Goal: Task Accomplishment & Management: Complete application form

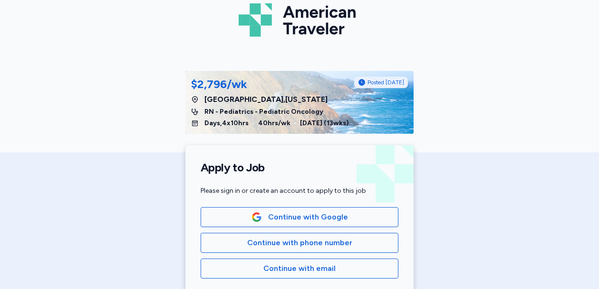
scroll to position [61, 0]
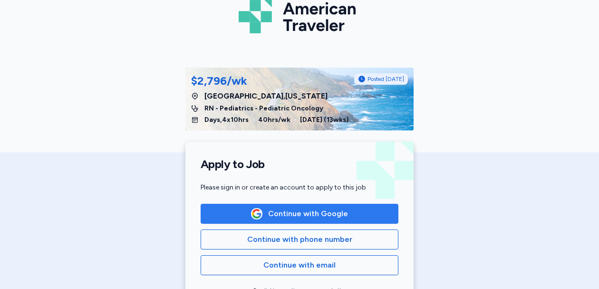
click at [318, 212] on span "Continue with Google" at bounding box center [308, 213] width 80 height 11
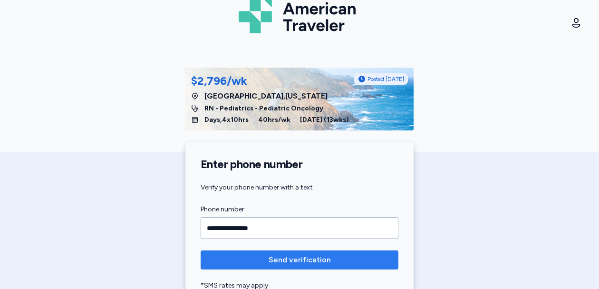
type input "**********"
click at [253, 257] on span "Send verification" at bounding box center [299, 259] width 183 height 11
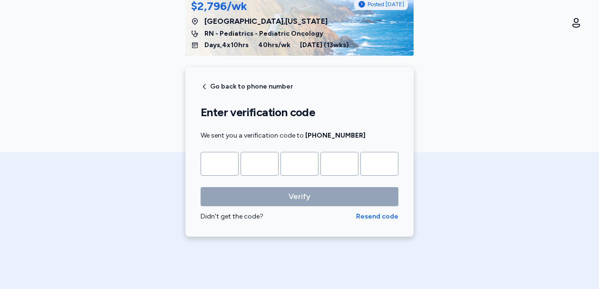
scroll to position [136, 0]
type input "*"
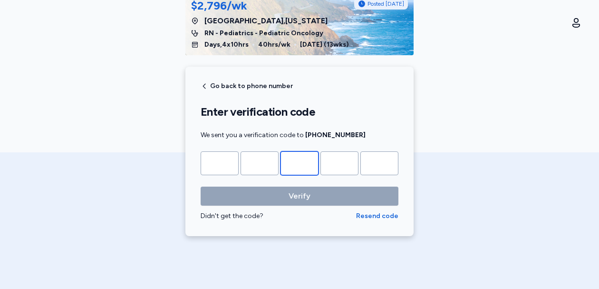
type input "*"
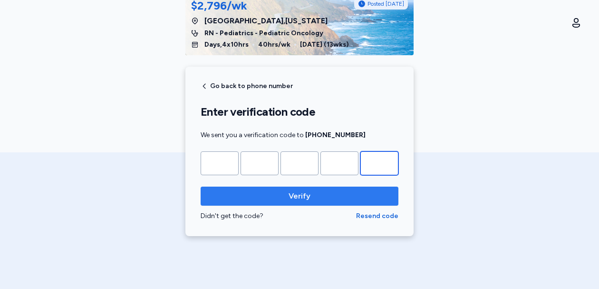
type input "*"
click at [298, 199] on span "Verify" at bounding box center [300, 195] width 22 height 11
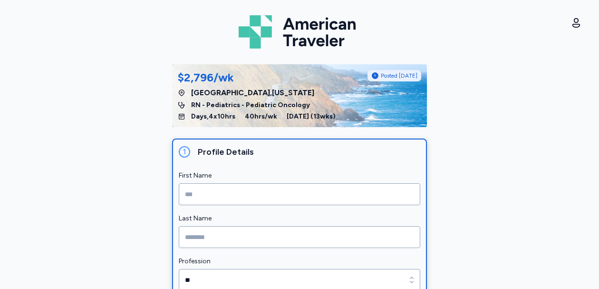
scroll to position [36, 0]
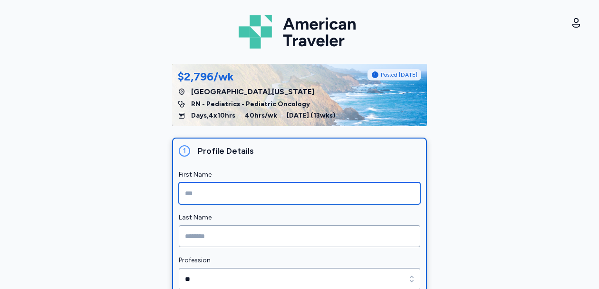
click at [294, 197] on input "First Name" at bounding box center [300, 193] width 242 height 22
type input "****"
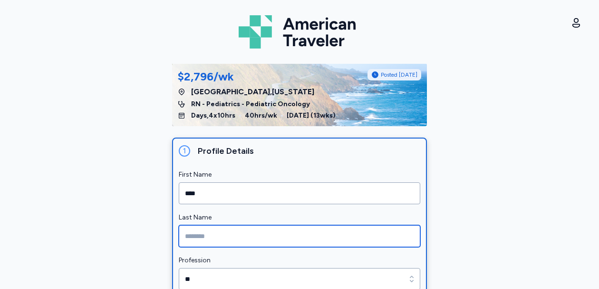
click at [283, 241] on input "Last Name" at bounding box center [300, 236] width 242 height 22
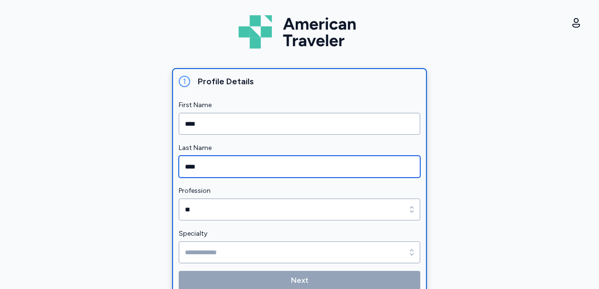
scroll to position [115, 0]
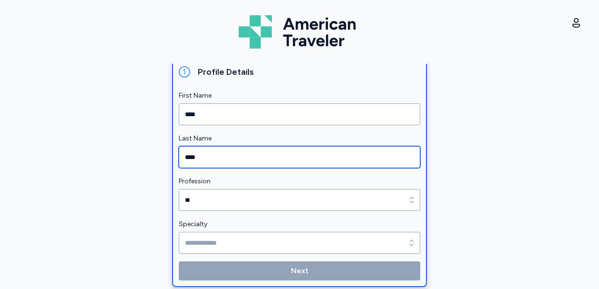
type input "****"
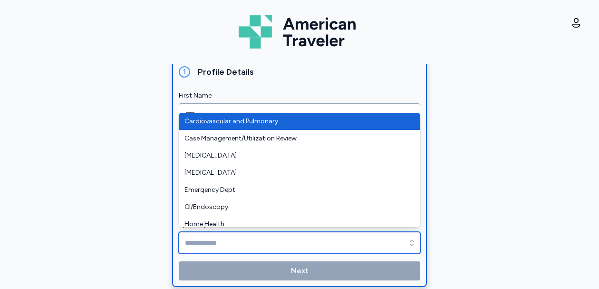
click at [267, 240] on input "Specialty" at bounding box center [300, 243] width 242 height 22
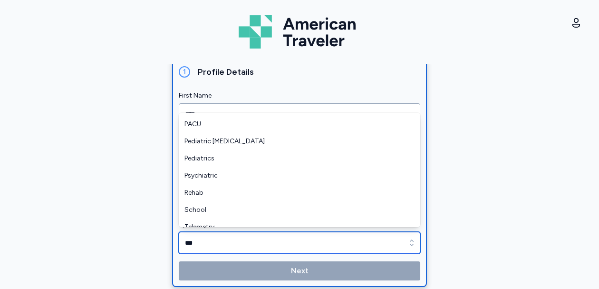
scroll to position [297, 0]
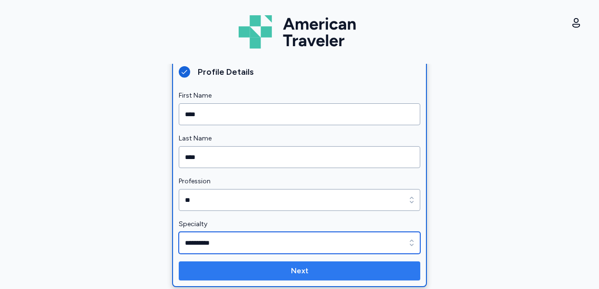
type input "**********"
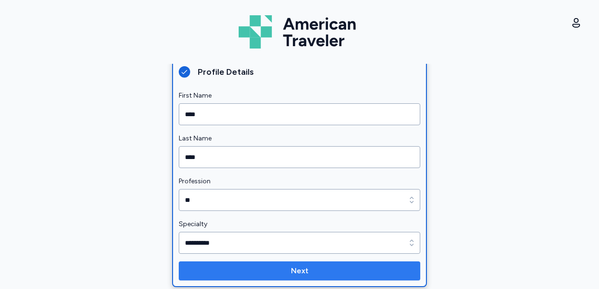
click at [305, 262] on button "Next" at bounding box center [300, 270] width 242 height 19
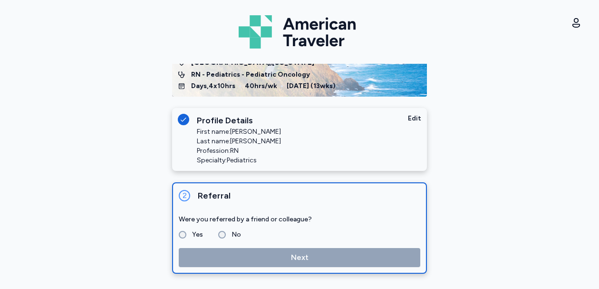
click at [226, 235] on label "No" at bounding box center [233, 234] width 15 height 11
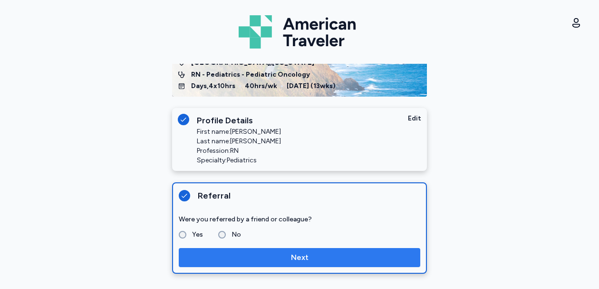
click at [245, 254] on span "Next" at bounding box center [299, 257] width 226 height 11
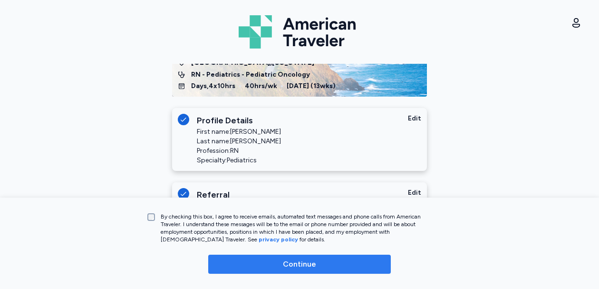
click at [277, 265] on span "Continue" at bounding box center [299, 263] width 167 height 11
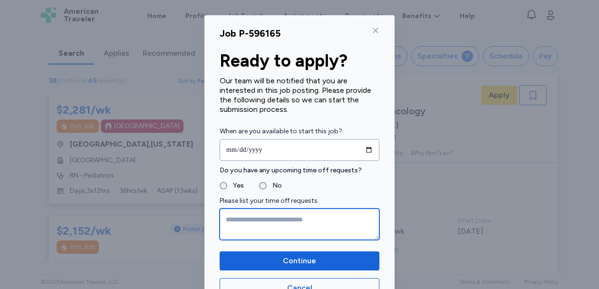
click at [233, 223] on textarea at bounding box center [300, 223] width 160 height 31
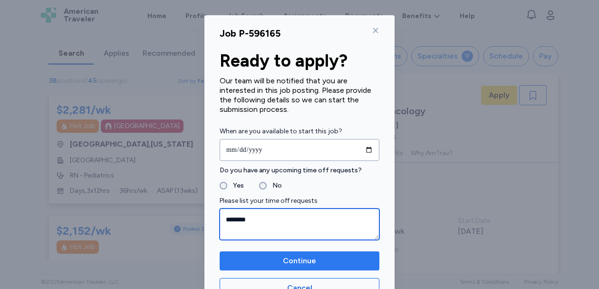
type textarea "********"
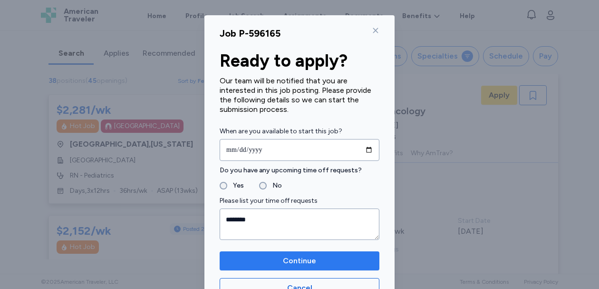
click at [263, 265] on span "Continue" at bounding box center [299, 260] width 145 height 11
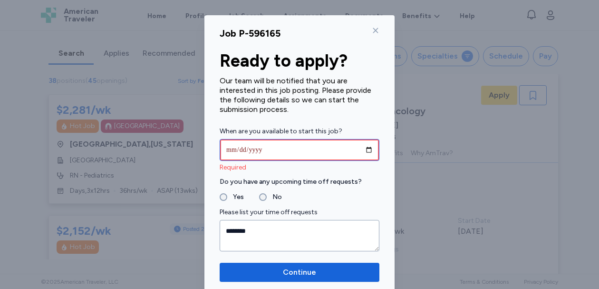
click at [369, 153] on input "date" at bounding box center [300, 150] width 160 height 22
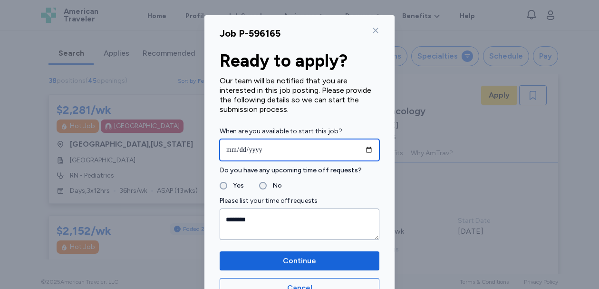
type input "**********"
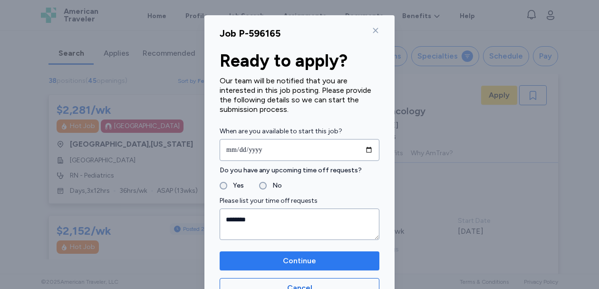
click at [319, 262] on span "Continue" at bounding box center [299, 260] width 145 height 11
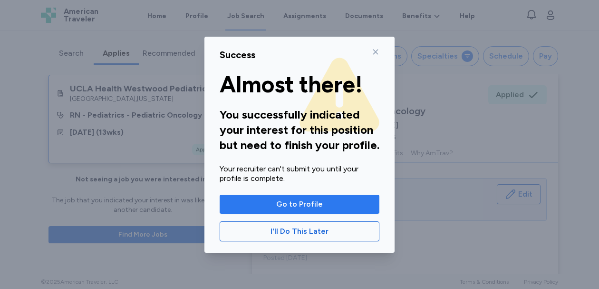
click at [310, 204] on span "Go to Profile" at bounding box center [299, 203] width 47 height 11
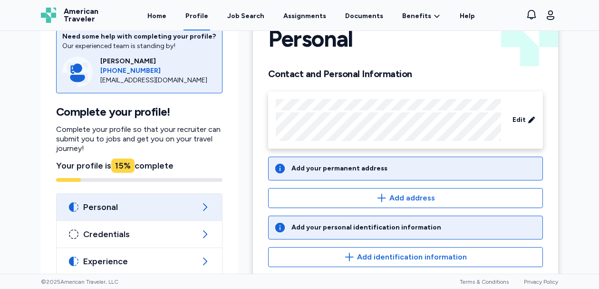
scroll to position [49, 0]
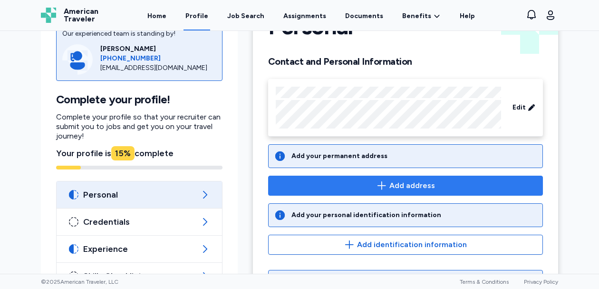
click at [370, 181] on span "Add address" at bounding box center [405, 185] width 259 height 11
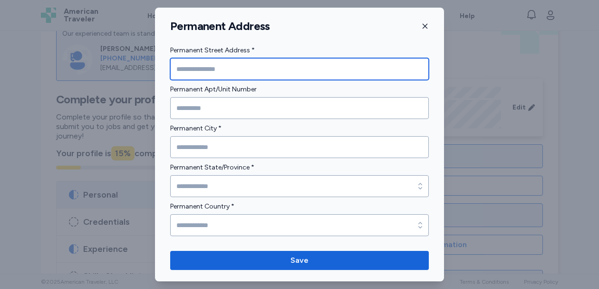
click at [242, 60] on input "Permanent Street Address *" at bounding box center [299, 69] width 259 height 22
type input "**********"
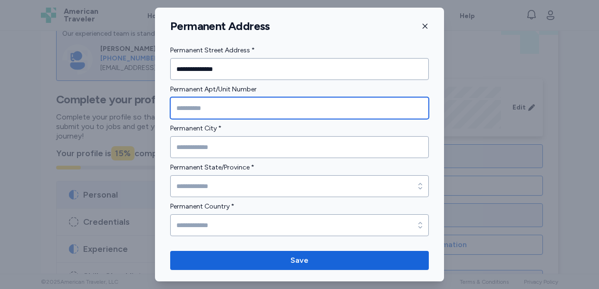
click at [204, 107] on input "Permanent Apt/Unit Number" at bounding box center [299, 108] width 259 height 22
type input "*******"
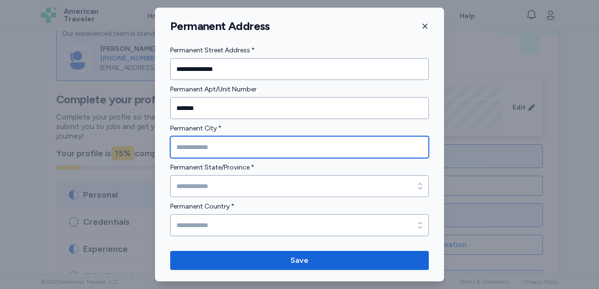
click at [205, 147] on input "Permanent City *" at bounding box center [299, 147] width 259 height 22
type input "**********"
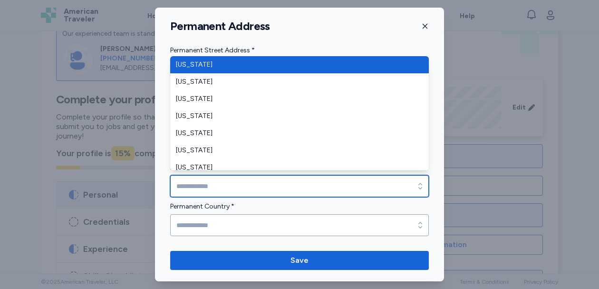
click at [217, 185] on input "Permanent State/Province *" at bounding box center [299, 186] width 259 height 22
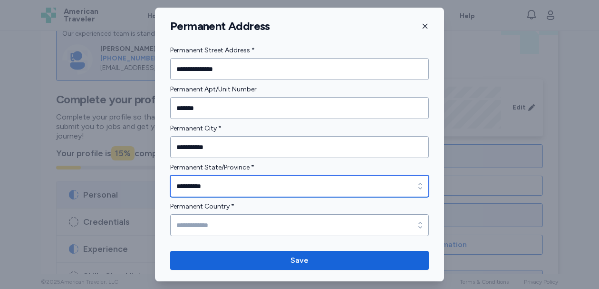
type input "**********"
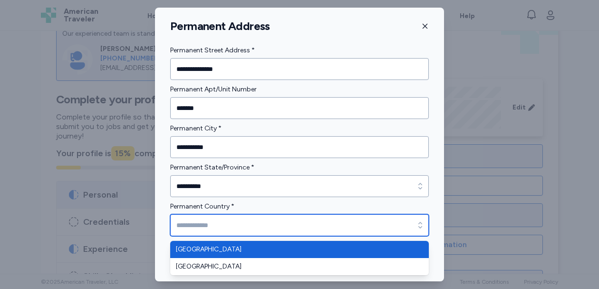
click at [211, 230] on input "Permanent Country *" at bounding box center [299, 225] width 259 height 22
type input "**********"
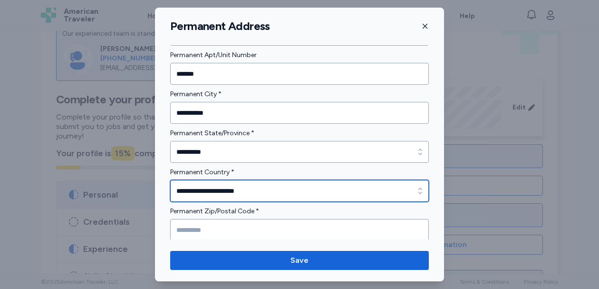
scroll to position [38, 0]
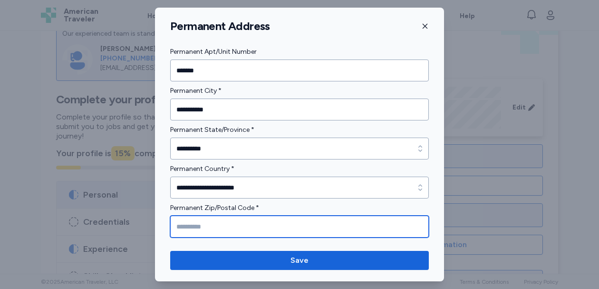
click at [212, 220] on input "Permanent Zip/Postal Code *" at bounding box center [299, 226] width 259 height 22
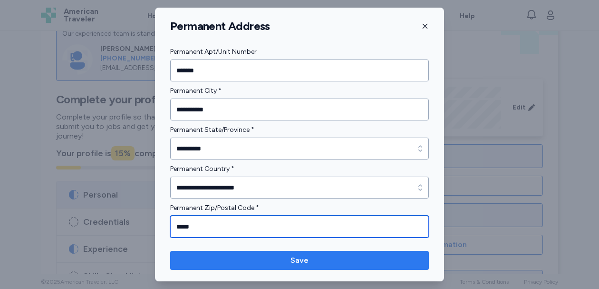
type input "*****"
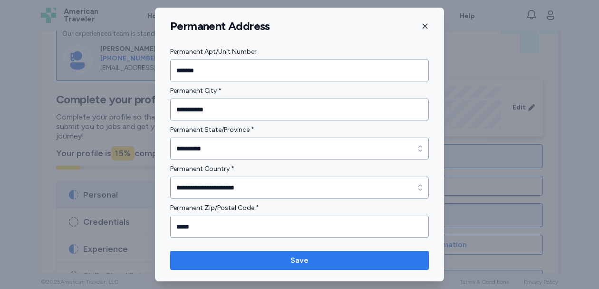
click at [227, 263] on span "Save" at bounding box center [299, 259] width 243 height 11
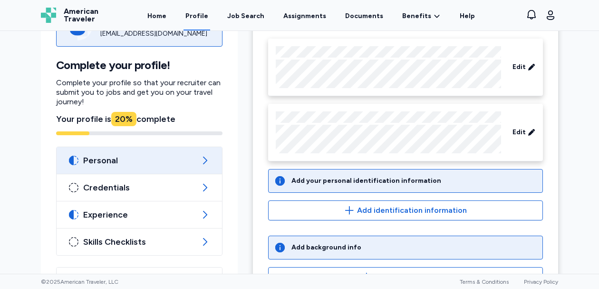
scroll to position [91, 0]
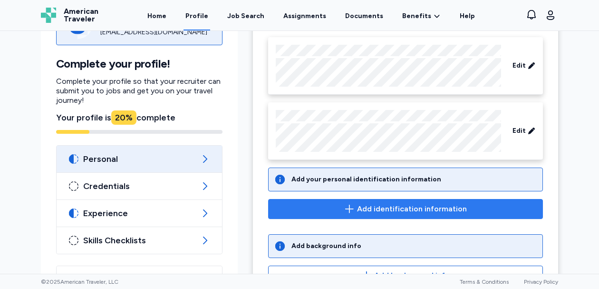
click at [368, 213] on span "Add identification information" at bounding box center [412, 208] width 110 height 11
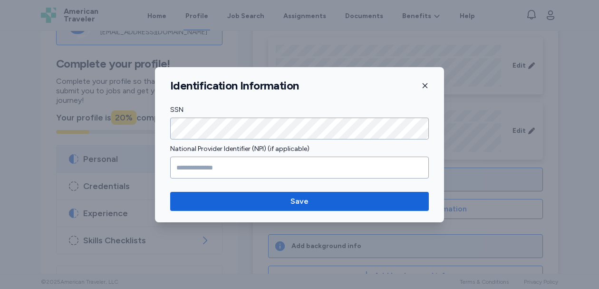
click at [425, 83] on icon "button" at bounding box center [425, 86] width 8 height 8
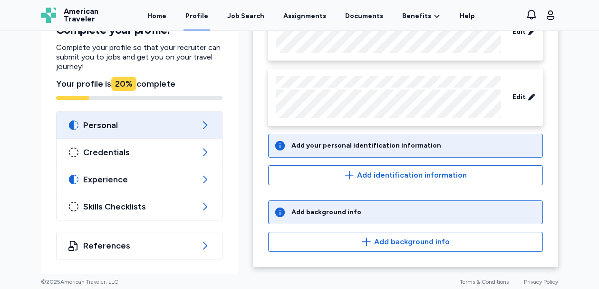
scroll to position [126, 0]
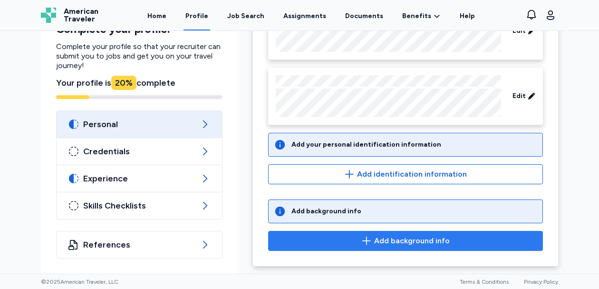
click at [378, 242] on span "Add background info" at bounding box center [412, 240] width 76 height 11
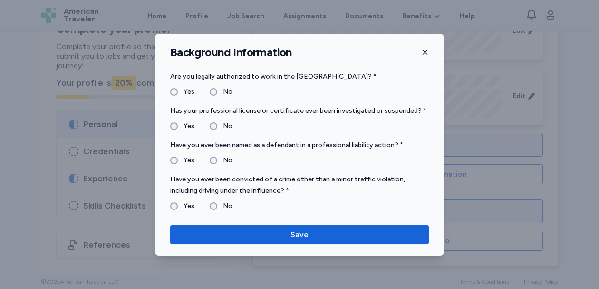
click at [217, 158] on label "No" at bounding box center [224, 160] width 15 height 11
click at [217, 126] on label "No" at bounding box center [224, 125] width 15 height 11
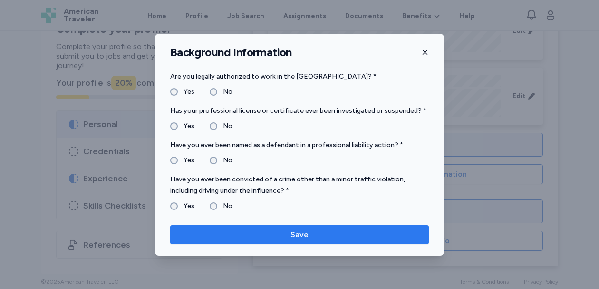
click at [269, 236] on span "Save" at bounding box center [299, 234] width 243 height 11
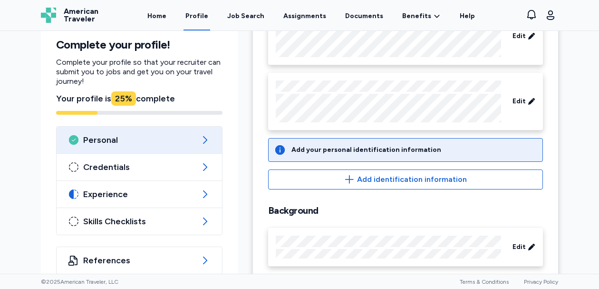
scroll to position [121, 0]
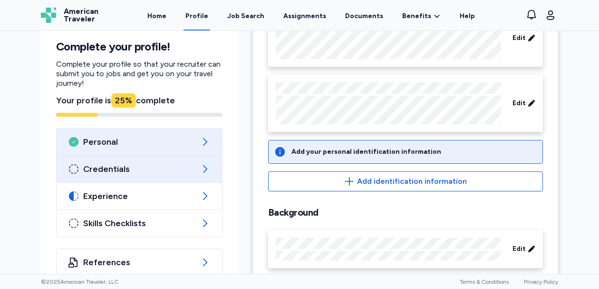
click at [194, 175] on div "Credentials" at bounding box center [139, 168] width 165 height 27
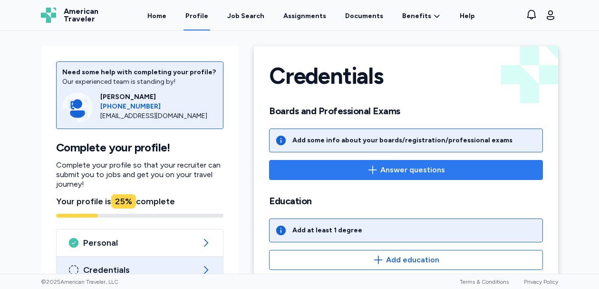
click at [401, 170] on span "Answer questions" at bounding box center [412, 169] width 65 height 11
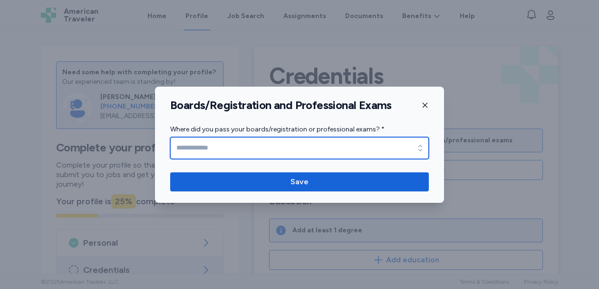
click at [319, 145] on input "Where did you pass your boards/registration or professional exams? *" at bounding box center [299, 148] width 259 height 22
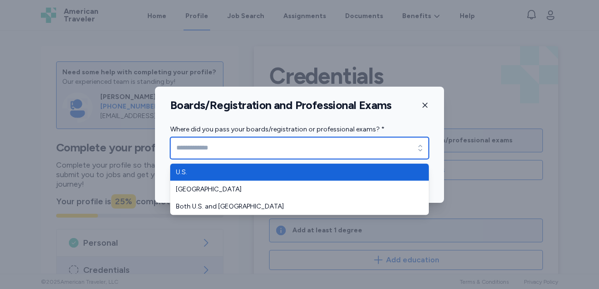
type input "****"
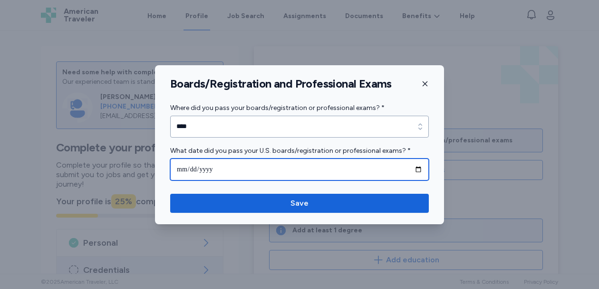
click at [304, 166] on input "date" at bounding box center [299, 169] width 259 height 22
click at [416, 171] on input "date" at bounding box center [299, 169] width 259 height 22
click at [310, 174] on input "date" at bounding box center [299, 169] width 259 height 22
click at [233, 175] on input "date" at bounding box center [299, 169] width 259 height 22
click at [179, 166] on input "date" at bounding box center [299, 169] width 259 height 22
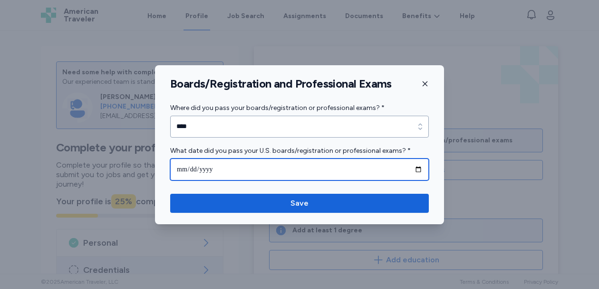
type input "**********"
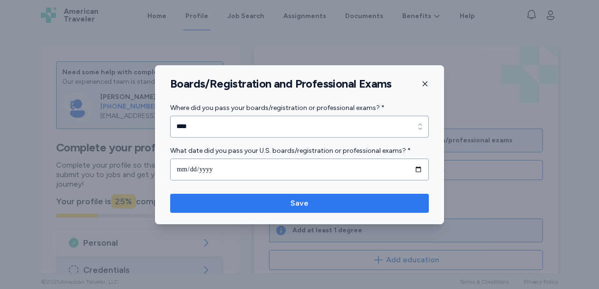
click at [259, 209] on button "Save" at bounding box center [299, 203] width 259 height 19
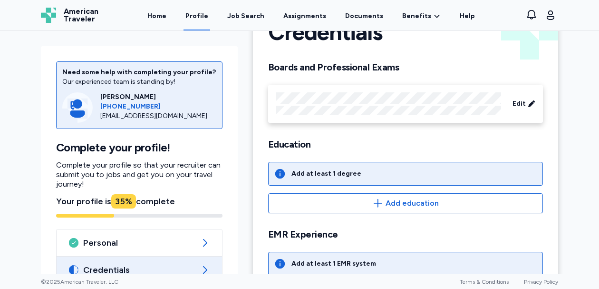
scroll to position [48, 0]
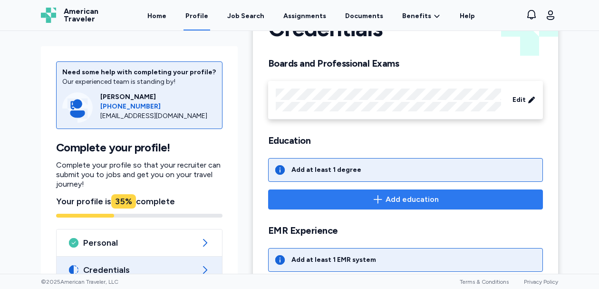
click at [398, 198] on span "Add education" at bounding box center [412, 199] width 53 height 11
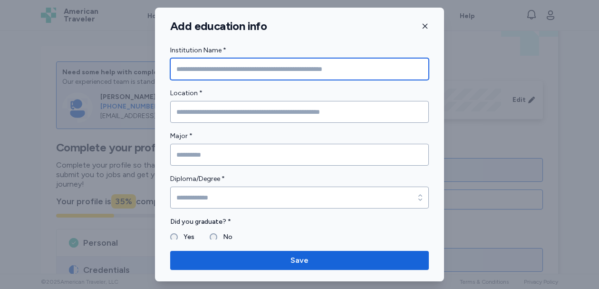
click at [228, 66] on input "Institution Name *" at bounding box center [299, 69] width 259 height 22
type input "**********"
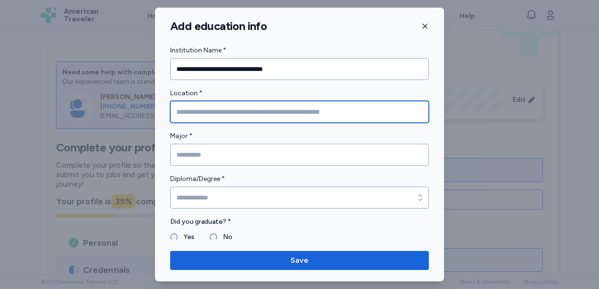
click at [216, 113] on input "Location *" at bounding box center [299, 112] width 259 height 22
type input "**********"
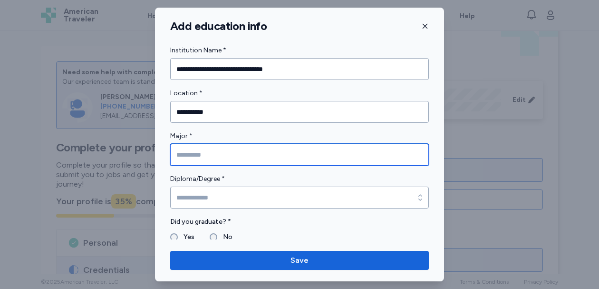
click at [216, 154] on input "Major *" at bounding box center [299, 155] width 259 height 22
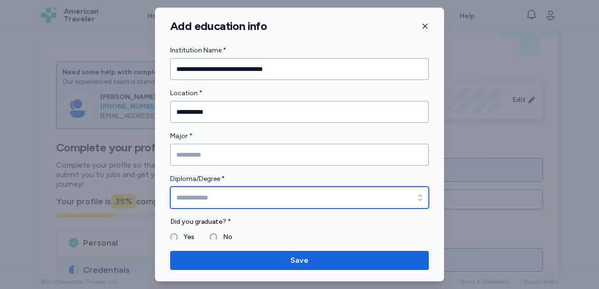
click at [205, 197] on input "Diploma/Degree *" at bounding box center [299, 197] width 259 height 22
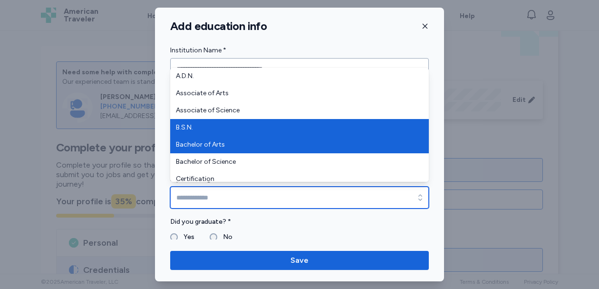
type input "******"
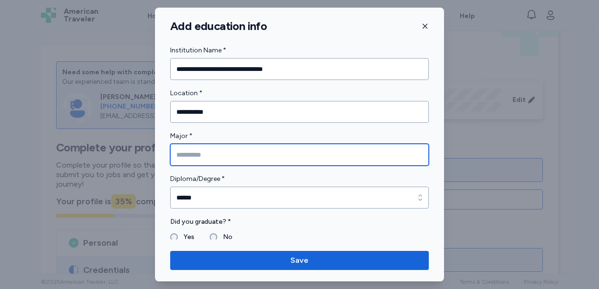
click at [208, 151] on input "Major *" at bounding box center [299, 155] width 259 height 22
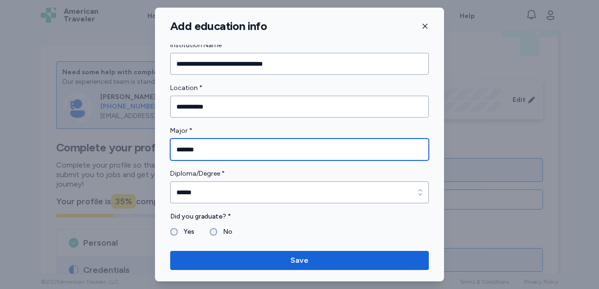
type input "*******"
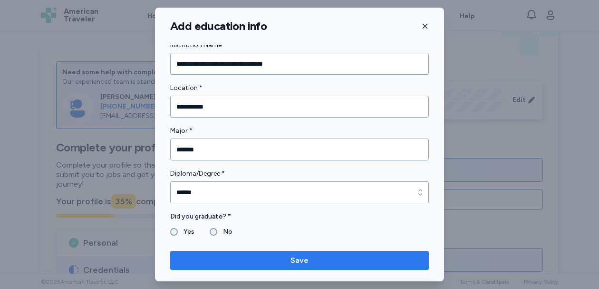
click at [250, 262] on span "Save" at bounding box center [299, 259] width 243 height 11
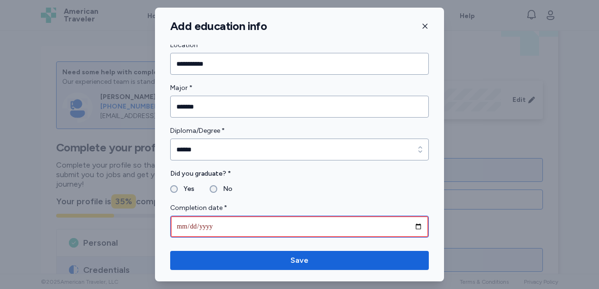
click at [184, 224] on input "date" at bounding box center [299, 226] width 259 height 22
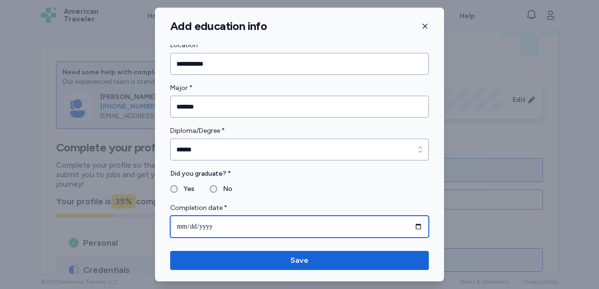
type input "**********"
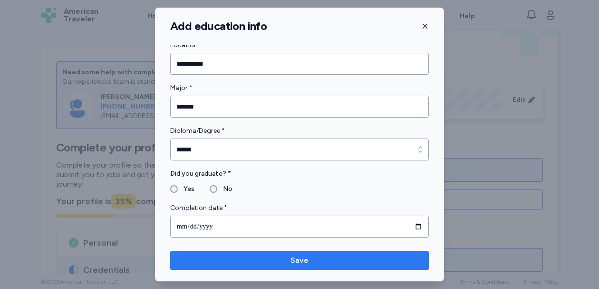
click at [246, 259] on span "Save" at bounding box center [299, 259] width 243 height 11
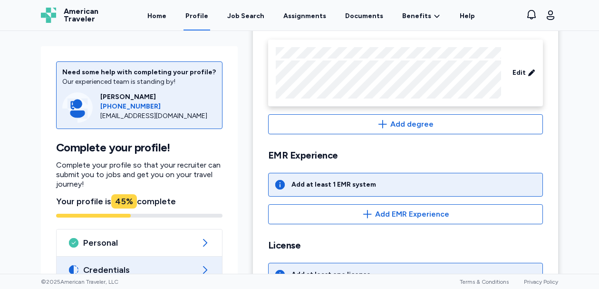
scroll to position [167, 0]
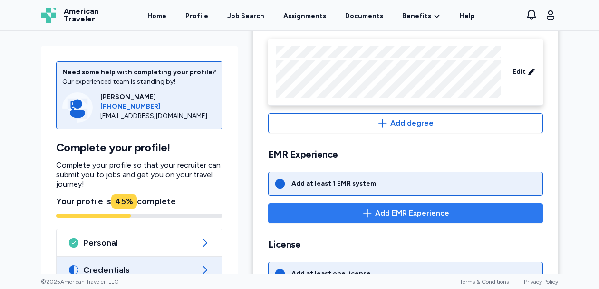
click at [362, 216] on span "Add EMR Experience" at bounding box center [405, 212] width 259 height 11
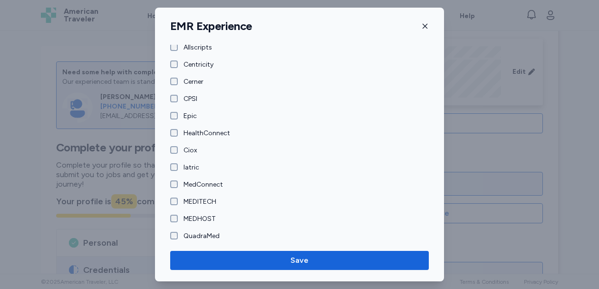
scroll to position [24, 0]
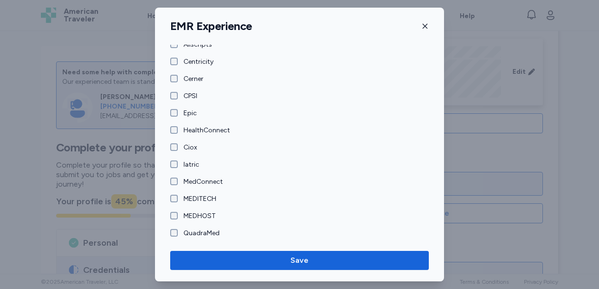
click at [176, 85] on form "Please check all EMR systems that you have worked with below. * Allscripts Cent…" at bounding box center [299, 163] width 259 height 285
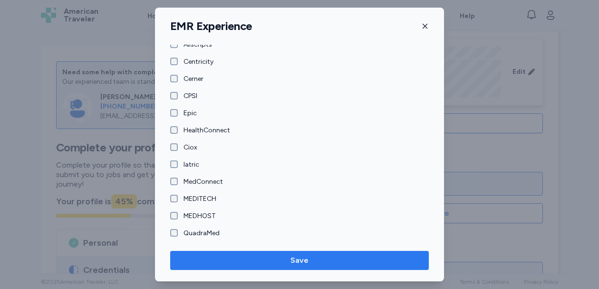
click at [264, 261] on span "Save" at bounding box center [299, 259] width 243 height 11
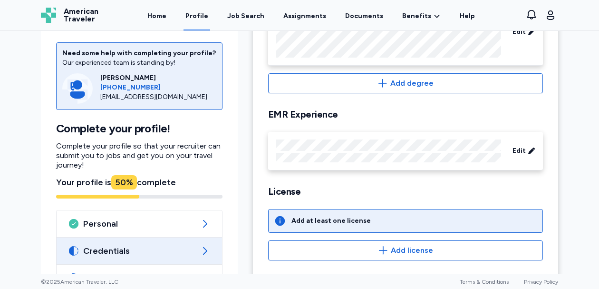
scroll to position [241, 0]
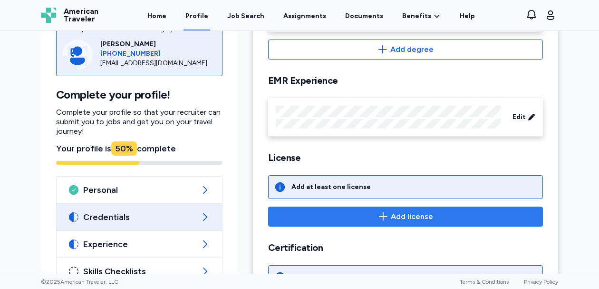
click at [364, 213] on span "Add license" at bounding box center [405, 216] width 259 height 11
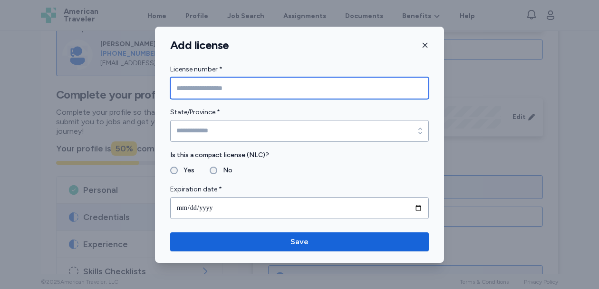
click at [256, 92] on input "License number *" at bounding box center [299, 88] width 259 height 22
paste input "********"
type input "********"
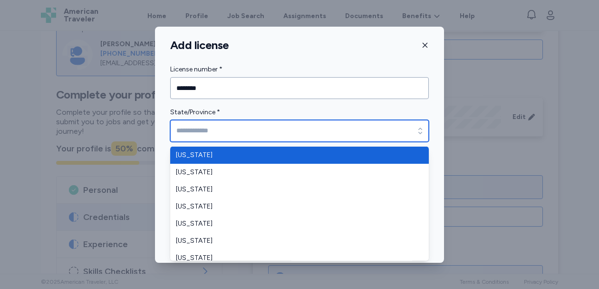
click at [237, 128] on input "State/Province *" at bounding box center [299, 131] width 259 height 22
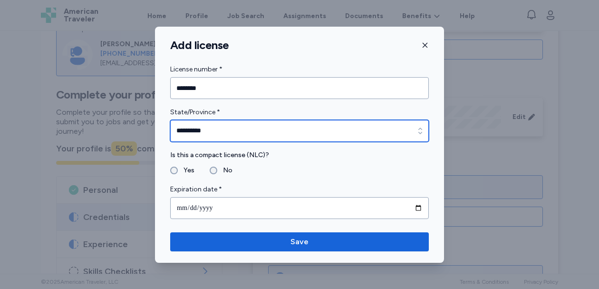
type input "**********"
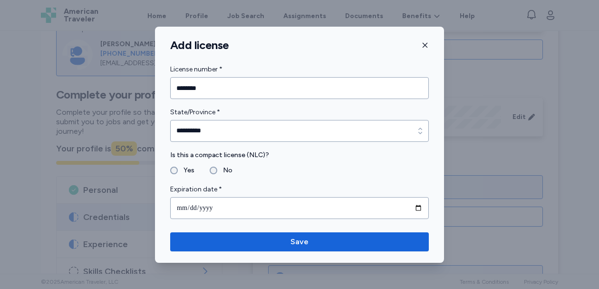
click at [219, 170] on label "No" at bounding box center [224, 170] width 15 height 11
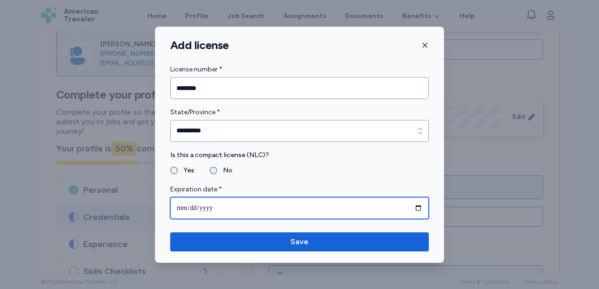
click at [184, 204] on input "date" at bounding box center [299, 208] width 259 height 22
type input "**********"
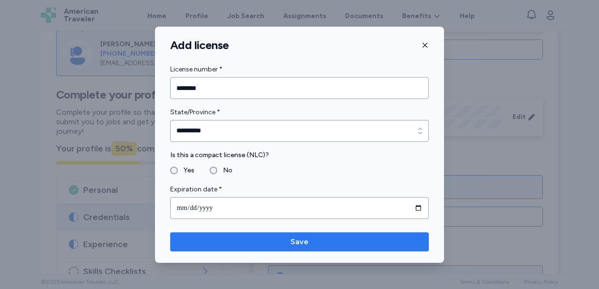
click at [274, 245] on span "Save" at bounding box center [299, 241] width 243 height 11
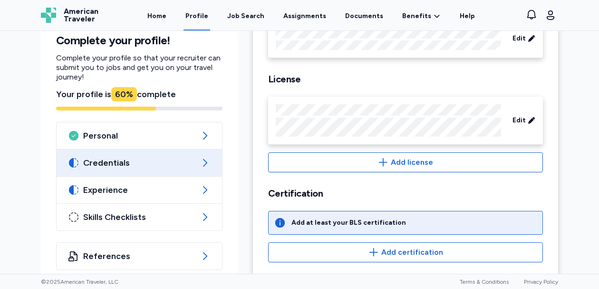
scroll to position [330, 0]
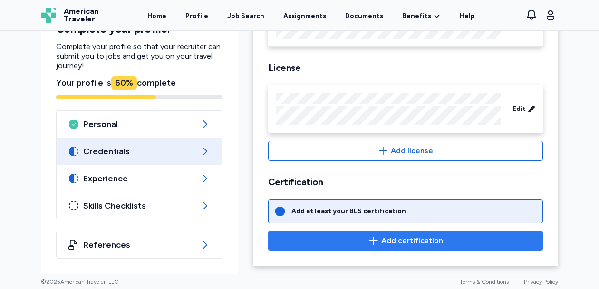
click at [358, 239] on span "Add certification" at bounding box center [405, 240] width 259 height 11
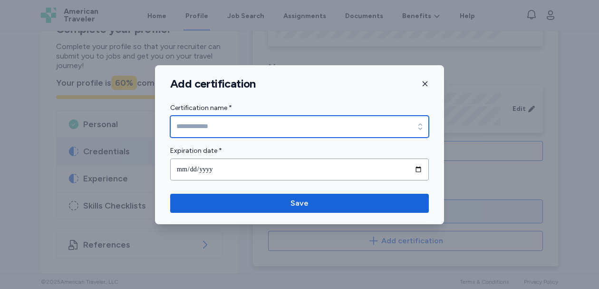
click at [262, 127] on input "Certification name *" at bounding box center [299, 127] width 259 height 22
type input "**********"
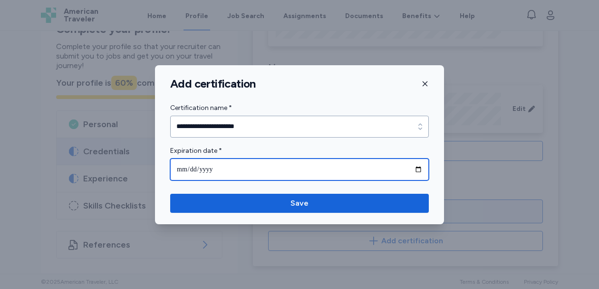
click at [251, 165] on input "date" at bounding box center [299, 169] width 259 height 22
click at [173, 163] on input "date" at bounding box center [299, 169] width 259 height 22
type input "**********"
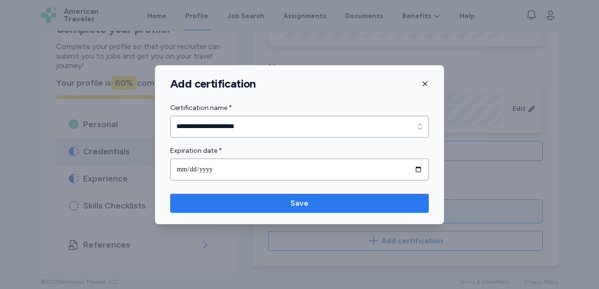
click at [219, 203] on span "Save" at bounding box center [299, 202] width 243 height 11
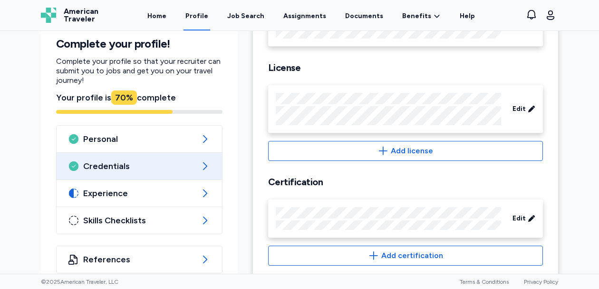
scroll to position [347, 0]
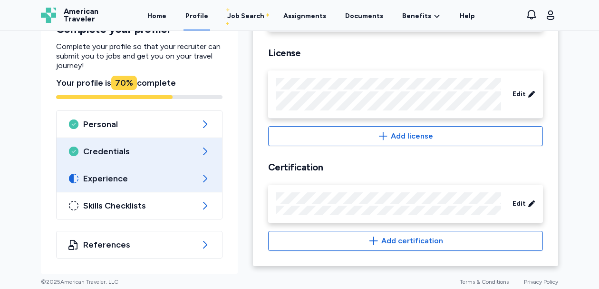
click at [145, 173] on span "Experience" at bounding box center [139, 178] width 112 height 11
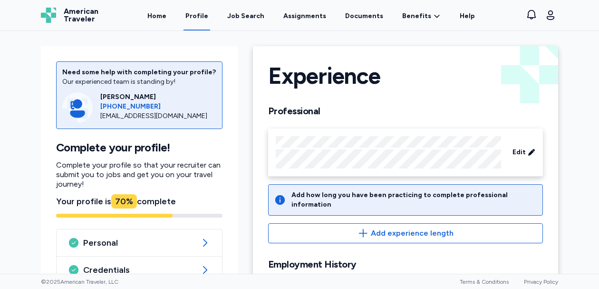
scroll to position [1, 0]
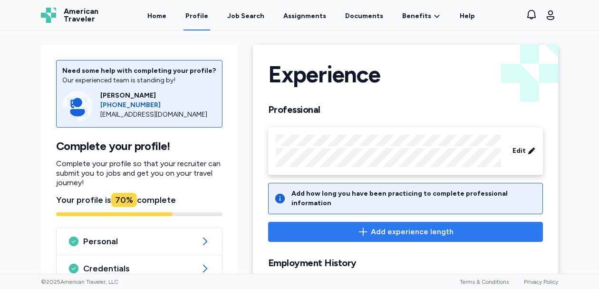
click at [356, 226] on span "Add experience length" at bounding box center [405, 231] width 259 height 11
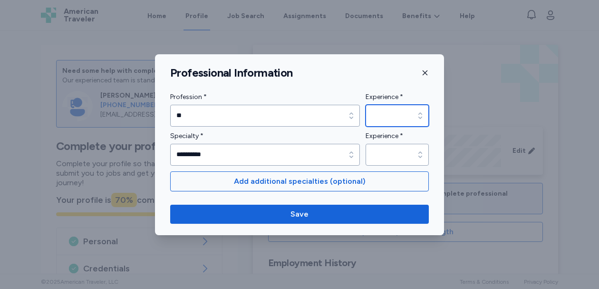
click at [395, 109] on input "Experience *" at bounding box center [397, 116] width 63 height 22
type input "*******"
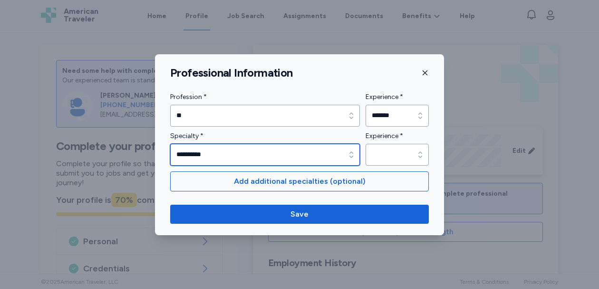
type input "**********"
click at [290, 145] on input "**********" at bounding box center [265, 155] width 190 height 22
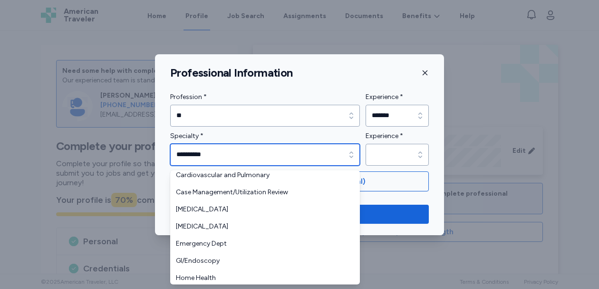
scroll to position [0, 0]
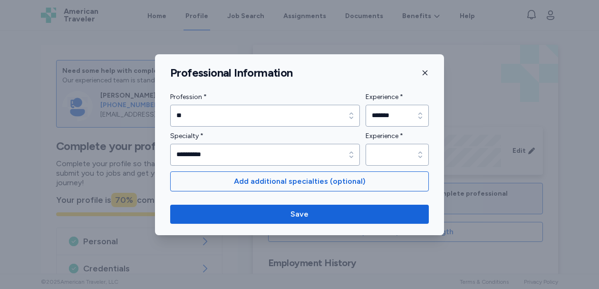
click at [311, 81] on div "**********" at bounding box center [299, 144] width 289 height 181
click at [388, 157] on input "Experience *" at bounding box center [397, 155] width 63 height 22
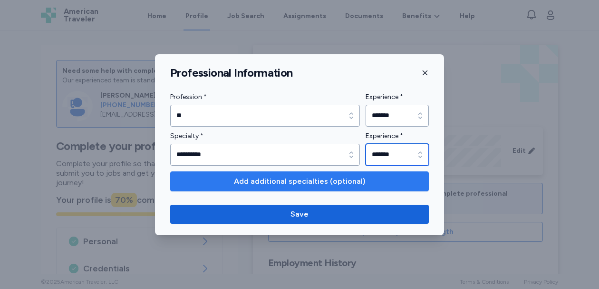
type input "*******"
click at [316, 183] on span "Add additional specialties (optional)" at bounding box center [300, 180] width 132 height 11
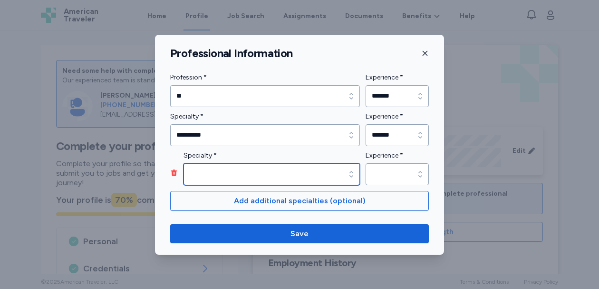
click at [295, 170] on input "Specialty *" at bounding box center [272, 174] width 176 height 22
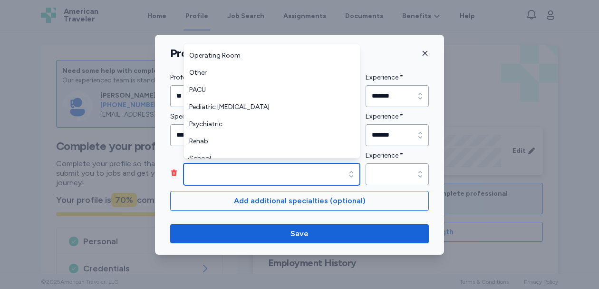
scroll to position [257, 0]
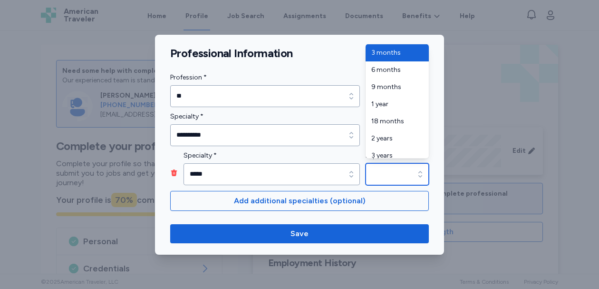
click at [398, 174] on input "Experience *" at bounding box center [397, 174] width 63 height 22
click at [281, 175] on div "Specialty * ***** Specialty * ***** Experience * Experience *" at bounding box center [299, 167] width 259 height 35
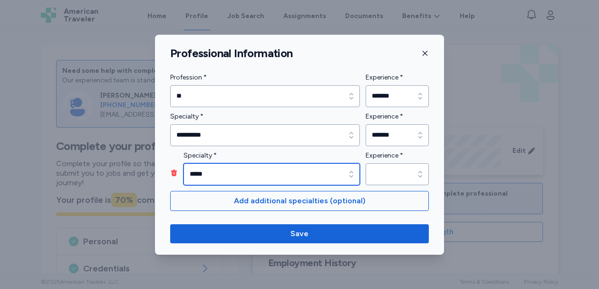
type input "*****"
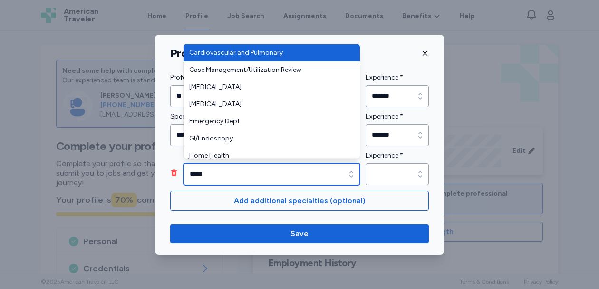
click at [329, 177] on input "*****" at bounding box center [272, 174] width 176 height 22
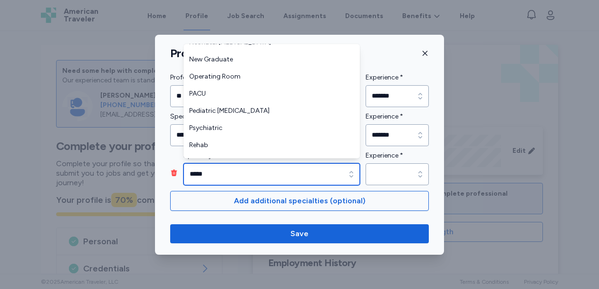
scroll to position [262, 0]
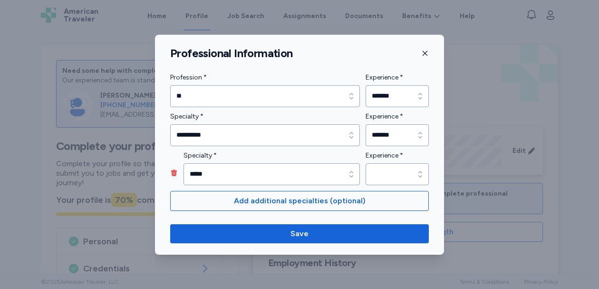
click at [175, 170] on div "Specialty * ***** Specialty * *****" at bounding box center [265, 167] width 190 height 35
click at [175, 170] on icon "button" at bounding box center [174, 172] width 6 height 7
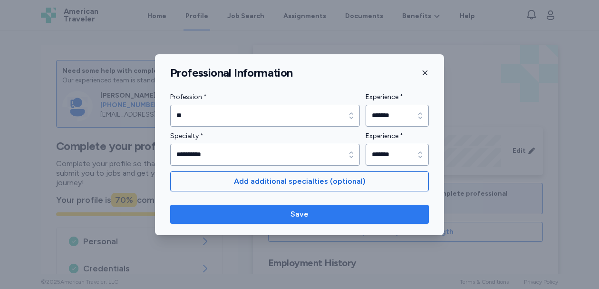
click at [276, 217] on span "Save" at bounding box center [299, 213] width 243 height 11
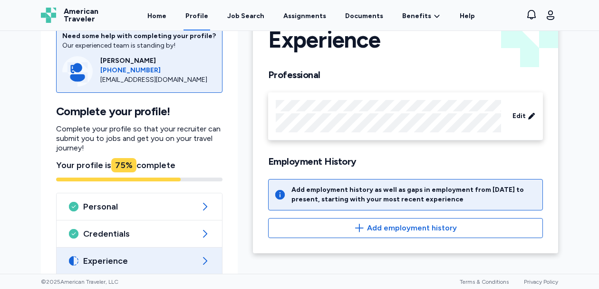
scroll to position [41, 0]
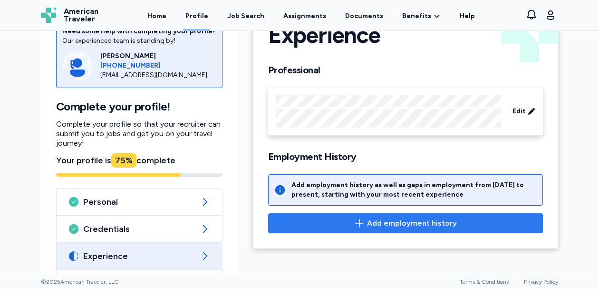
click at [388, 220] on span "Add employment history" at bounding box center [412, 222] width 90 height 11
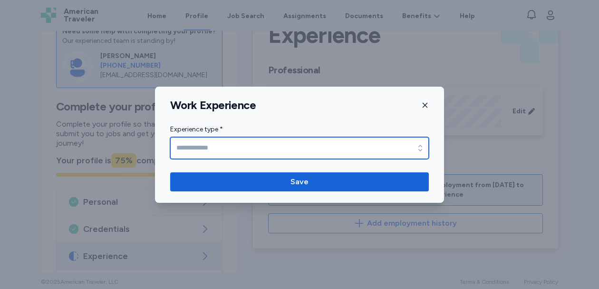
click at [281, 144] on input "Experience type *" at bounding box center [299, 148] width 259 height 22
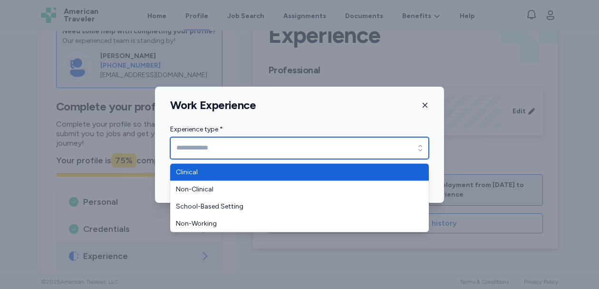
type input "********"
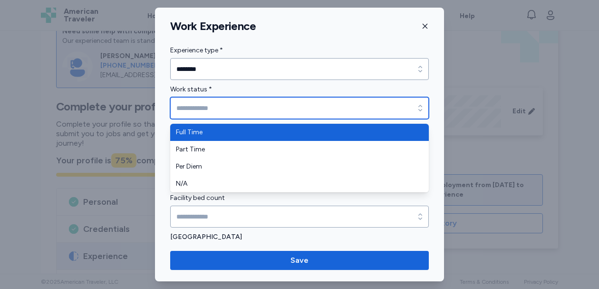
click at [223, 107] on input "Work status *" at bounding box center [299, 108] width 259 height 22
type input "*********"
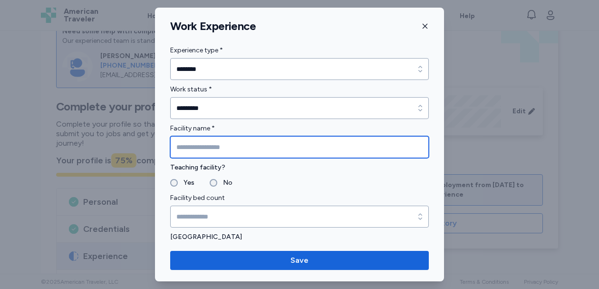
click at [215, 146] on input "Facility name *" at bounding box center [299, 147] width 259 height 22
type input "**********"
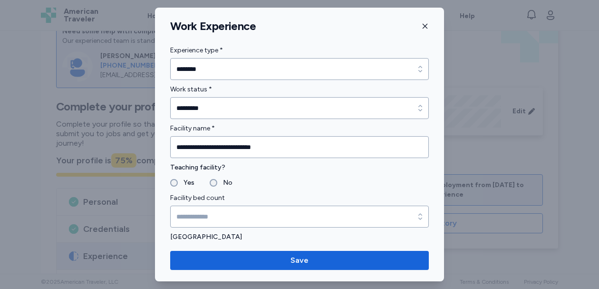
click at [181, 183] on label "Yes" at bounding box center [186, 182] width 17 height 11
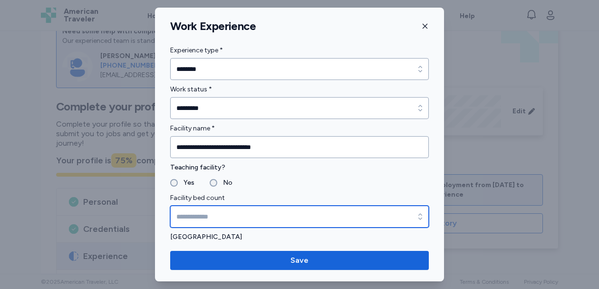
click at [218, 222] on input "Facility bed count" at bounding box center [299, 216] width 259 height 22
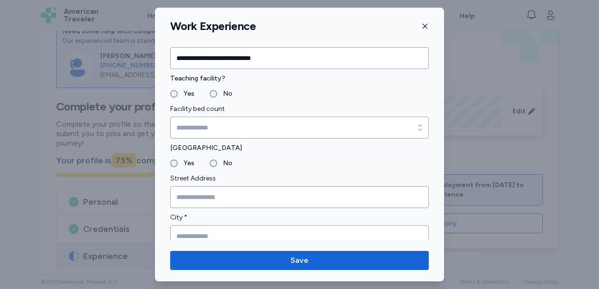
scroll to position [96, 0]
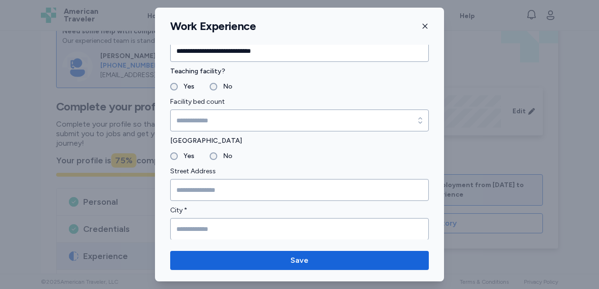
click at [179, 157] on label "Yes" at bounding box center [186, 155] width 17 height 11
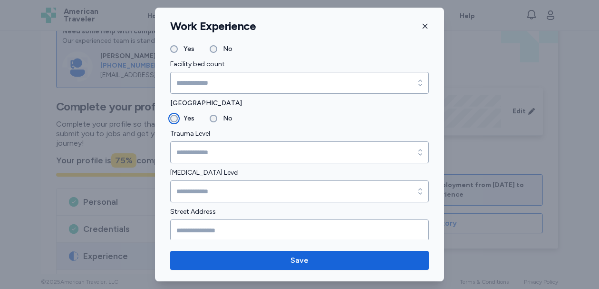
scroll to position [134, 0]
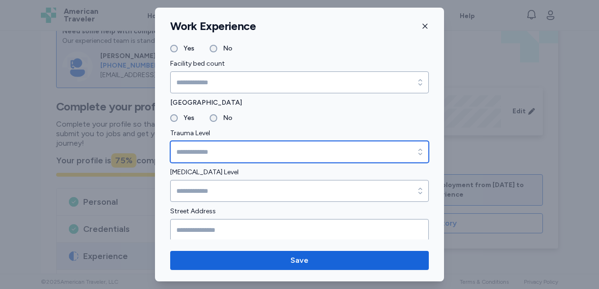
click at [196, 150] on input "Trauma Level" at bounding box center [299, 152] width 259 height 22
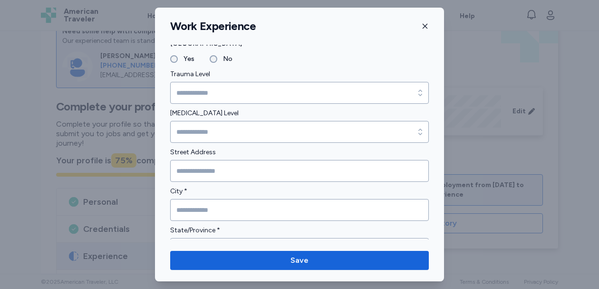
scroll to position [203, 0]
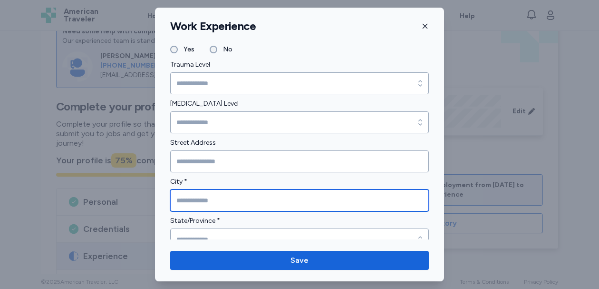
click at [199, 191] on input "City *" at bounding box center [299, 200] width 259 height 22
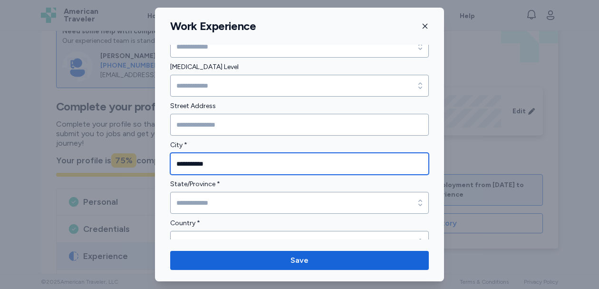
type input "**********"
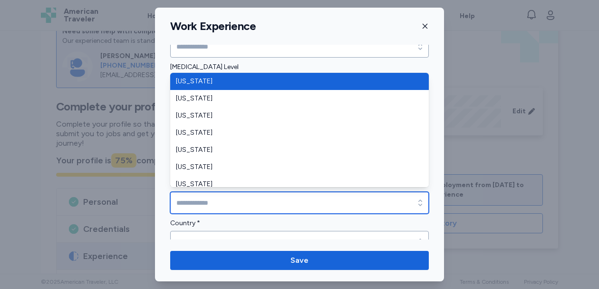
click at [202, 206] on input "State/Province *" at bounding box center [299, 203] width 259 height 22
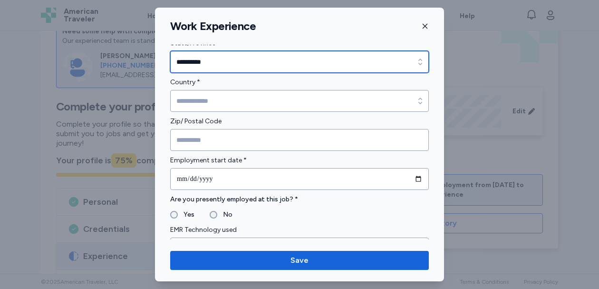
scroll to position [378, 0]
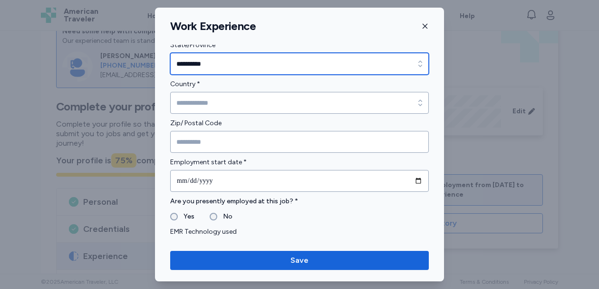
type input "**********"
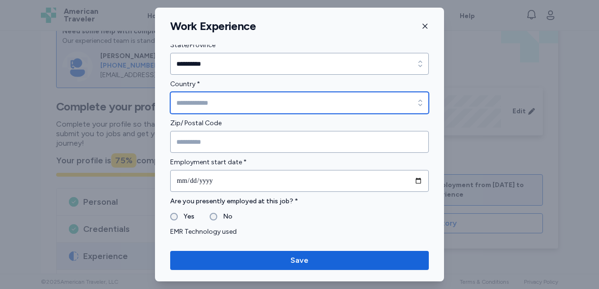
click at [205, 99] on input "Country *" at bounding box center [299, 103] width 259 height 22
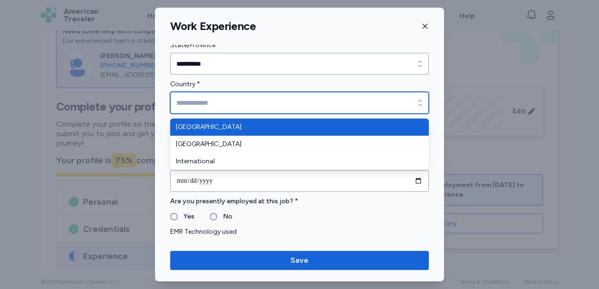
type input "**********"
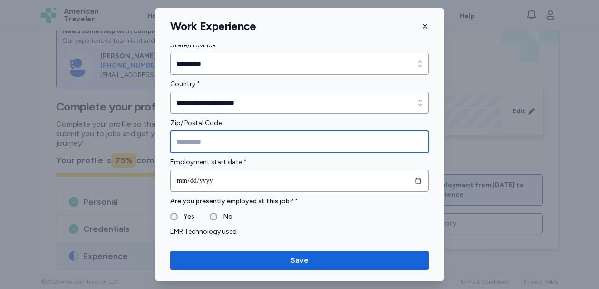
click at [203, 139] on input "Zip/ Postal Code" at bounding box center [299, 142] width 259 height 22
type input "*"
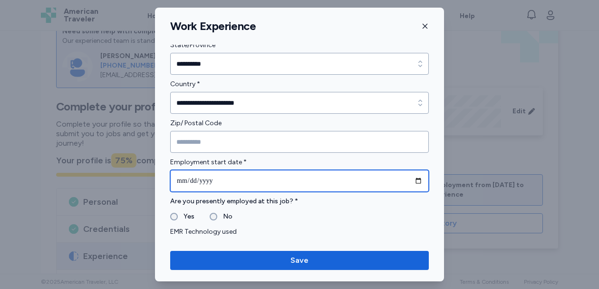
click at [182, 182] on input "date" at bounding box center [299, 181] width 259 height 22
type input "**********"
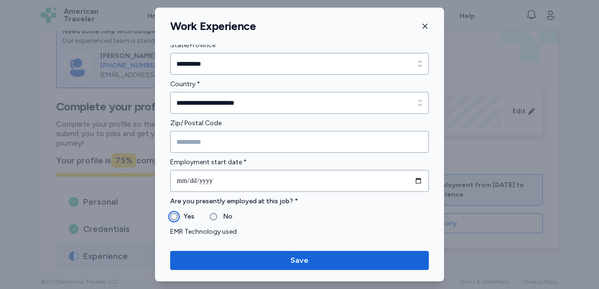
scroll to position [413, 0]
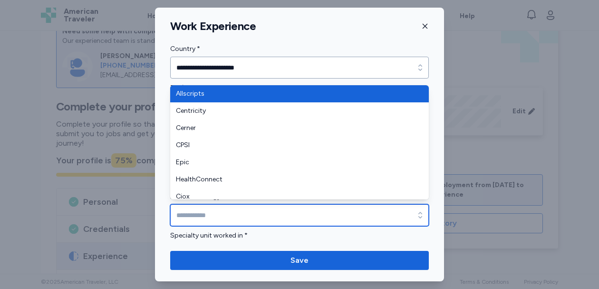
click at [200, 213] on input "EMR Technology used" at bounding box center [299, 215] width 259 height 22
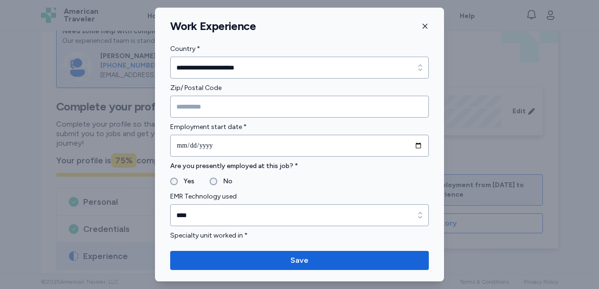
click at [196, 230] on label "Specialty unit worked in *" at bounding box center [299, 235] width 259 height 11
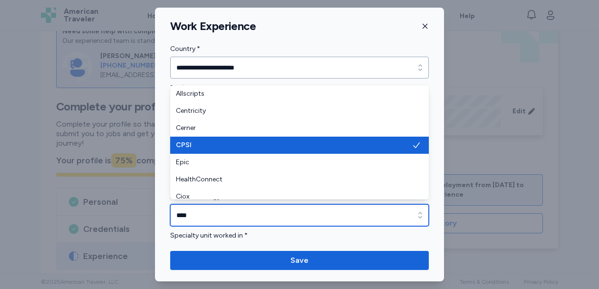
click at [197, 214] on input "****" at bounding box center [299, 215] width 259 height 22
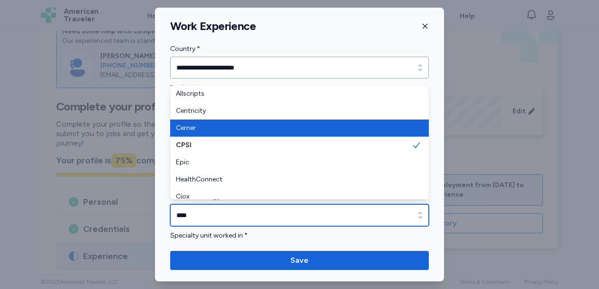
type input "******"
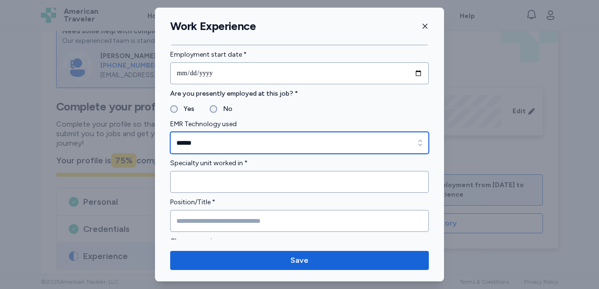
scroll to position [486, 0]
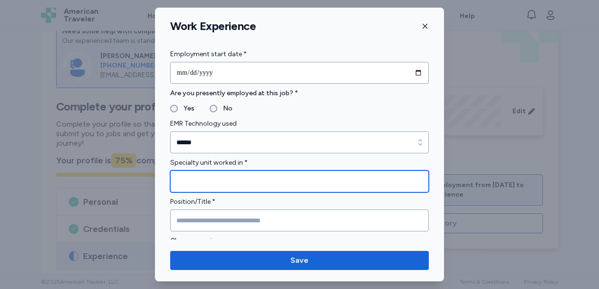
click at [202, 187] on input "Specialty unit worked in *" at bounding box center [299, 181] width 259 height 22
type input "**********"
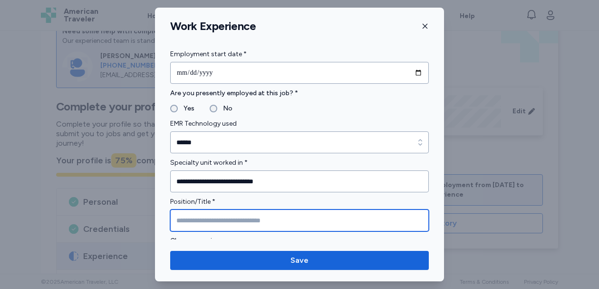
click at [195, 224] on input "Position/Title *" at bounding box center [299, 220] width 259 height 22
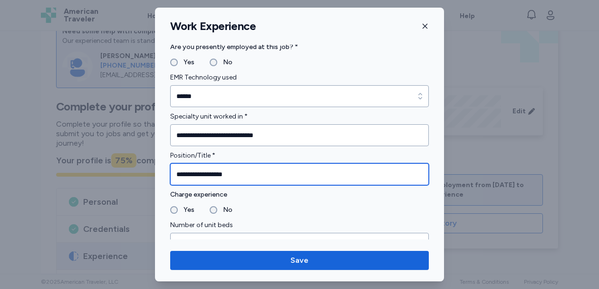
scroll to position [558, 0]
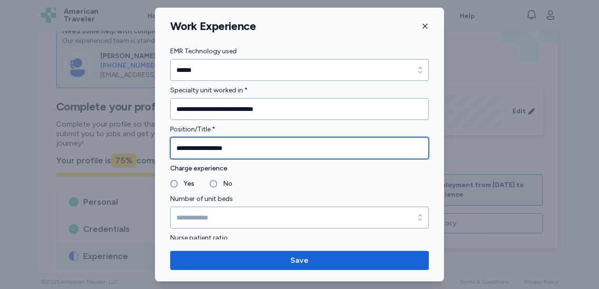
type input "**********"
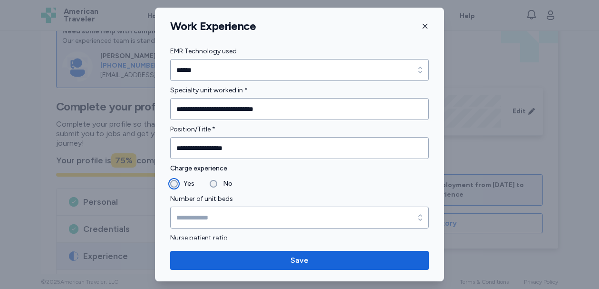
scroll to position [610, 0]
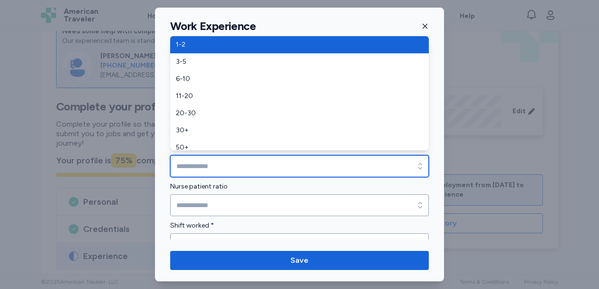
click at [201, 169] on input "Number of unit beds" at bounding box center [299, 166] width 259 height 22
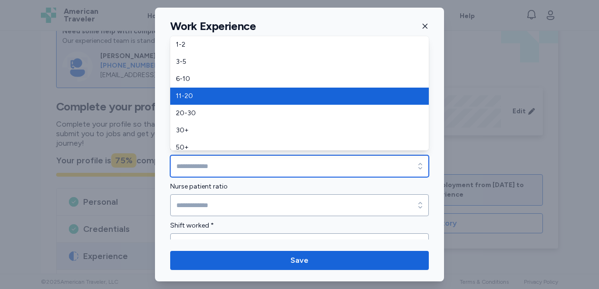
type input "*****"
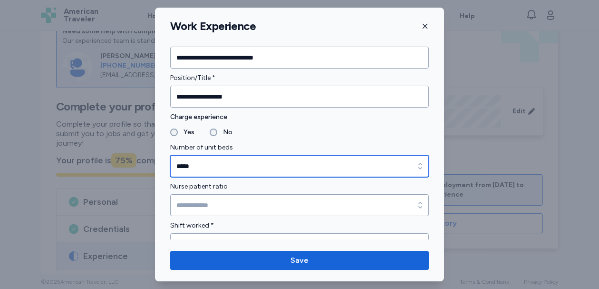
scroll to position [628, 0]
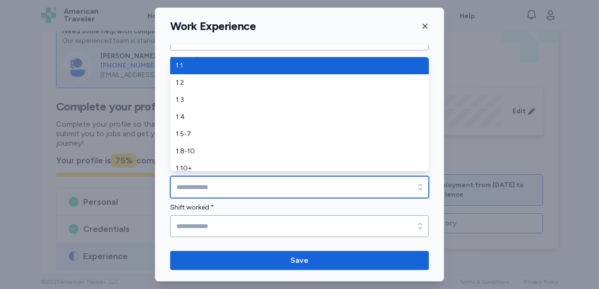
click at [217, 185] on input "Nurse patient ratio" at bounding box center [299, 187] width 259 height 22
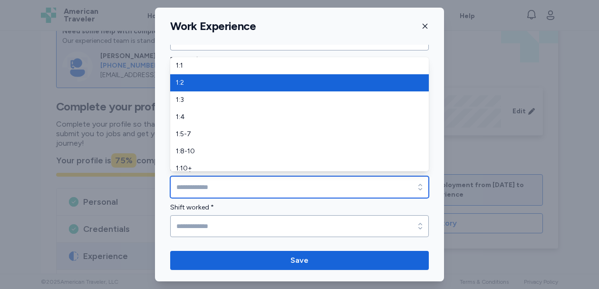
type input "***"
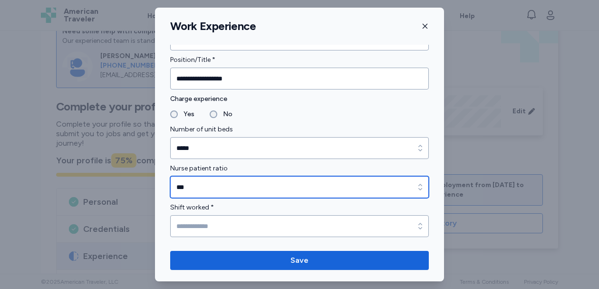
scroll to position [667, 0]
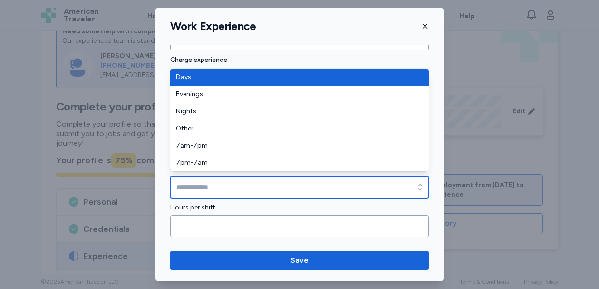
click at [232, 180] on input "Shift worked *" at bounding box center [299, 187] width 259 height 22
type input "****"
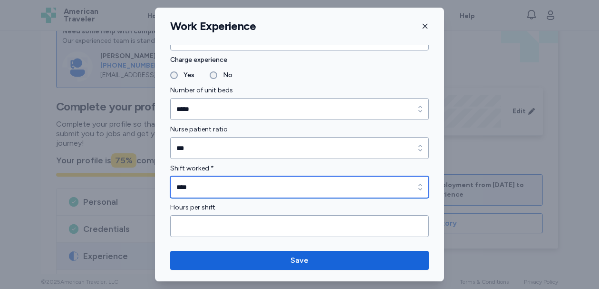
scroll to position [723, 0]
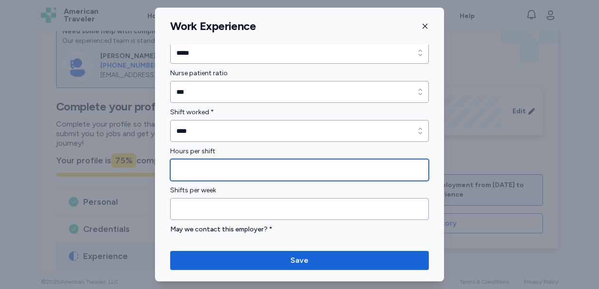
click at [234, 175] on input "Hours per shift" at bounding box center [299, 170] width 259 height 22
type input "**"
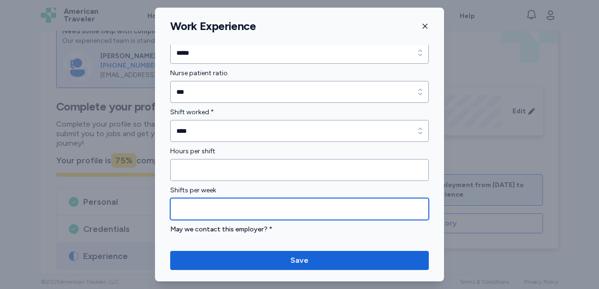
click at [224, 208] on input "Shifts per week" at bounding box center [299, 209] width 259 height 22
type input "*"
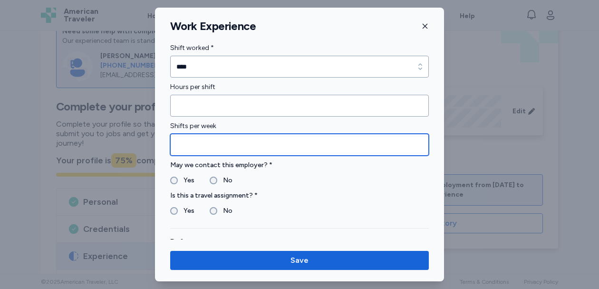
scroll to position [794, 0]
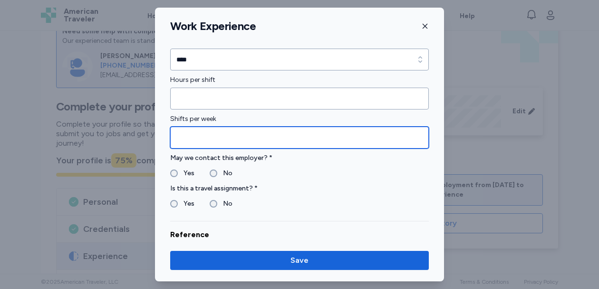
type input "*"
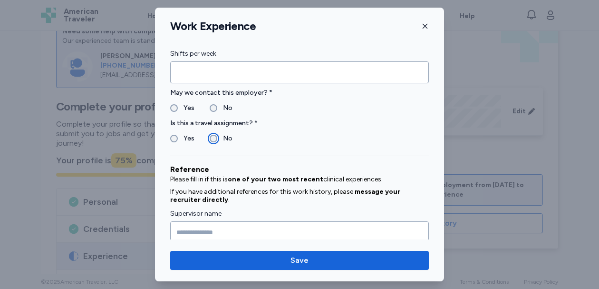
scroll to position [851, 0]
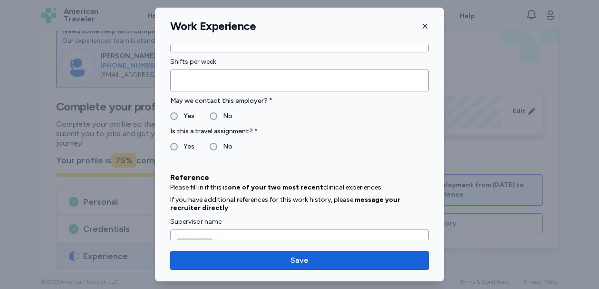
click at [178, 117] on label "Yes" at bounding box center [186, 115] width 17 height 11
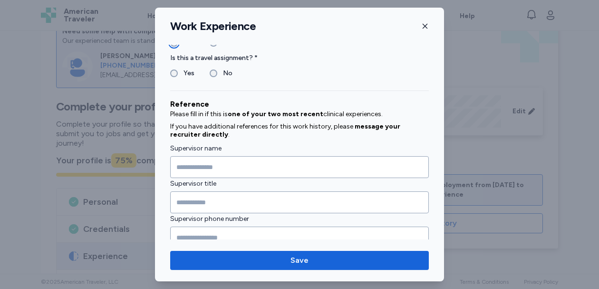
scroll to position [926, 0]
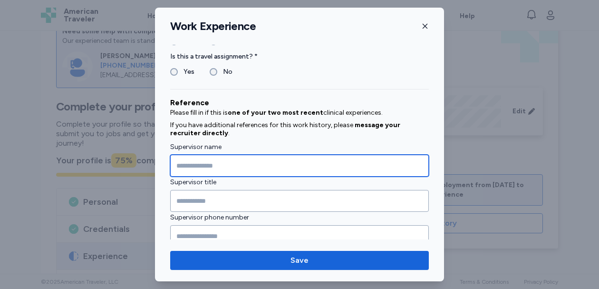
click at [242, 163] on input "Supervisor name" at bounding box center [299, 166] width 259 height 22
type input "**********"
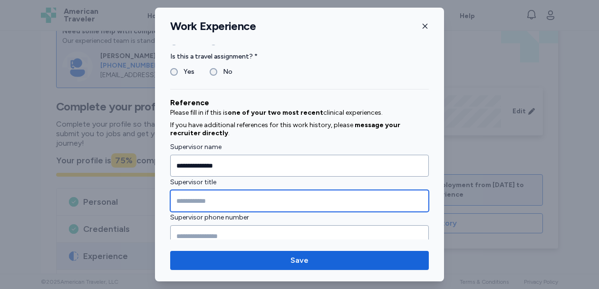
click at [234, 203] on input "Supervisor title" at bounding box center [299, 201] width 259 height 22
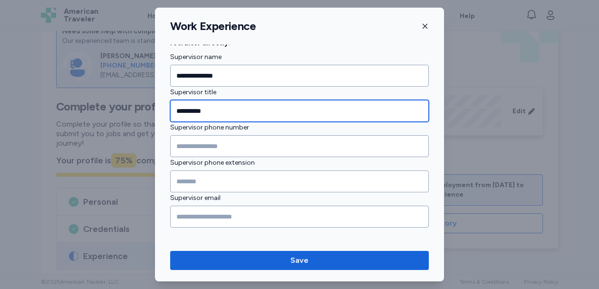
scroll to position [1020, 0]
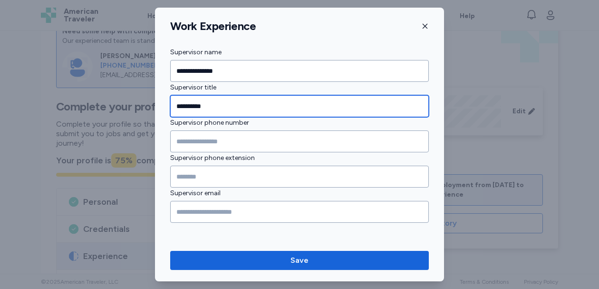
type input "**********"
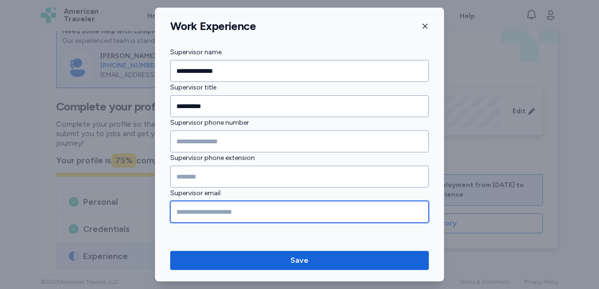
click at [226, 214] on input "Supervisor email" at bounding box center [299, 212] width 259 height 22
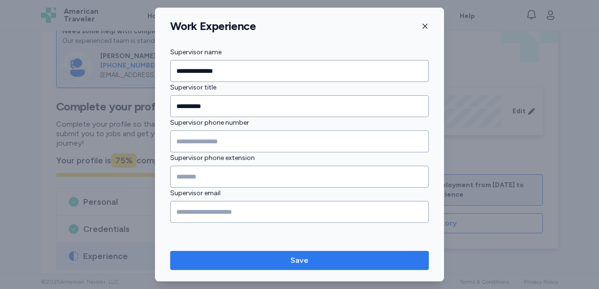
click at [249, 256] on span "Save" at bounding box center [299, 259] width 243 height 11
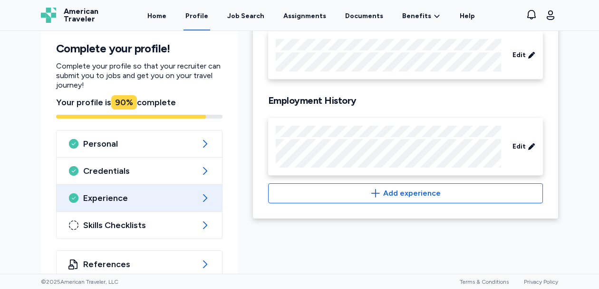
scroll to position [103, 0]
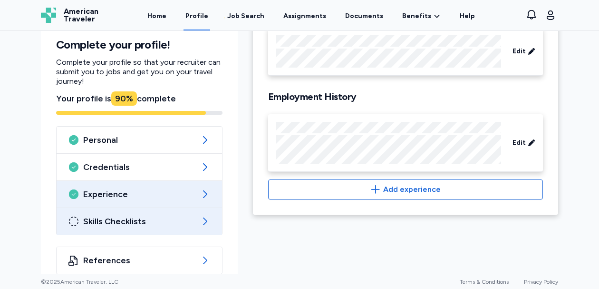
click at [141, 216] on span "Skills Checklists" at bounding box center [139, 220] width 112 height 11
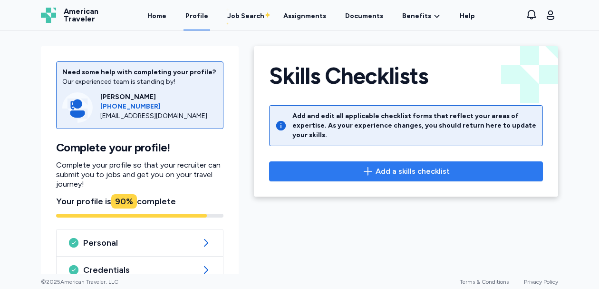
click at [434, 165] on span "Add a skills checklist" at bounding box center [413, 170] width 74 height 11
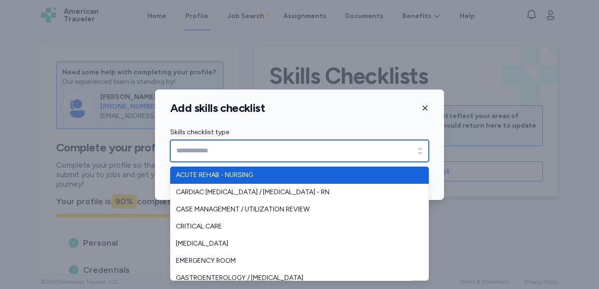
click at [222, 149] on input "Skills checklist type" at bounding box center [299, 151] width 259 height 22
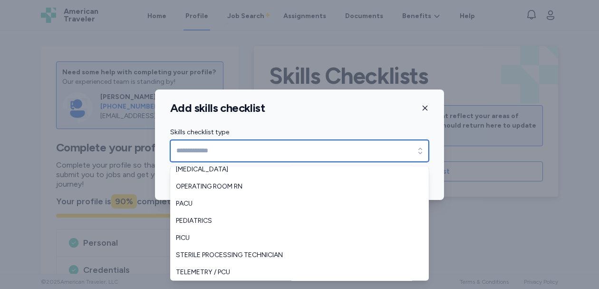
scroll to position [211, 0]
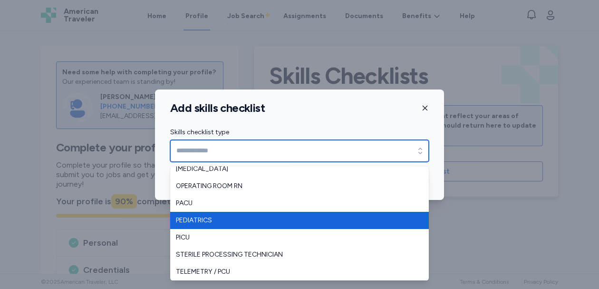
type input "**********"
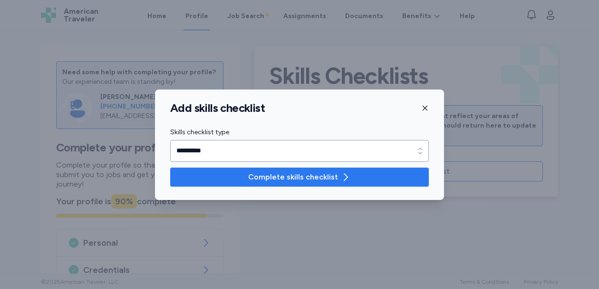
click at [272, 178] on span "Complete skills checklist" at bounding box center [293, 176] width 90 height 11
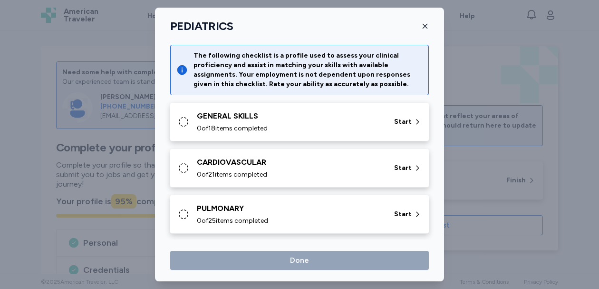
click at [255, 111] on div "GENERAL SKILLS" at bounding box center [290, 115] width 186 height 11
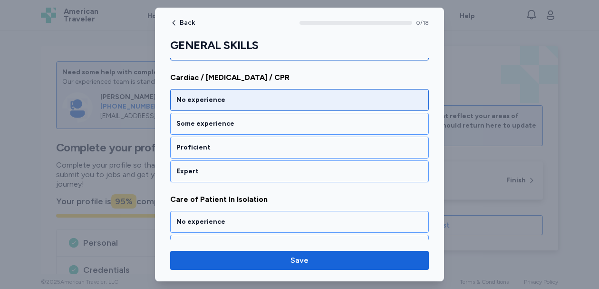
scroll to position [137, 0]
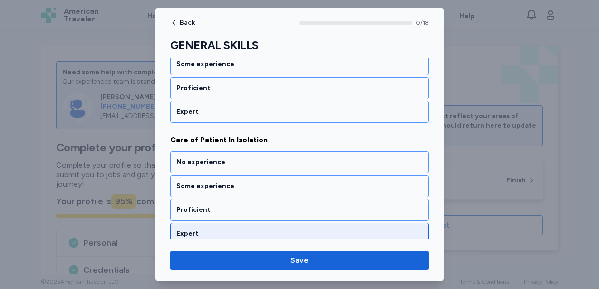
click at [231, 230] on div "Expert" at bounding box center [299, 234] width 246 height 10
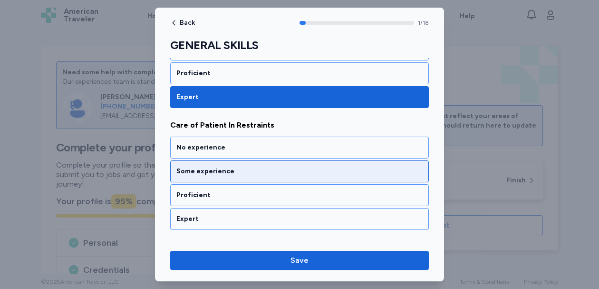
scroll to position [322, 0]
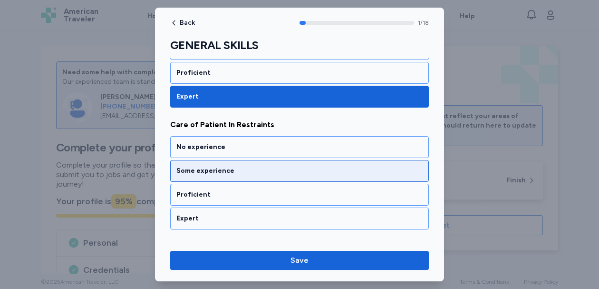
click at [231, 173] on div "Some experience" at bounding box center [299, 171] width 246 height 10
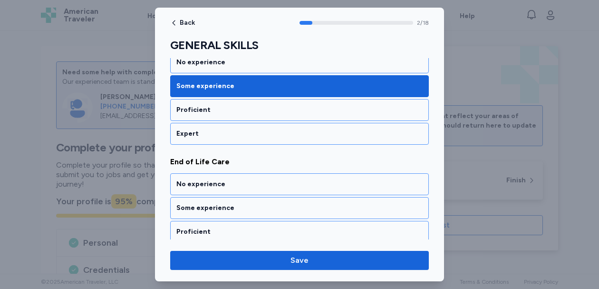
scroll to position [469, 0]
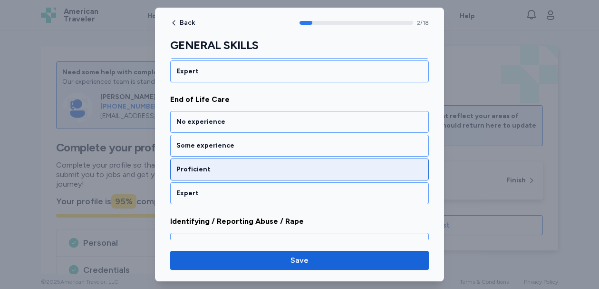
click at [227, 164] on div "Proficient" at bounding box center [299, 169] width 259 height 22
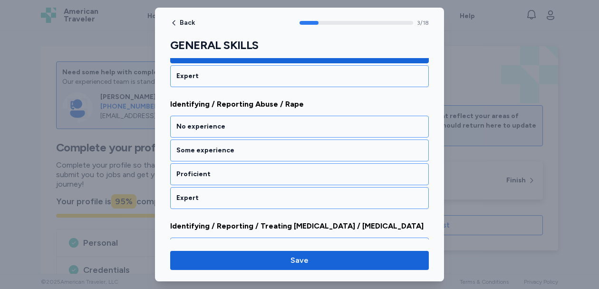
scroll to position [591, 0]
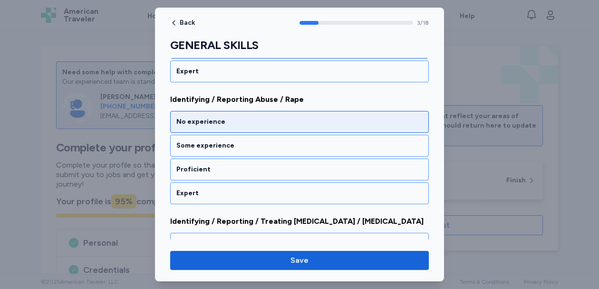
click at [233, 129] on div "No experience" at bounding box center [299, 122] width 259 height 22
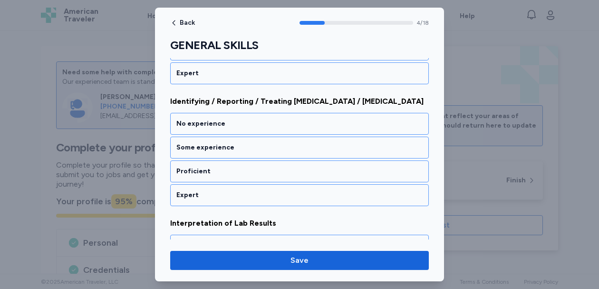
scroll to position [713, 0]
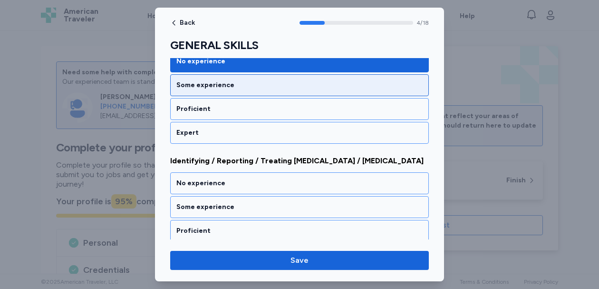
click at [233, 81] on div "Some experience" at bounding box center [299, 85] width 246 height 10
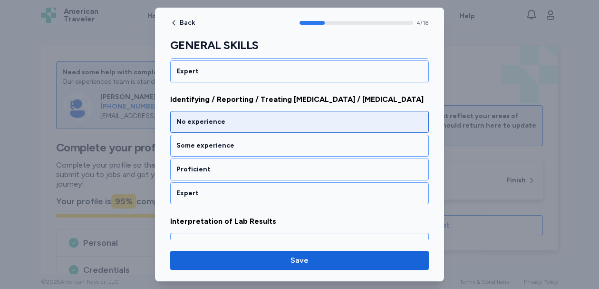
click at [226, 116] on div "No experience" at bounding box center [299, 122] width 259 height 22
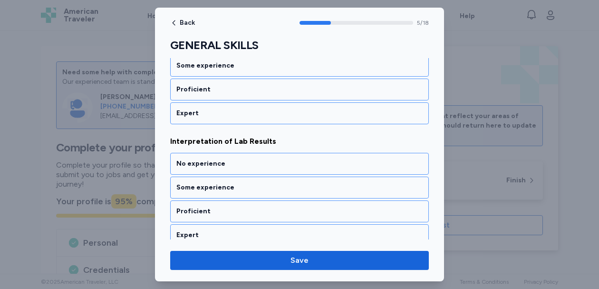
scroll to position [834, 0]
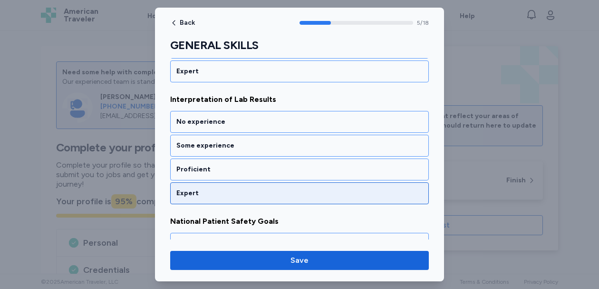
click at [217, 187] on div "Expert" at bounding box center [299, 193] width 259 height 22
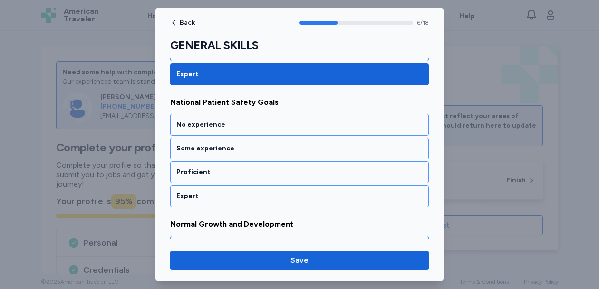
scroll to position [956, 0]
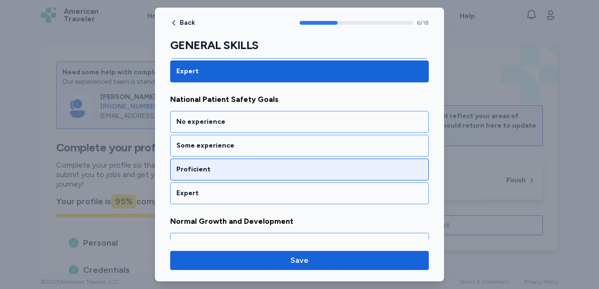
click at [216, 165] on div "Proficient" at bounding box center [299, 170] width 246 height 10
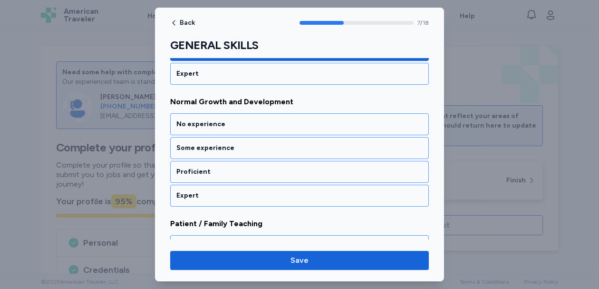
scroll to position [1078, 0]
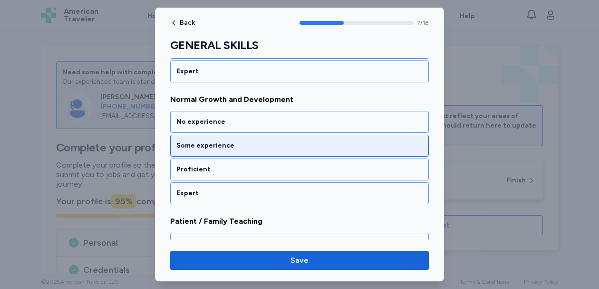
click at [216, 155] on div "Some experience" at bounding box center [299, 146] width 259 height 22
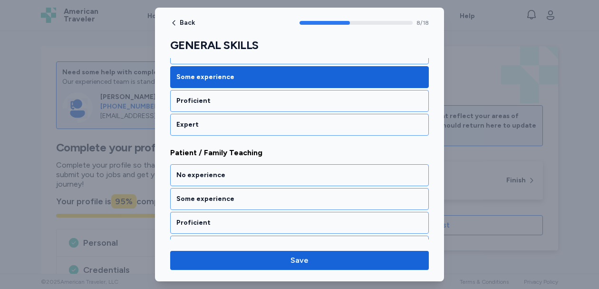
scroll to position [1200, 0]
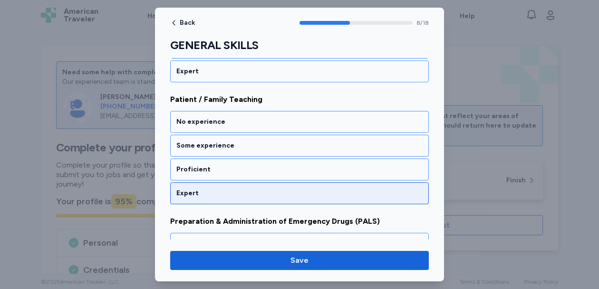
click at [212, 188] on div "Expert" at bounding box center [299, 193] width 246 height 10
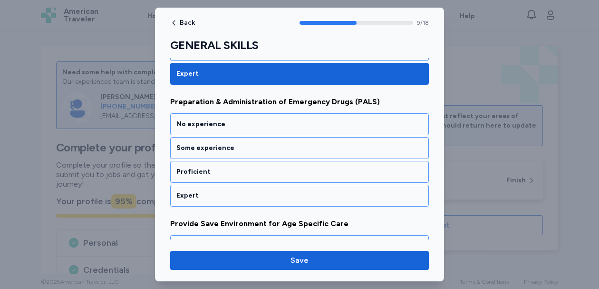
scroll to position [1321, 0]
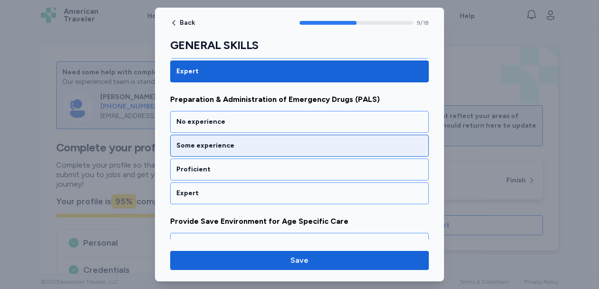
click at [216, 148] on div "Some experience" at bounding box center [299, 146] width 246 height 10
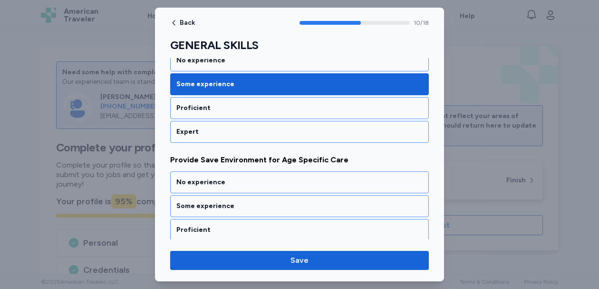
scroll to position [1443, 0]
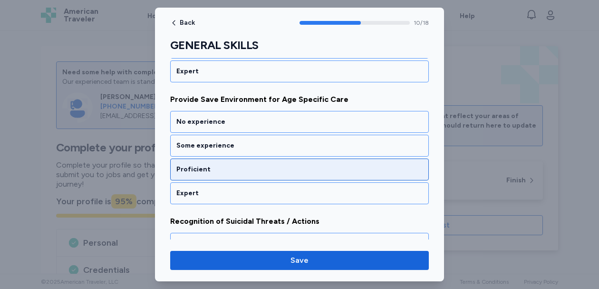
click at [200, 171] on div "Proficient" at bounding box center [299, 170] width 246 height 10
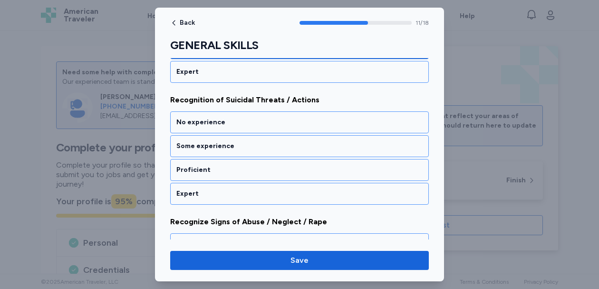
scroll to position [1565, 0]
click at [200, 171] on div "Proficient" at bounding box center [299, 170] width 246 height 10
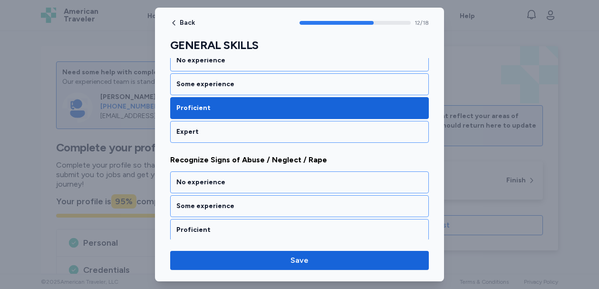
scroll to position [1686, 0]
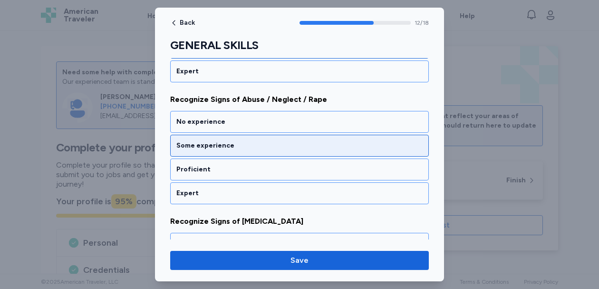
click at [211, 143] on div "Some experience" at bounding box center [299, 146] width 246 height 10
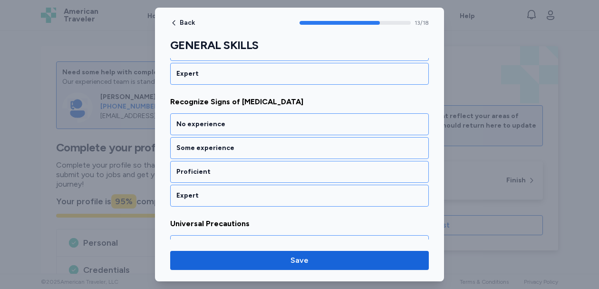
scroll to position [1808, 0]
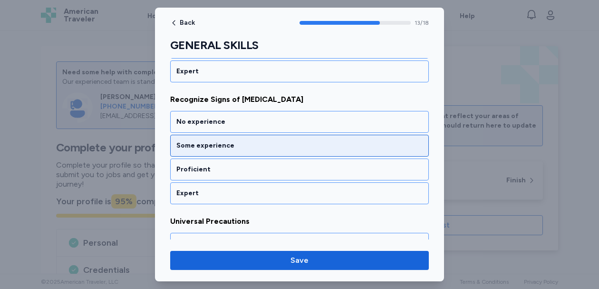
click at [210, 150] on div "Some experience" at bounding box center [299, 146] width 259 height 22
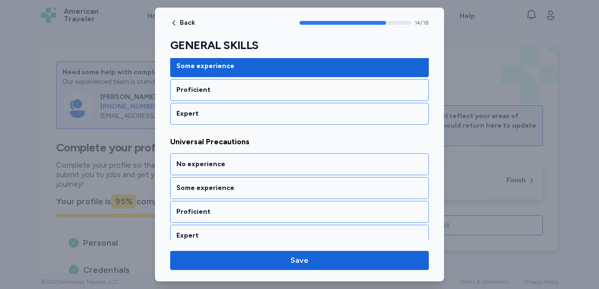
scroll to position [1930, 0]
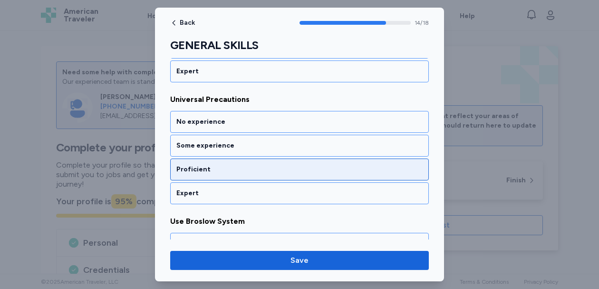
click at [206, 172] on div "Proficient" at bounding box center [299, 170] width 246 height 10
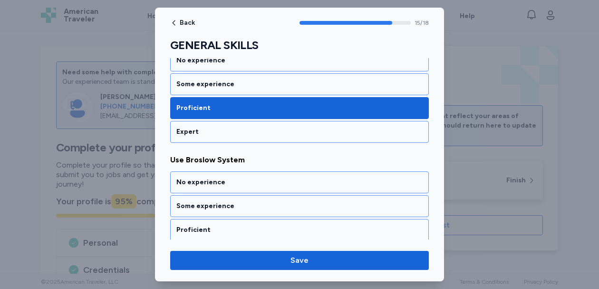
scroll to position [2052, 0]
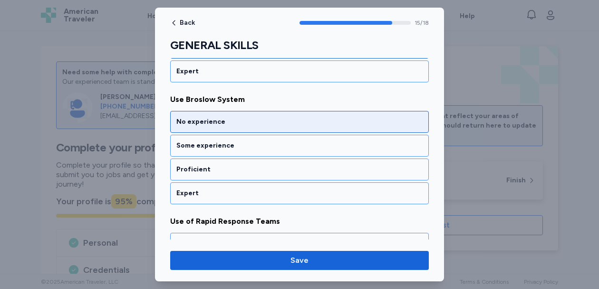
click at [214, 126] on div "No experience" at bounding box center [299, 122] width 259 height 22
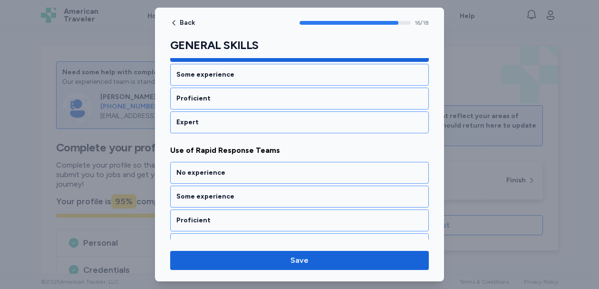
scroll to position [2140, 0]
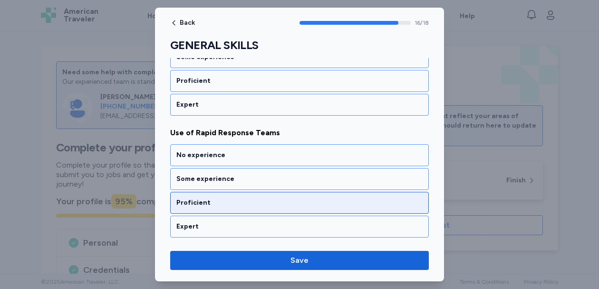
click at [213, 202] on div "Proficient" at bounding box center [299, 203] width 246 height 10
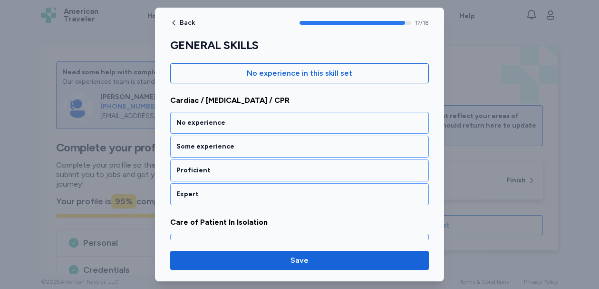
scroll to position [97, 0]
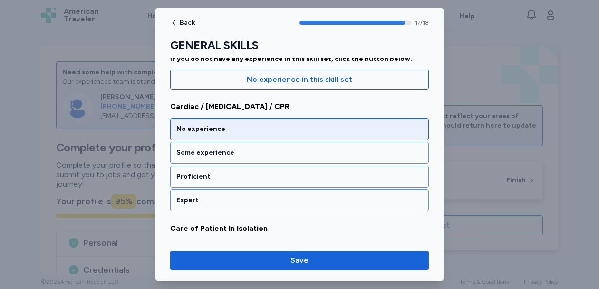
click at [281, 132] on div "No experience" at bounding box center [299, 129] width 246 height 10
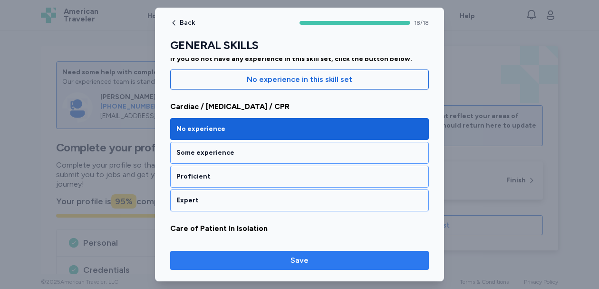
click at [274, 258] on span "Save" at bounding box center [299, 259] width 243 height 11
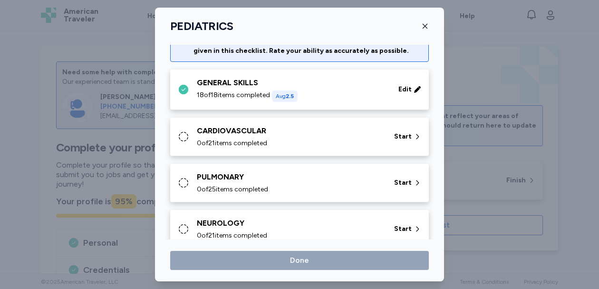
scroll to position [0, 0]
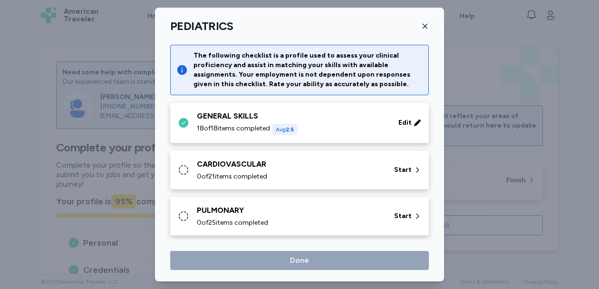
click at [268, 160] on div "CARDIOVASCULAR" at bounding box center [290, 163] width 186 height 11
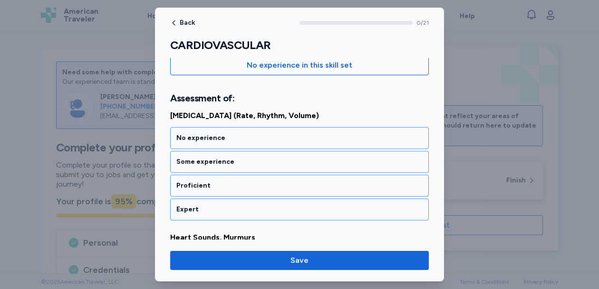
scroll to position [115, 0]
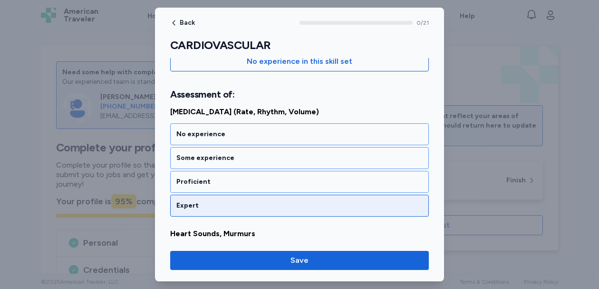
click at [242, 202] on div "Expert" at bounding box center [299, 206] width 246 height 10
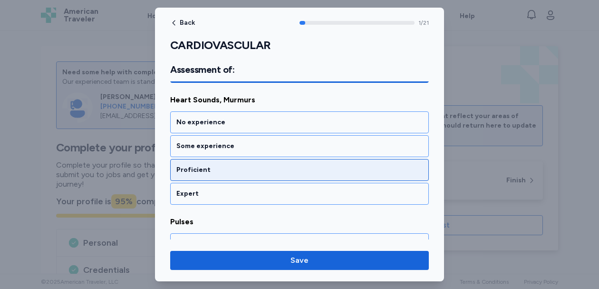
click at [244, 164] on div "Proficient" at bounding box center [299, 170] width 259 height 22
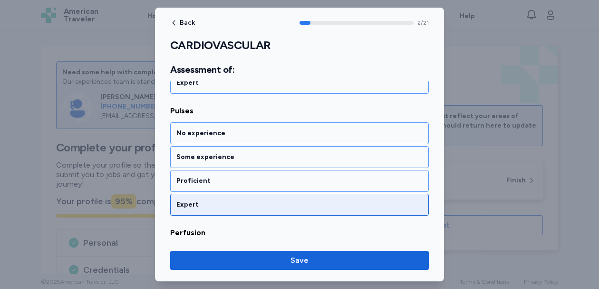
click at [237, 201] on div "Expert" at bounding box center [299, 205] width 246 height 10
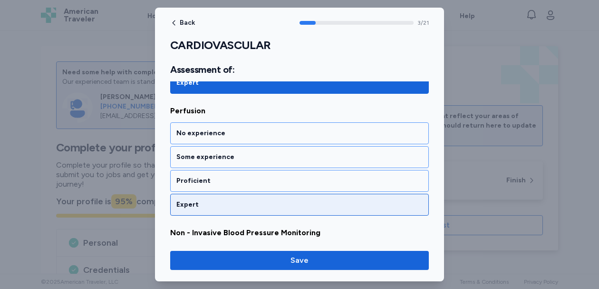
click at [237, 200] on div "Expert" at bounding box center [299, 205] width 246 height 10
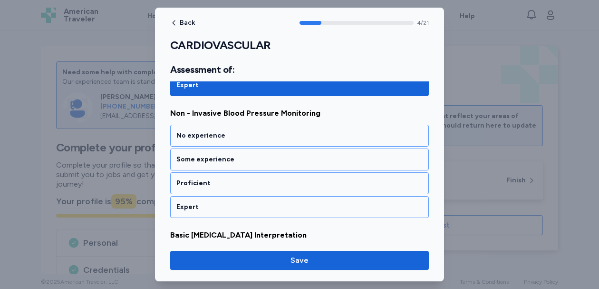
scroll to position [603, 0]
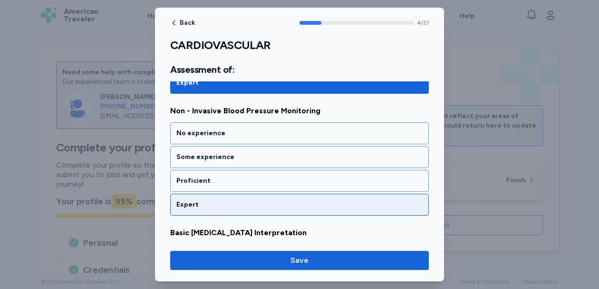
click at [236, 201] on div "Expert" at bounding box center [299, 205] width 246 height 10
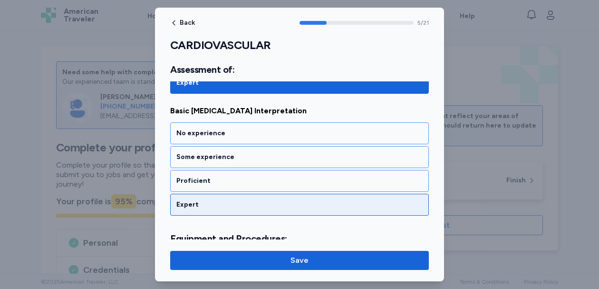
click at [236, 202] on div "Expert" at bounding box center [299, 205] width 246 height 10
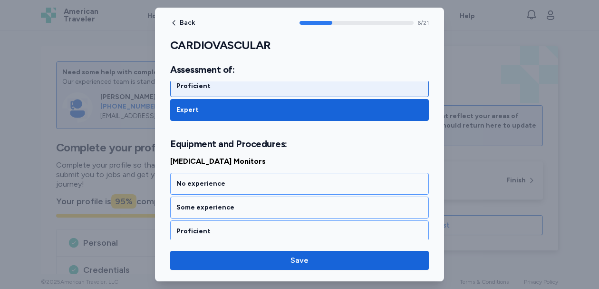
click at [234, 87] on div "Proficient" at bounding box center [299, 86] width 246 height 10
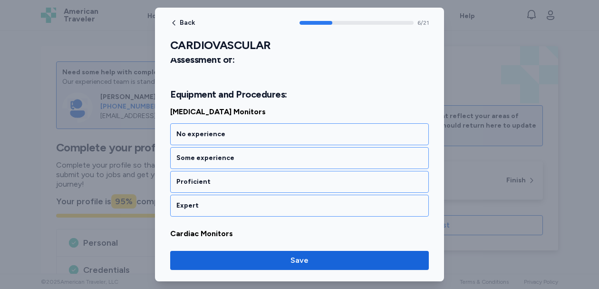
scroll to position [870, 0]
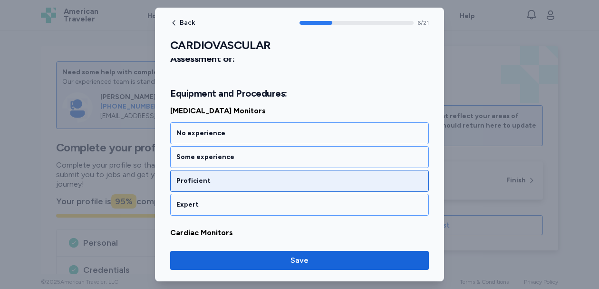
click at [222, 184] on div "Proficient" at bounding box center [299, 181] width 246 height 10
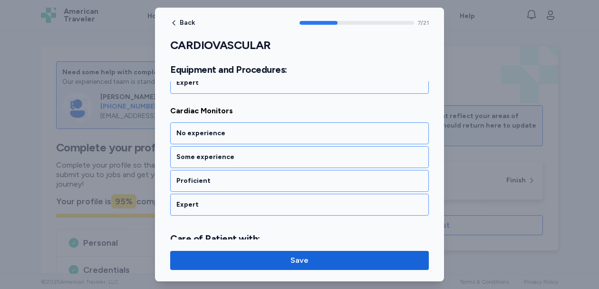
click at [222, 184] on div "Proficient" at bounding box center [299, 181] width 246 height 10
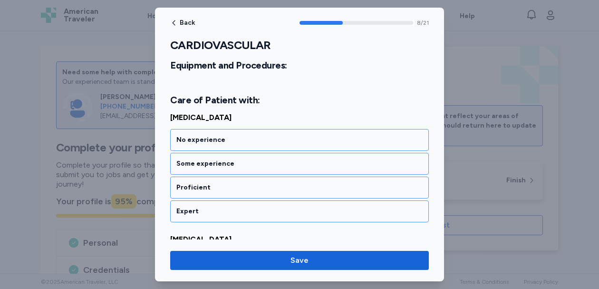
scroll to position [1136, 0]
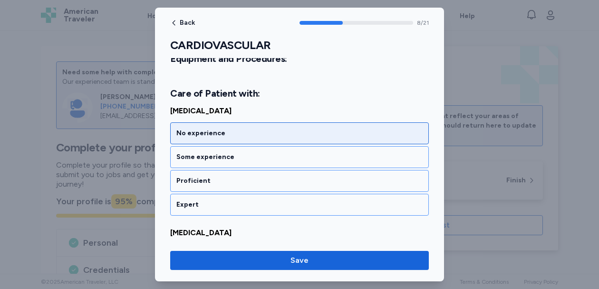
click at [223, 136] on div "No experience" at bounding box center [299, 133] width 246 height 10
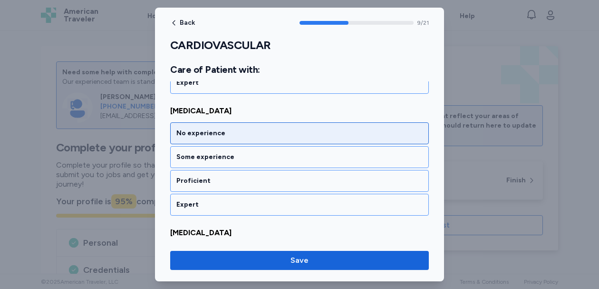
click at [223, 137] on div "No experience" at bounding box center [299, 133] width 246 height 10
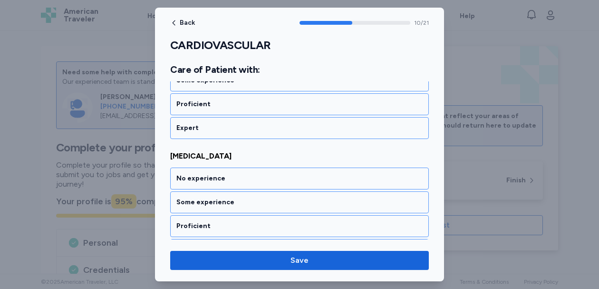
scroll to position [1380, 0]
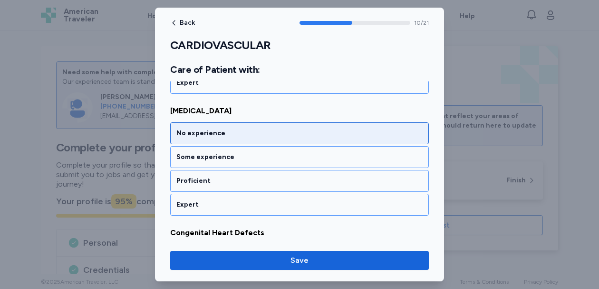
click at [223, 137] on div "No experience" at bounding box center [299, 133] width 246 height 10
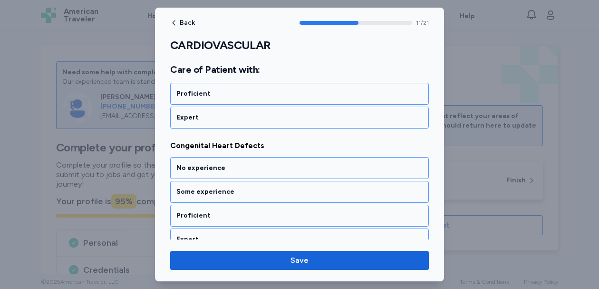
scroll to position [1501, 0]
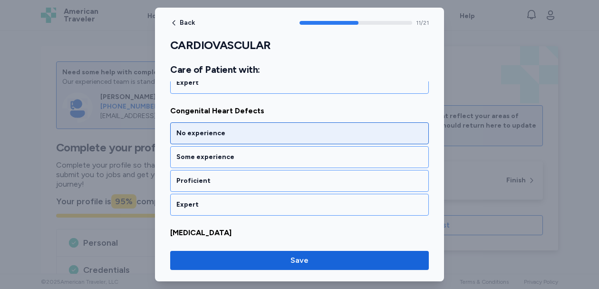
click at [223, 137] on div "No experience" at bounding box center [299, 133] width 246 height 10
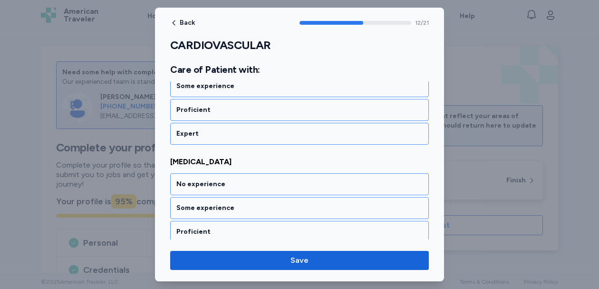
scroll to position [1623, 0]
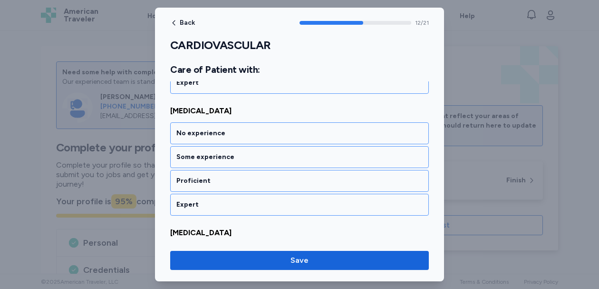
click at [223, 137] on div "No experience" at bounding box center [299, 133] width 246 height 10
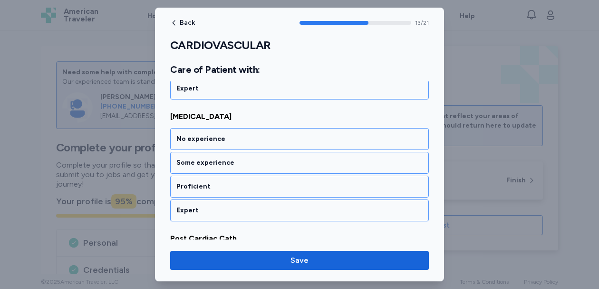
scroll to position [1745, 0]
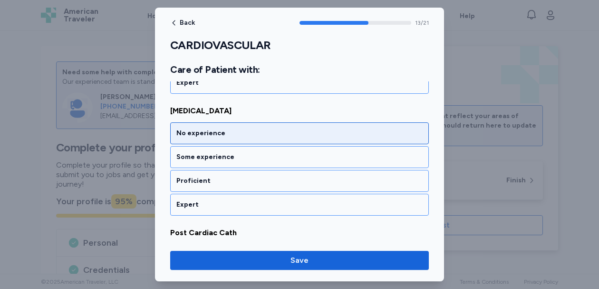
click at [223, 137] on div "No experience" at bounding box center [299, 133] width 246 height 10
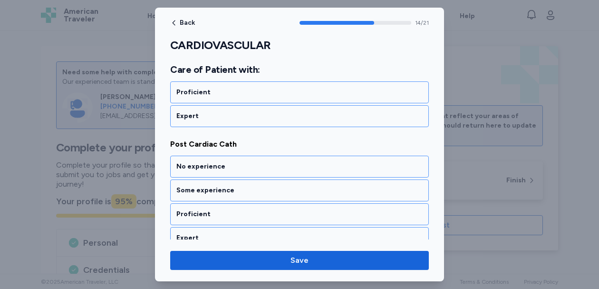
scroll to position [1867, 0]
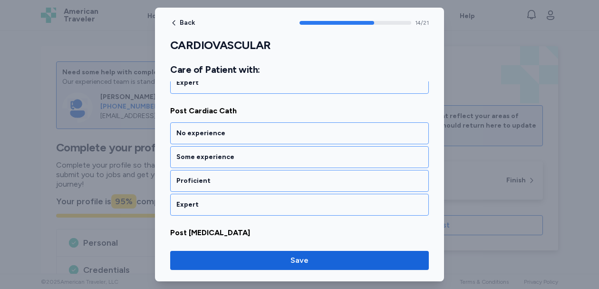
click at [223, 137] on div "No experience" at bounding box center [299, 133] width 246 height 10
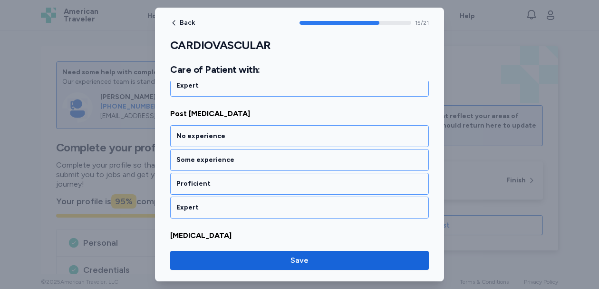
scroll to position [1988, 0]
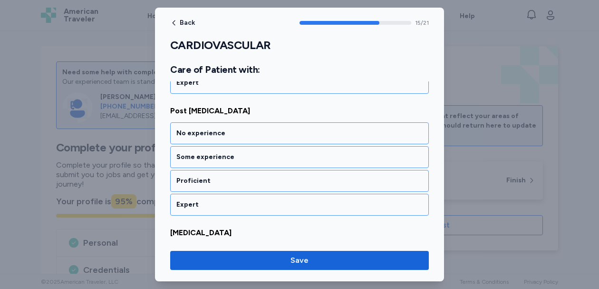
click at [223, 137] on div "No experience" at bounding box center [299, 133] width 246 height 10
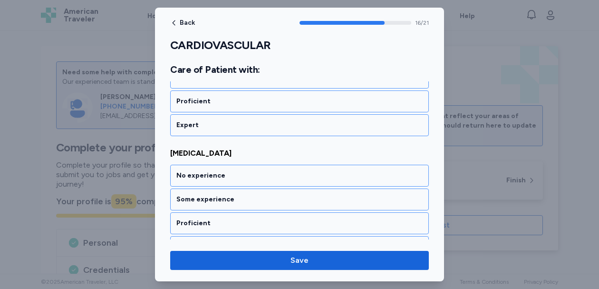
scroll to position [2110, 0]
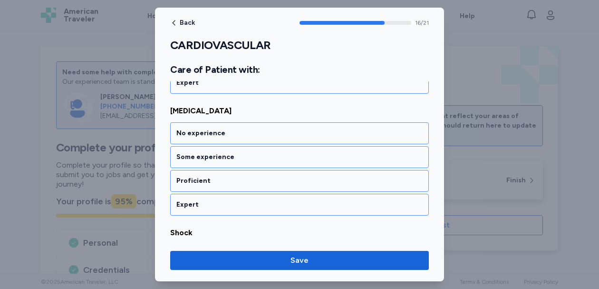
click at [223, 137] on div "No experience" at bounding box center [299, 133] width 246 height 10
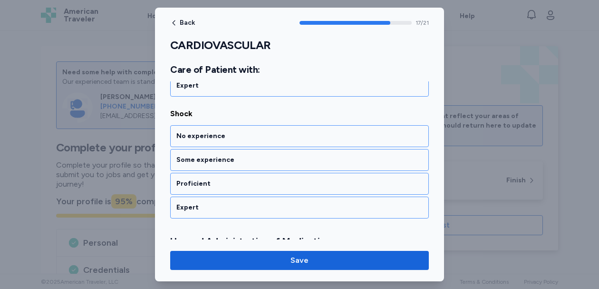
scroll to position [2232, 0]
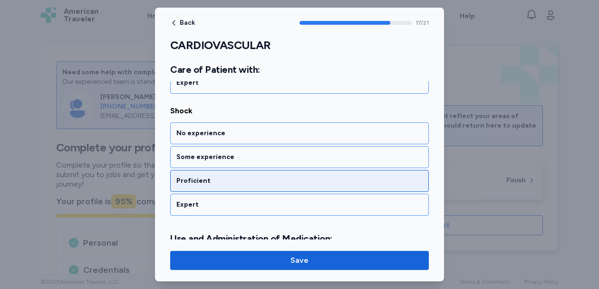
click at [220, 189] on div "Proficient" at bounding box center [299, 181] width 259 height 22
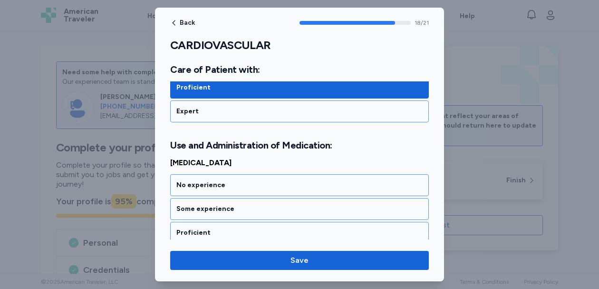
scroll to position [2377, 0]
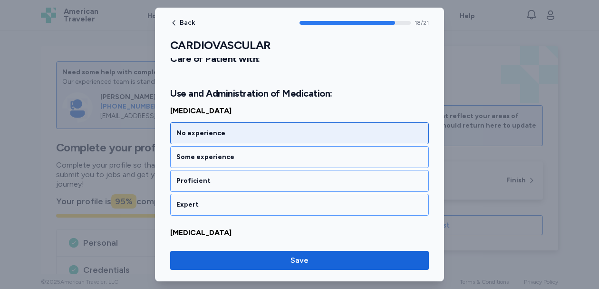
click at [224, 129] on div "No experience" at bounding box center [299, 133] width 246 height 10
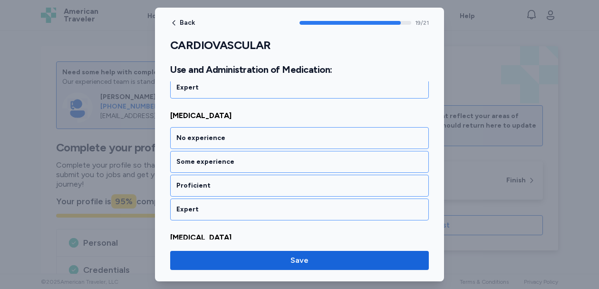
scroll to position [2499, 0]
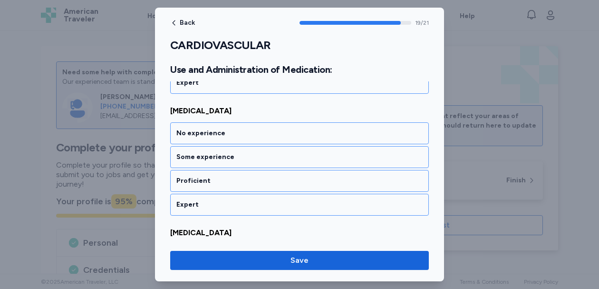
click at [224, 129] on div "No experience" at bounding box center [299, 133] width 246 height 10
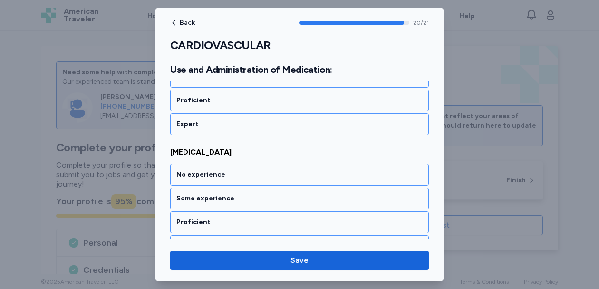
scroll to position [2598, 0]
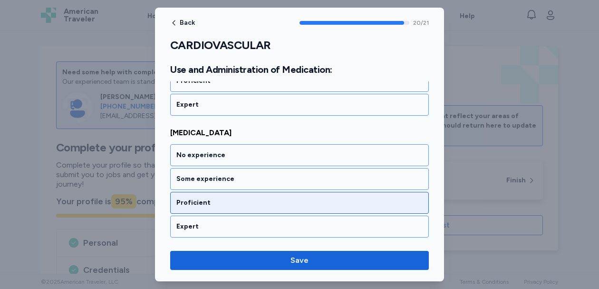
click at [220, 204] on div "Proficient" at bounding box center [299, 203] width 246 height 10
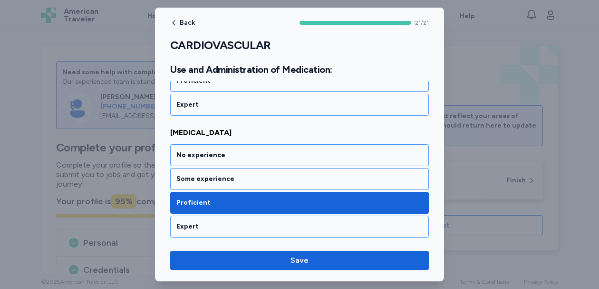
click at [220, 271] on div "Back 21 / 21 CARDIOVASCULAR Rate your ability as accurately as possible for eac…" at bounding box center [299, 144] width 289 height 273
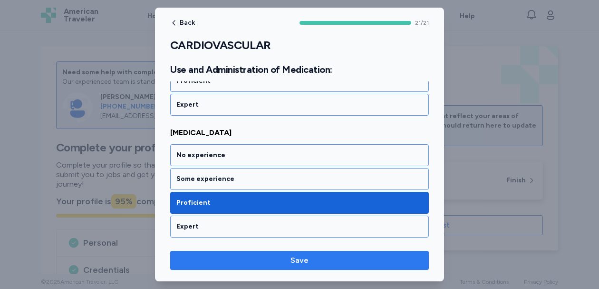
click at [221, 259] on span "Save" at bounding box center [299, 259] width 243 height 11
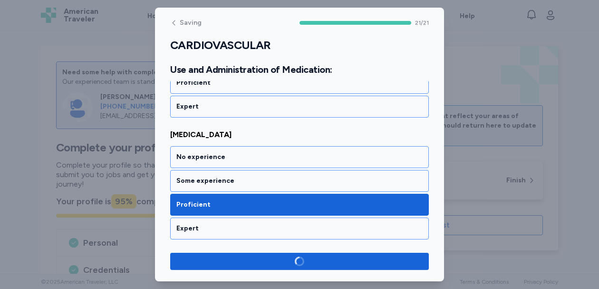
scroll to position [2596, 0]
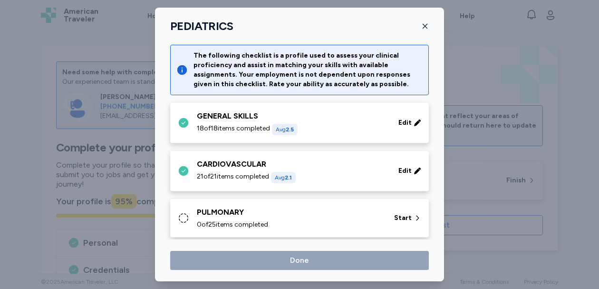
click at [230, 218] on div "PULMONARY 0 of 25 items completed" at bounding box center [290, 217] width 186 height 23
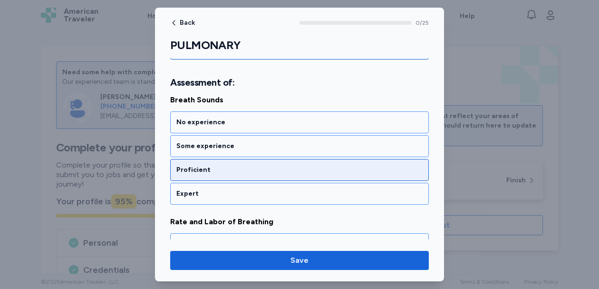
click at [241, 179] on div "Proficient" at bounding box center [299, 170] width 259 height 22
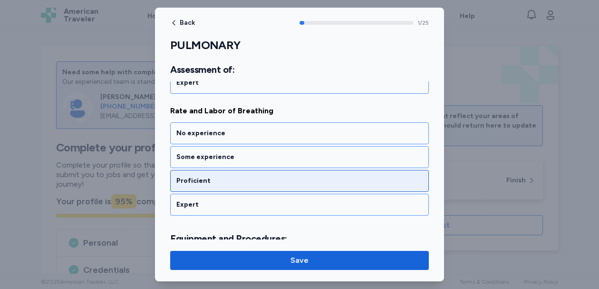
click at [241, 179] on div "Proficient" at bounding box center [299, 181] width 246 height 10
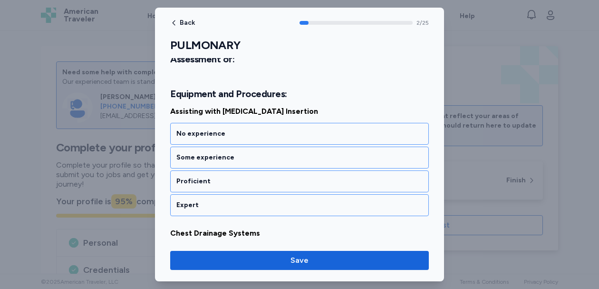
scroll to position [383, 0]
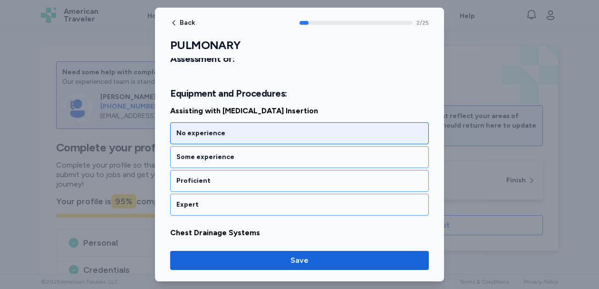
click at [249, 135] on div "No experience" at bounding box center [299, 133] width 246 height 10
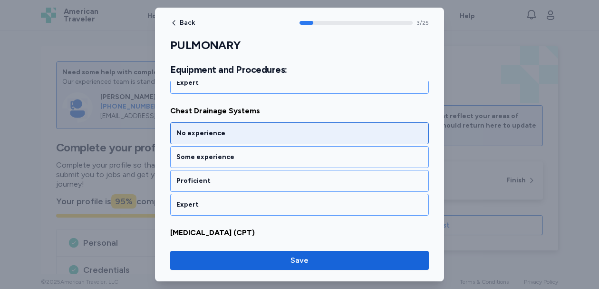
click at [249, 135] on div "No experience" at bounding box center [299, 133] width 246 height 10
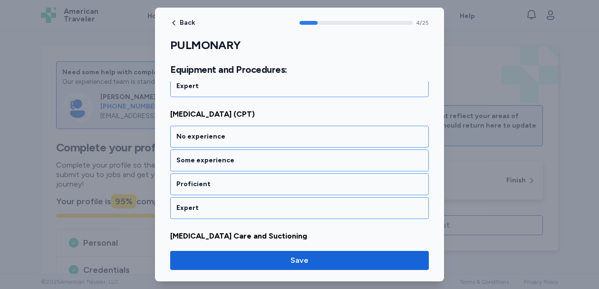
scroll to position [626, 0]
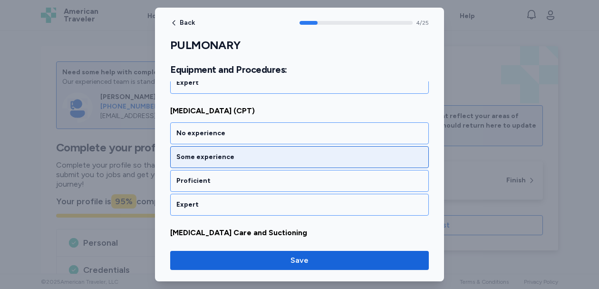
click at [241, 163] on div "Some experience" at bounding box center [299, 157] width 259 height 22
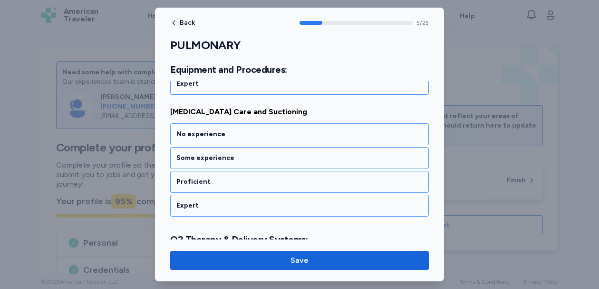
scroll to position [748, 0]
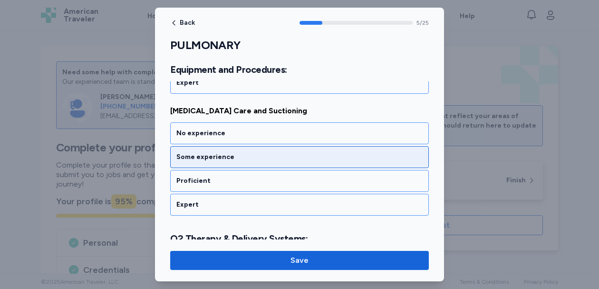
click at [243, 156] on div "Some experience" at bounding box center [299, 157] width 246 height 10
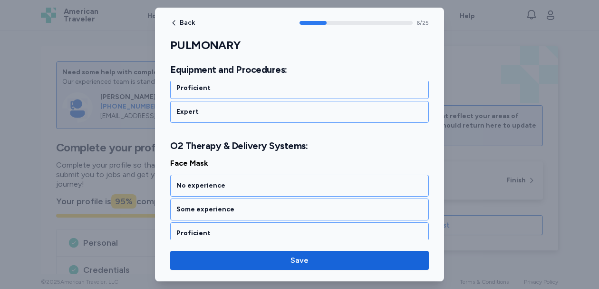
scroll to position [893, 0]
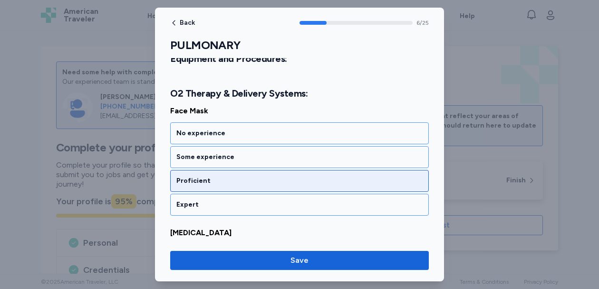
click at [242, 172] on div "Proficient" at bounding box center [299, 181] width 259 height 22
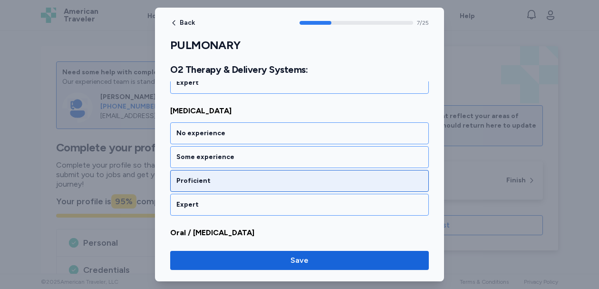
click at [242, 173] on div "Proficient" at bounding box center [299, 181] width 259 height 22
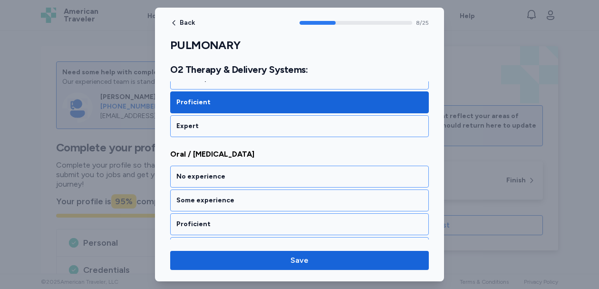
scroll to position [1136, 0]
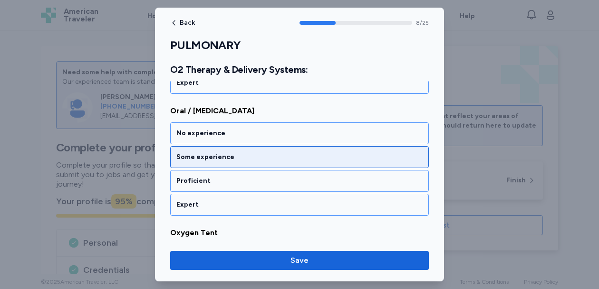
click at [242, 159] on div "Some experience" at bounding box center [299, 157] width 246 height 10
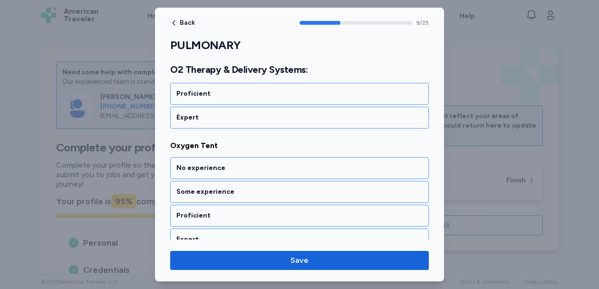
scroll to position [1258, 0]
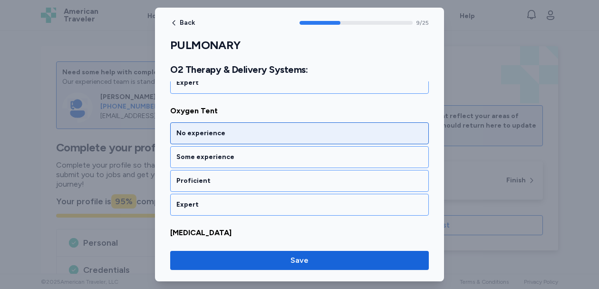
click at [243, 132] on div "No experience" at bounding box center [299, 133] width 246 height 10
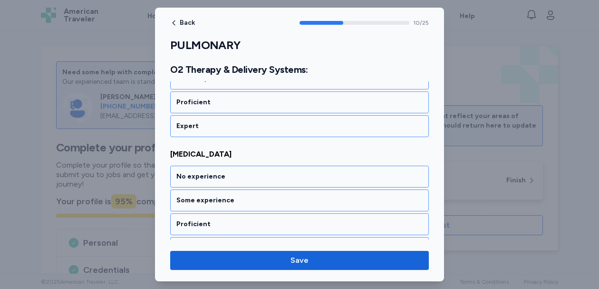
scroll to position [1380, 0]
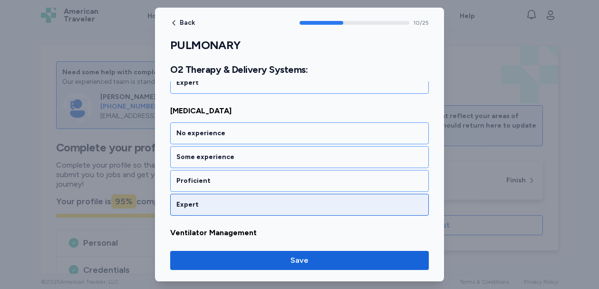
click at [227, 202] on div "Expert" at bounding box center [299, 205] width 246 height 10
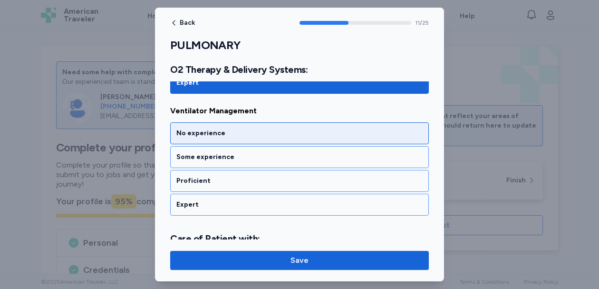
click at [240, 126] on div "No experience" at bounding box center [299, 133] width 259 height 22
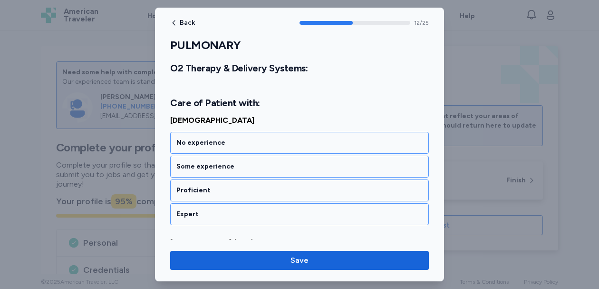
scroll to position [1647, 0]
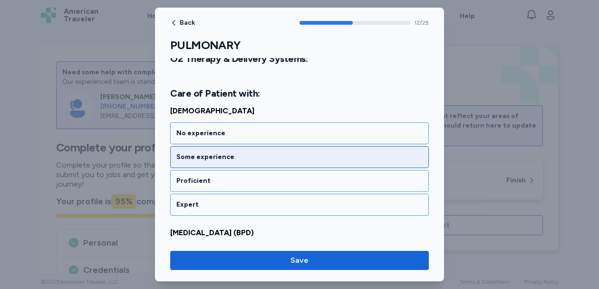
click at [237, 150] on div "Some experience" at bounding box center [299, 157] width 259 height 22
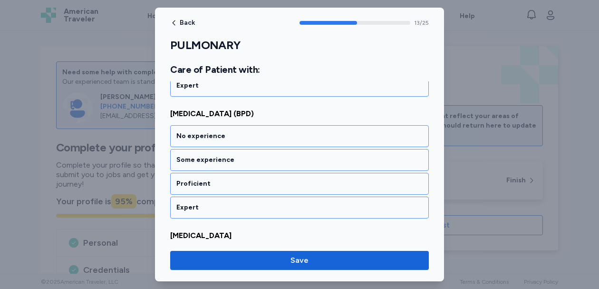
scroll to position [1768, 0]
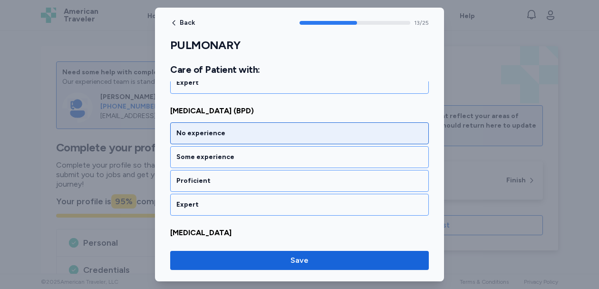
click at [257, 121] on div "[MEDICAL_DATA] (BPD) No experience Some experience Proficient Expert" at bounding box center [299, 160] width 259 height 110
click at [255, 126] on div "No experience" at bounding box center [299, 133] width 259 height 22
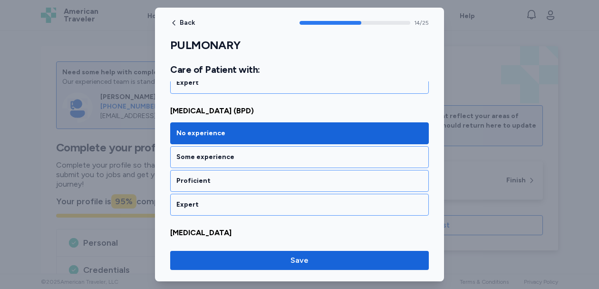
scroll to position [1890, 0]
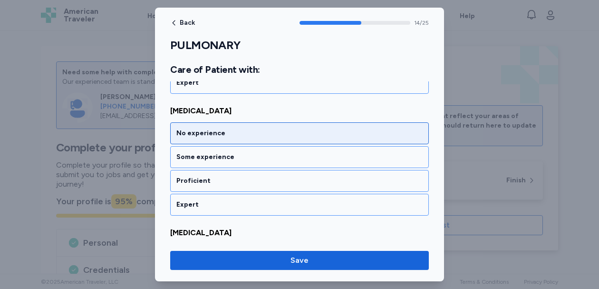
click at [244, 130] on div "No experience" at bounding box center [299, 133] width 246 height 10
click at [239, 131] on div "No experience" at bounding box center [299, 133] width 246 height 10
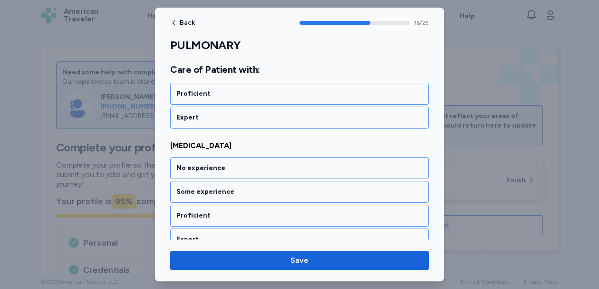
scroll to position [2133, 0]
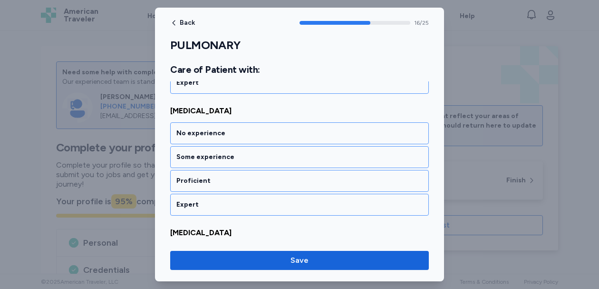
click at [239, 131] on div "No experience" at bounding box center [299, 133] width 246 height 10
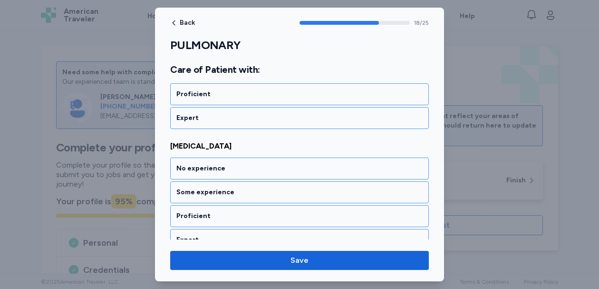
scroll to position [2377, 0]
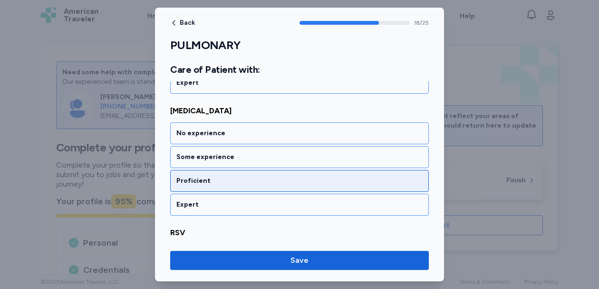
click at [230, 174] on div "Proficient" at bounding box center [299, 181] width 259 height 22
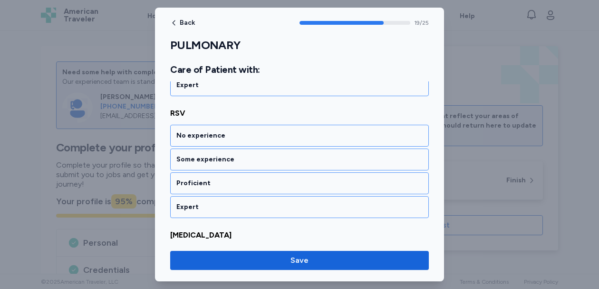
scroll to position [2499, 0]
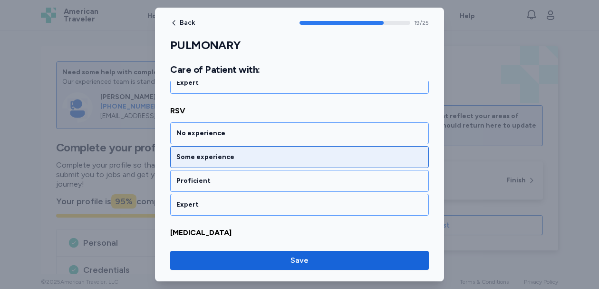
click at [230, 153] on div "Some experience" at bounding box center [299, 157] width 246 height 10
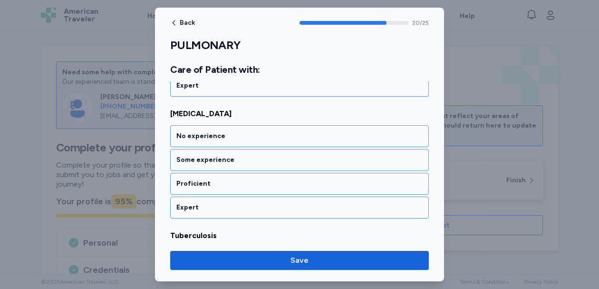
scroll to position [2620, 0]
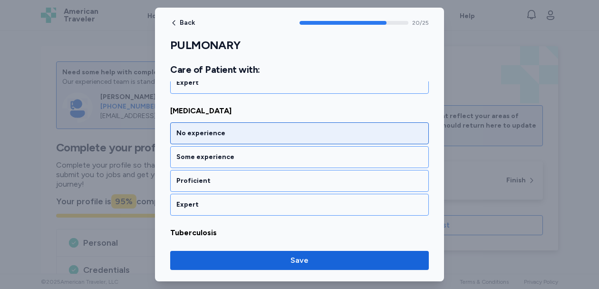
click at [232, 141] on div "No experience" at bounding box center [299, 133] width 259 height 22
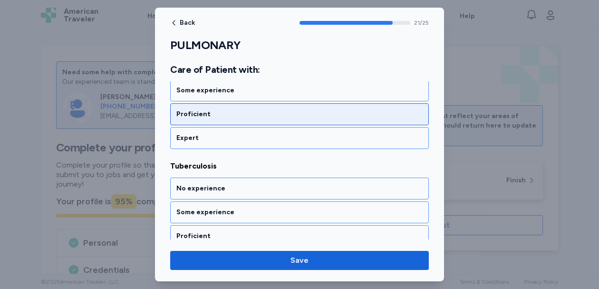
click at [232, 109] on div "Proficient" at bounding box center [299, 114] width 259 height 22
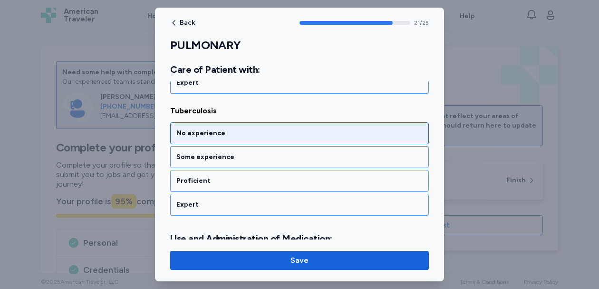
click at [229, 128] on div "No experience" at bounding box center [299, 133] width 259 height 22
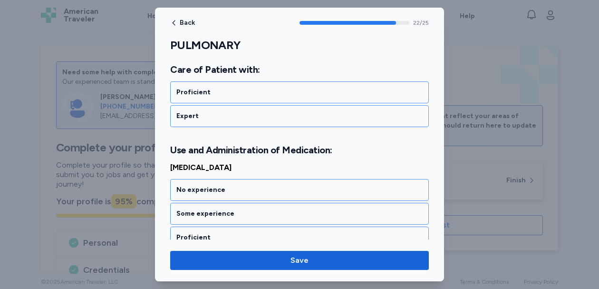
scroll to position [2887, 0]
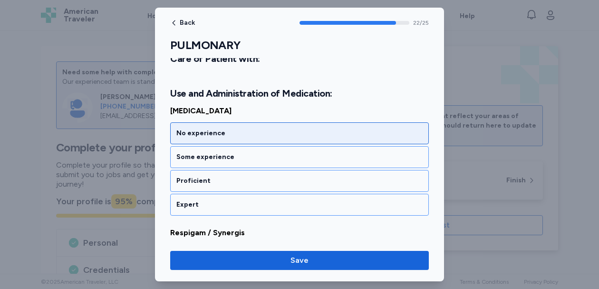
click at [228, 132] on div "No experience" at bounding box center [299, 133] width 246 height 10
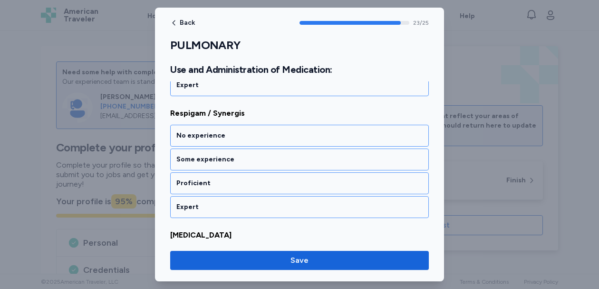
scroll to position [3009, 0]
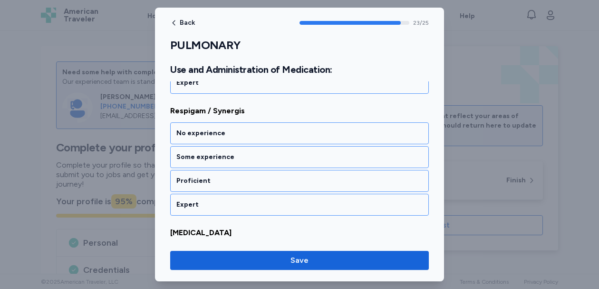
click at [228, 132] on div "No experience" at bounding box center [299, 133] width 246 height 10
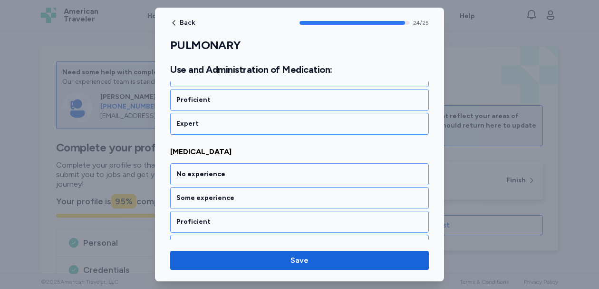
scroll to position [3109, 0]
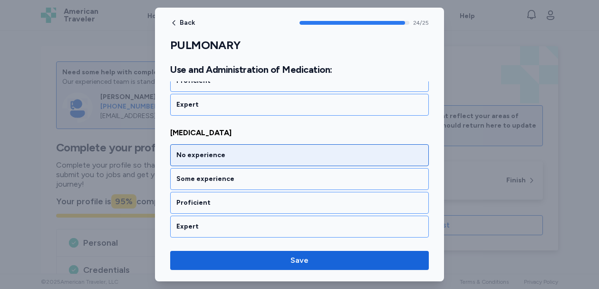
click at [224, 153] on div "No experience" at bounding box center [299, 155] width 246 height 10
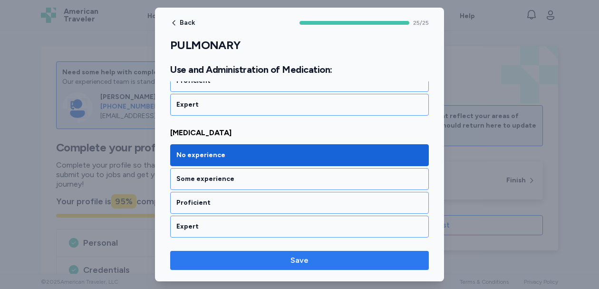
click at [228, 256] on span "Save" at bounding box center [299, 259] width 243 height 11
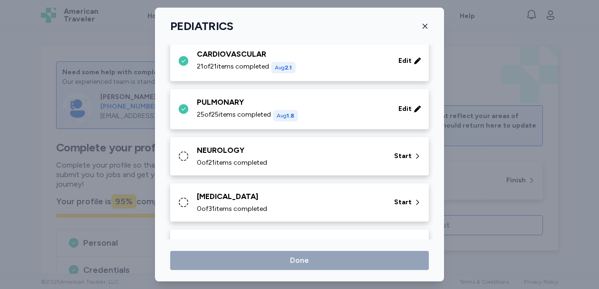
scroll to position [111, 0]
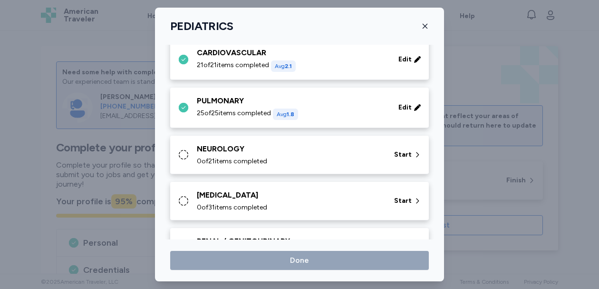
click at [253, 161] on span "0 of 21 items completed" at bounding box center [232, 161] width 70 height 10
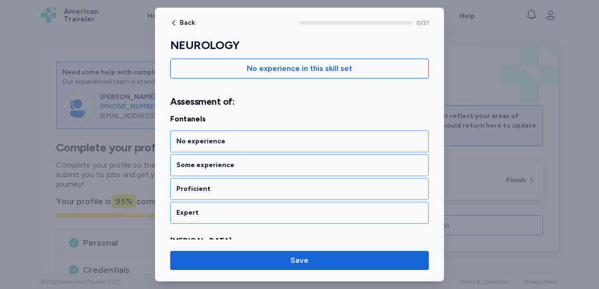
scroll to position [115, 0]
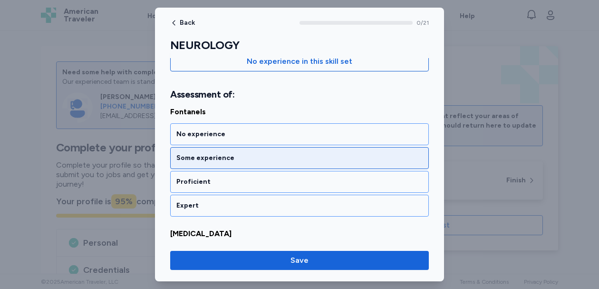
click at [244, 168] on div "Some experience" at bounding box center [299, 158] width 259 height 22
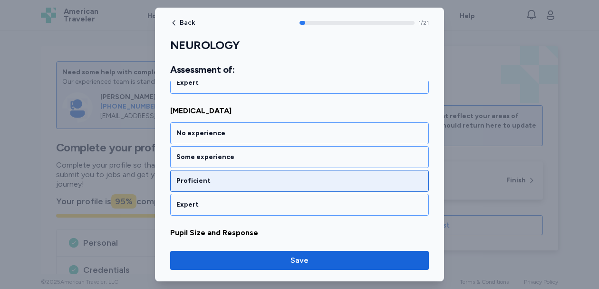
click at [238, 185] on div "Proficient" at bounding box center [299, 181] width 259 height 22
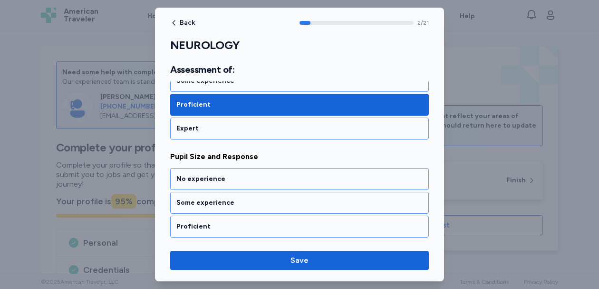
scroll to position [359, 0]
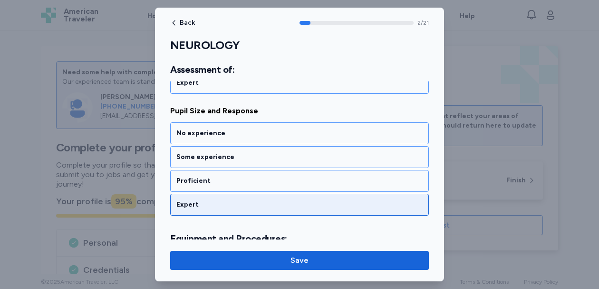
click at [235, 201] on div "Expert" at bounding box center [299, 205] width 246 height 10
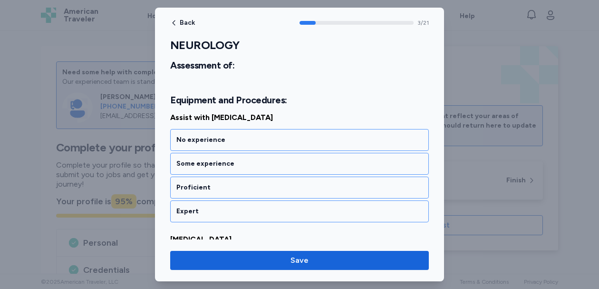
scroll to position [504, 0]
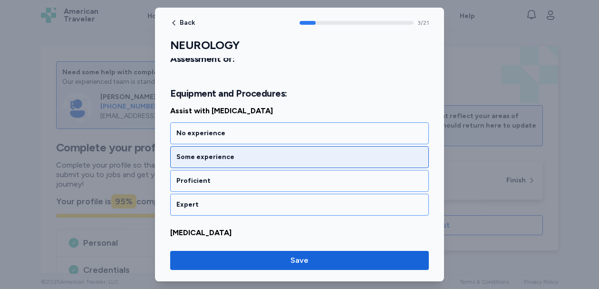
click at [232, 158] on div "Some experience" at bounding box center [299, 157] width 246 height 10
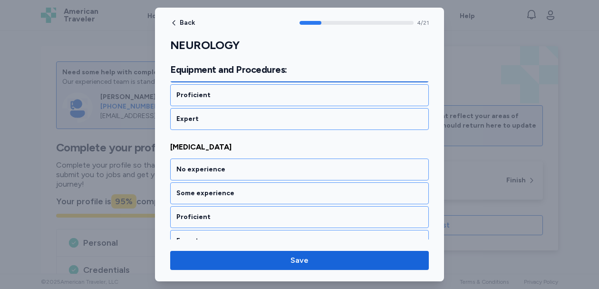
scroll to position [626, 0]
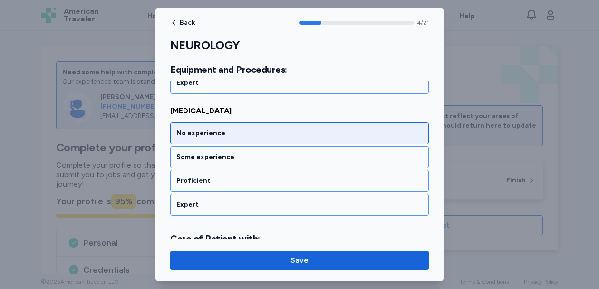
click at [236, 131] on div "No experience" at bounding box center [299, 133] width 246 height 10
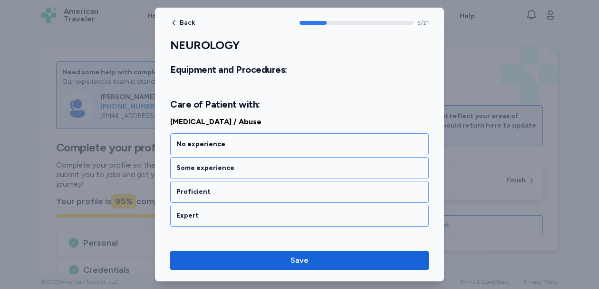
scroll to position [771, 0]
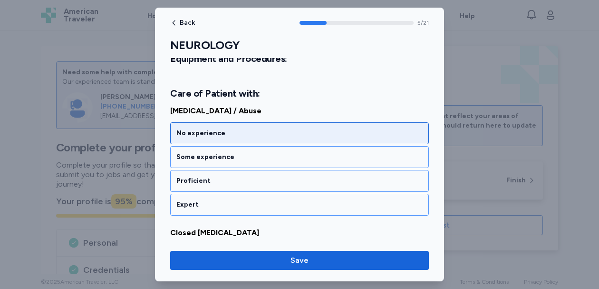
click at [236, 141] on div "No experience" at bounding box center [299, 133] width 259 height 22
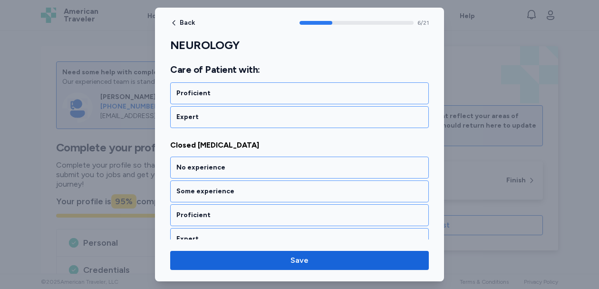
scroll to position [893, 0]
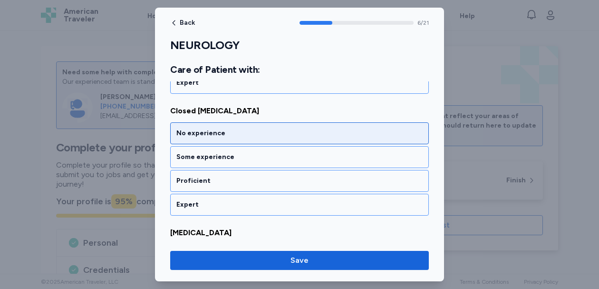
click at [236, 142] on div "No experience" at bounding box center [299, 133] width 259 height 22
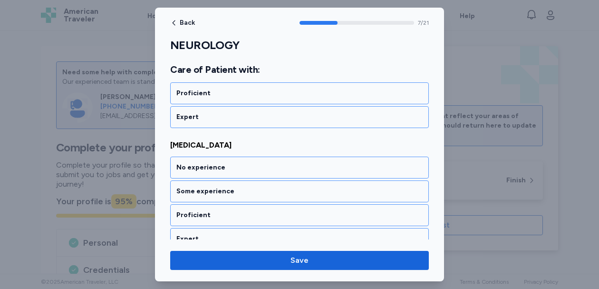
scroll to position [1015, 0]
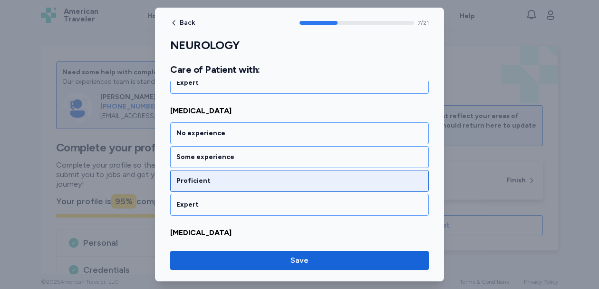
click at [229, 176] on div "Proficient" at bounding box center [299, 181] width 246 height 10
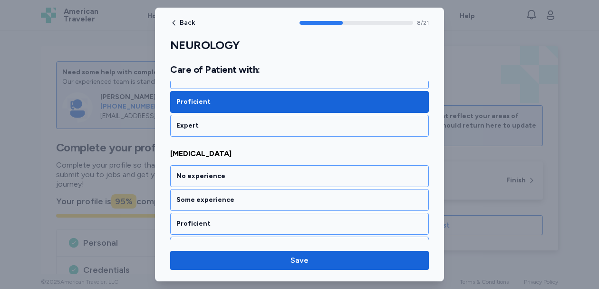
scroll to position [1136, 0]
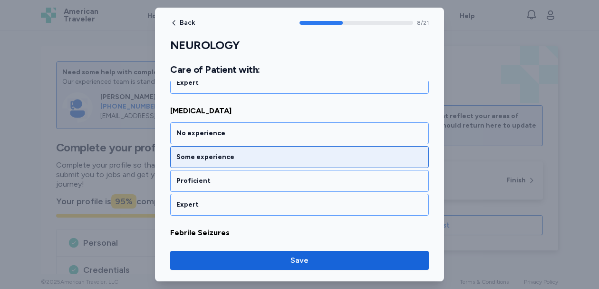
click at [229, 165] on div "Some experience" at bounding box center [299, 157] width 259 height 22
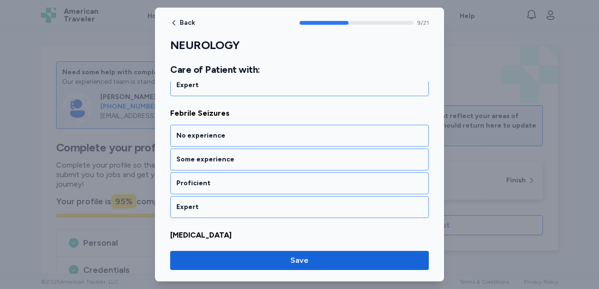
scroll to position [1258, 0]
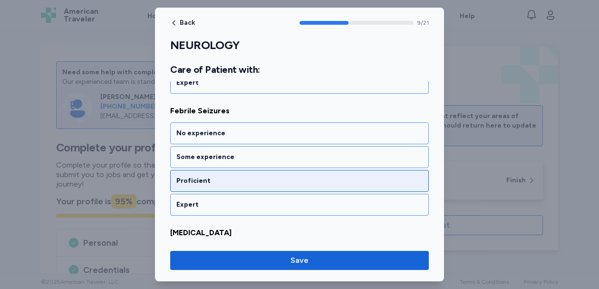
click at [224, 186] on div "Proficient" at bounding box center [299, 181] width 259 height 22
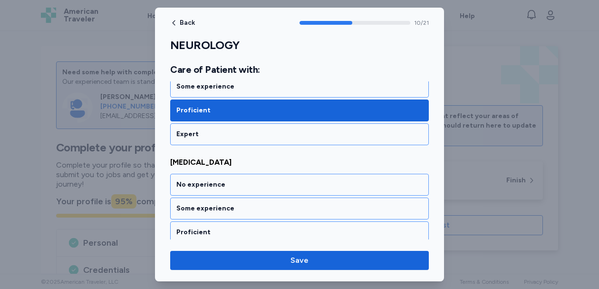
scroll to position [1380, 0]
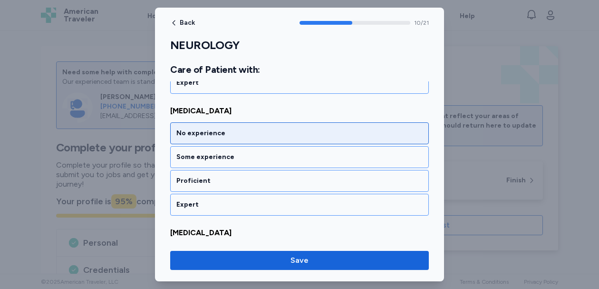
click at [231, 136] on div "No experience" at bounding box center [299, 133] width 246 height 10
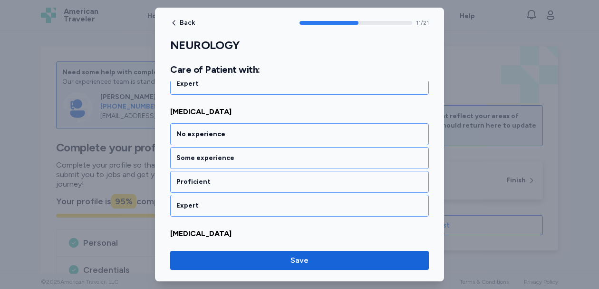
scroll to position [1501, 0]
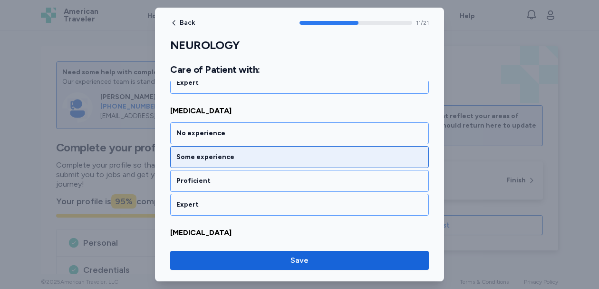
click at [226, 160] on div "Some experience" at bounding box center [299, 157] width 246 height 10
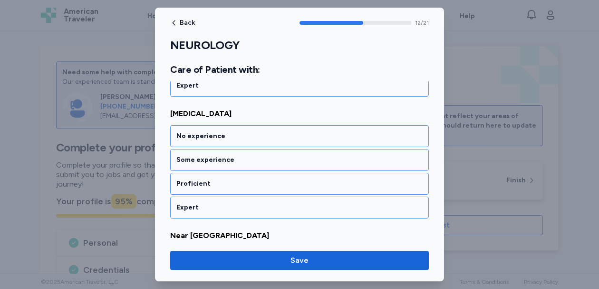
scroll to position [1623, 0]
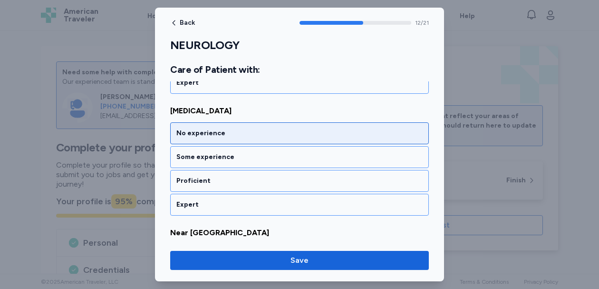
click at [228, 139] on div "No experience" at bounding box center [299, 133] width 259 height 22
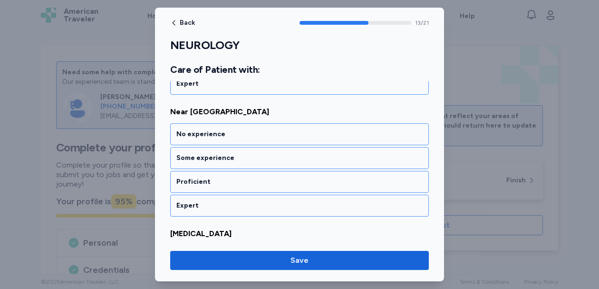
scroll to position [1745, 0]
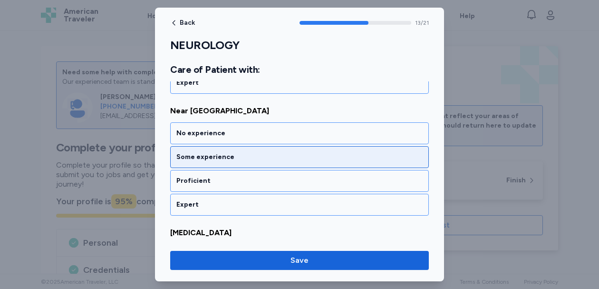
click at [226, 146] on div "Some experience" at bounding box center [299, 157] width 259 height 22
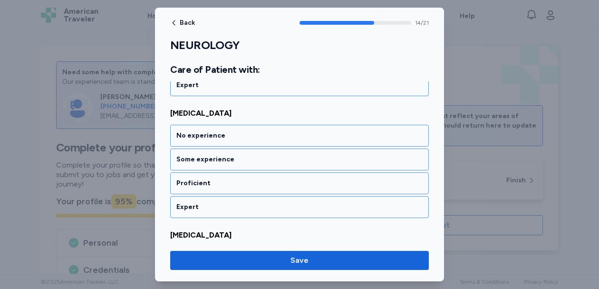
scroll to position [1867, 0]
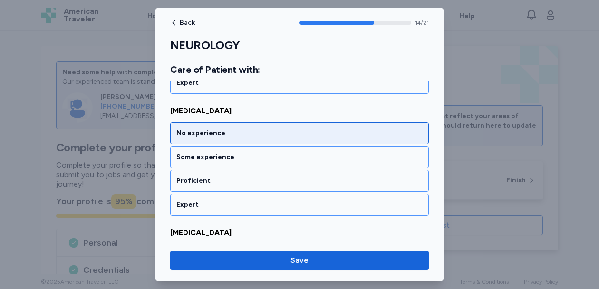
click at [227, 135] on div "No experience" at bounding box center [299, 133] width 246 height 10
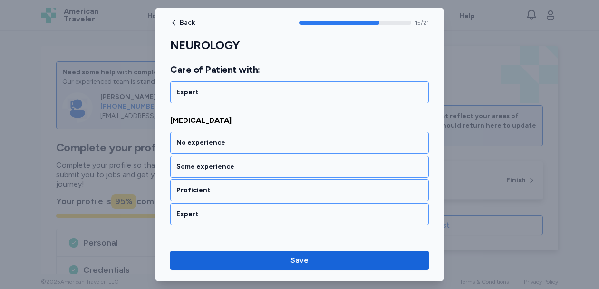
scroll to position [1988, 0]
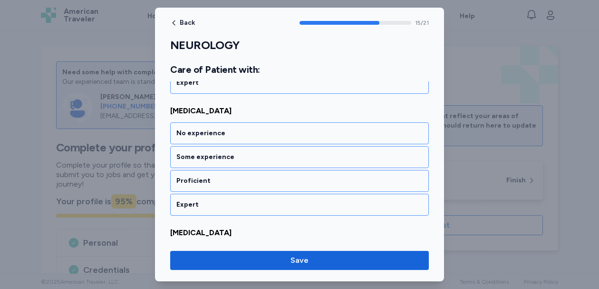
click at [227, 135] on div "No experience" at bounding box center [299, 133] width 246 height 10
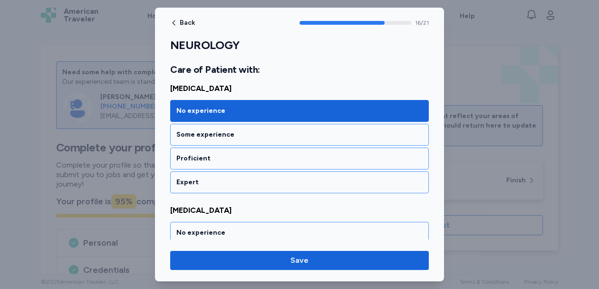
scroll to position [2009, 0]
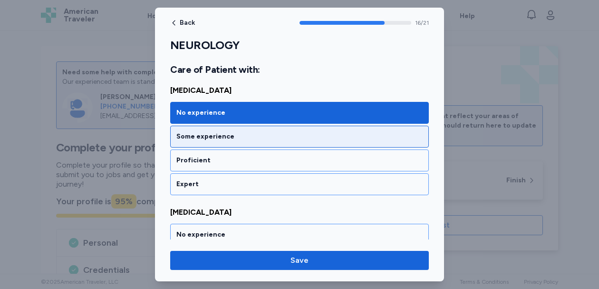
click at [225, 136] on div "Some experience" at bounding box center [299, 137] width 246 height 10
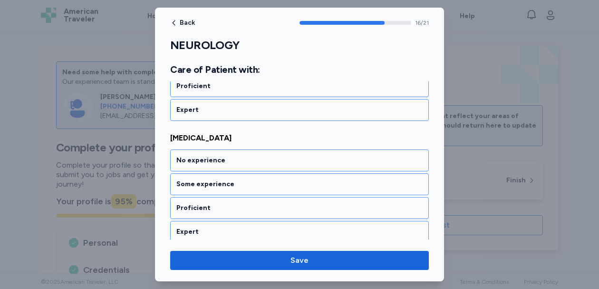
scroll to position [2110, 0]
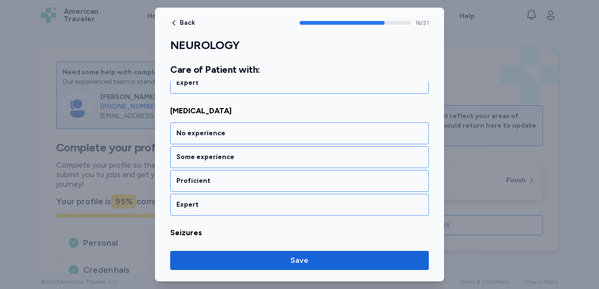
click at [225, 136] on div "No experience" at bounding box center [299, 133] width 246 height 10
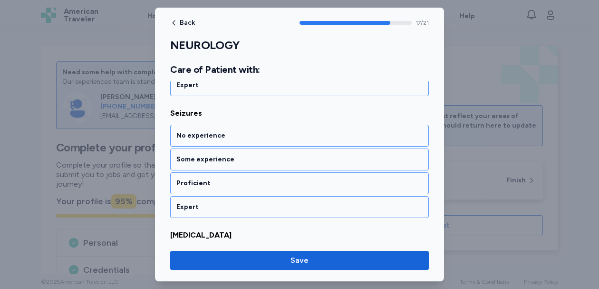
scroll to position [2232, 0]
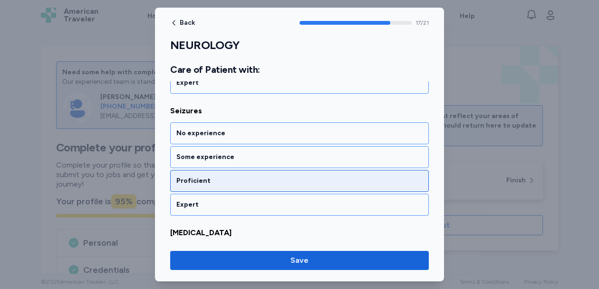
click at [221, 189] on div "Proficient" at bounding box center [299, 181] width 259 height 22
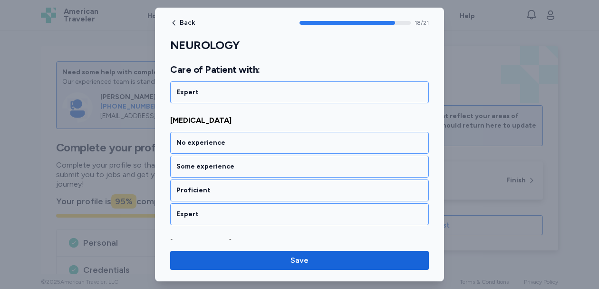
scroll to position [2354, 0]
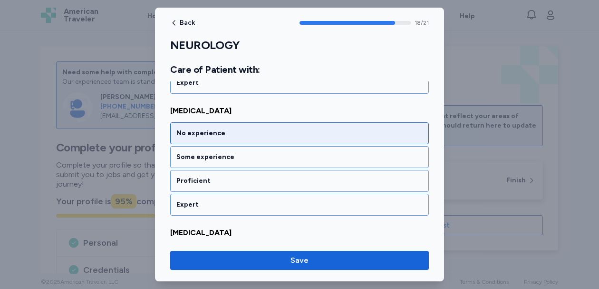
click at [231, 134] on div "No experience" at bounding box center [299, 133] width 246 height 10
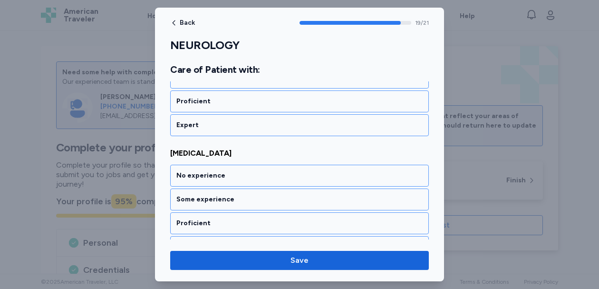
scroll to position [2475, 0]
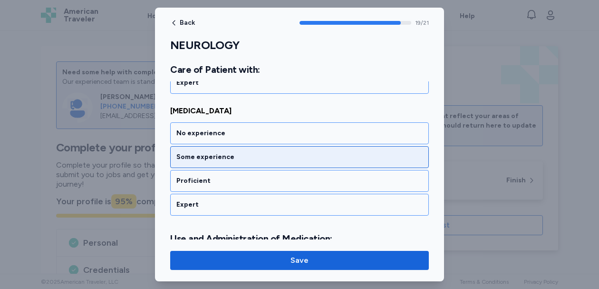
click at [225, 161] on div "Some experience" at bounding box center [299, 157] width 246 height 10
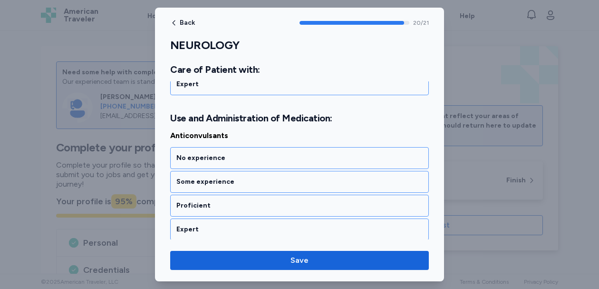
scroll to position [2598, 0]
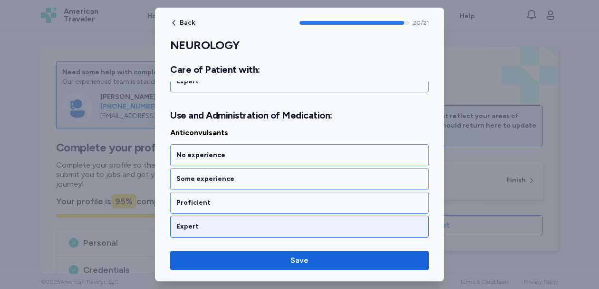
click at [210, 223] on div "Expert" at bounding box center [299, 227] width 246 height 10
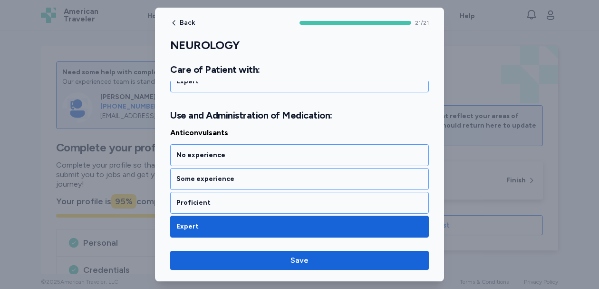
click at [211, 245] on div "Back 21 / 21 NEUROLOGY Rate your ability as accurately as possible for each ski…" at bounding box center [299, 144] width 289 height 273
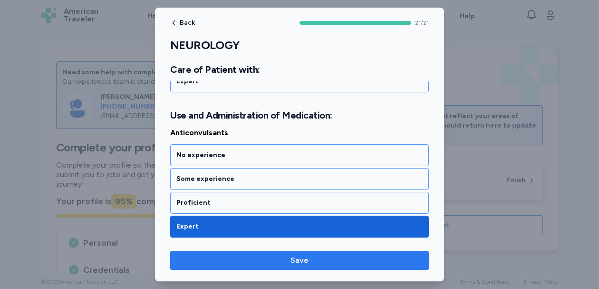
click at [210, 255] on span "Save" at bounding box center [299, 259] width 243 height 11
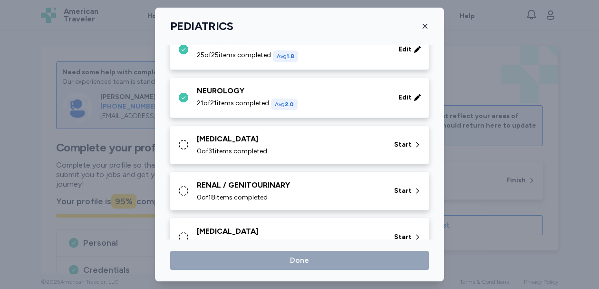
scroll to position [173, 0]
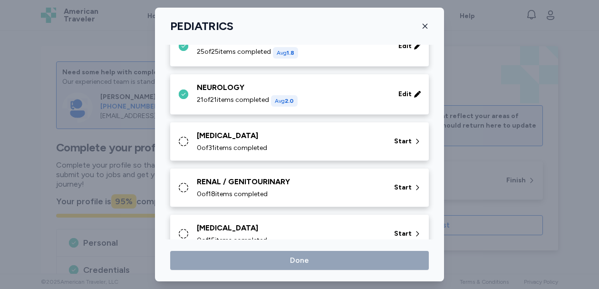
click at [243, 147] on span "0 of 31 items completed" at bounding box center [232, 148] width 70 height 10
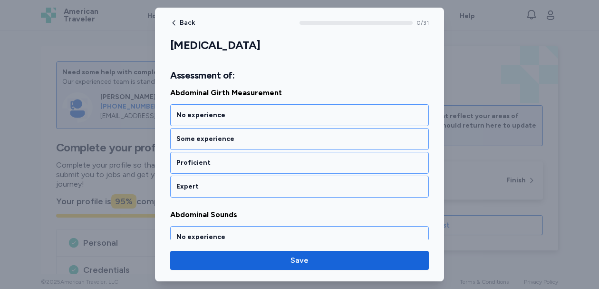
scroll to position [128, 0]
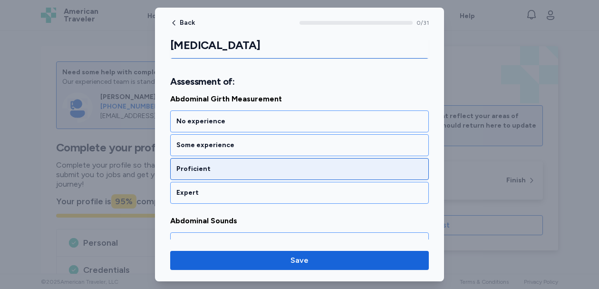
click at [250, 167] on div "Proficient" at bounding box center [299, 169] width 246 height 10
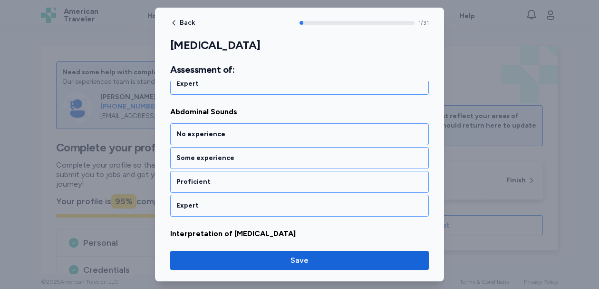
scroll to position [238, 0]
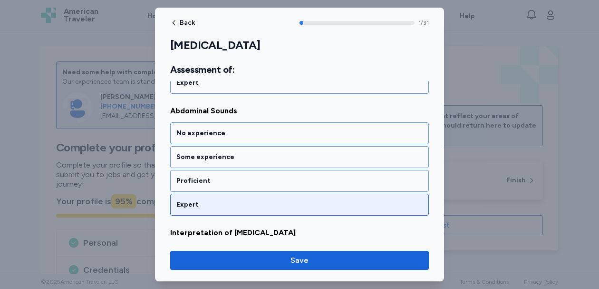
click at [242, 198] on div "Expert" at bounding box center [299, 205] width 259 height 22
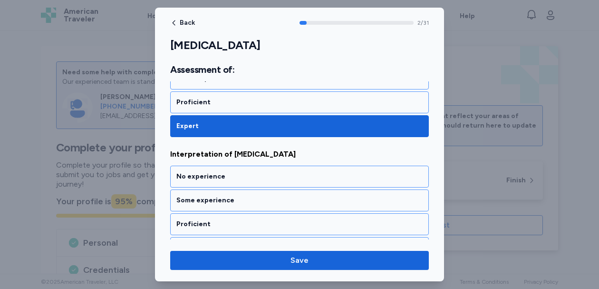
scroll to position [359, 0]
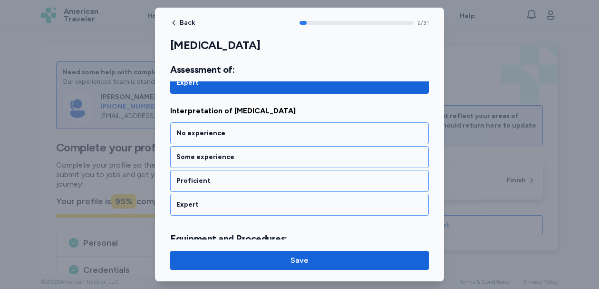
click at [242, 198] on div "Expert" at bounding box center [299, 205] width 259 height 22
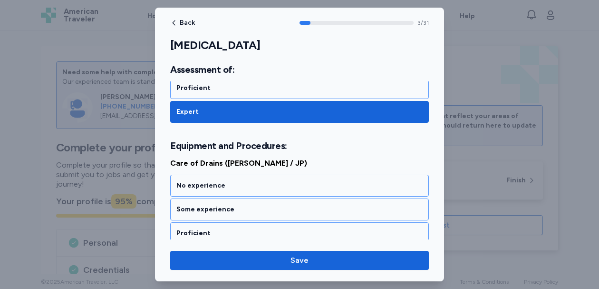
scroll to position [504, 0]
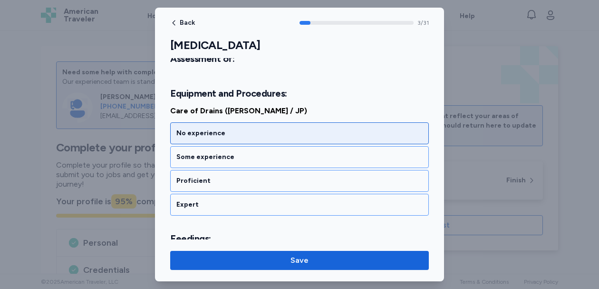
click at [249, 135] on div "No experience" at bounding box center [299, 133] width 246 height 10
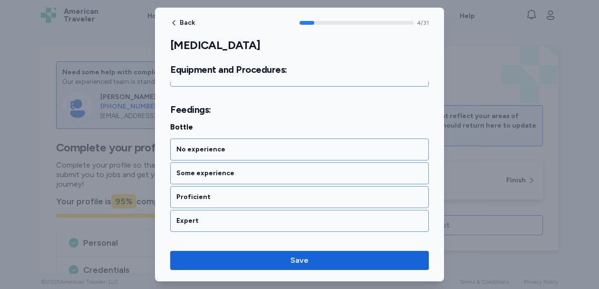
scroll to position [638, 0]
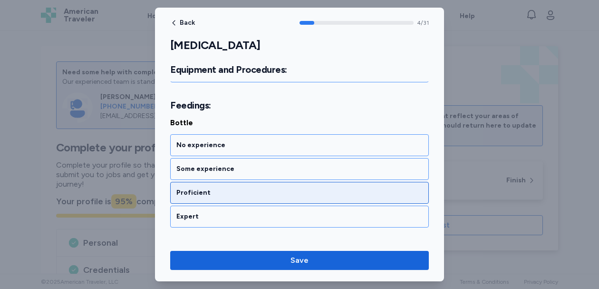
click at [238, 195] on div "Proficient" at bounding box center [299, 193] width 246 height 10
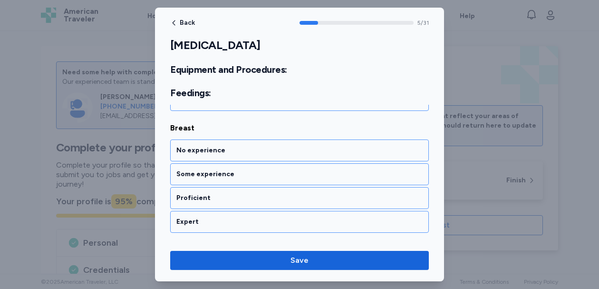
scroll to position [759, 0]
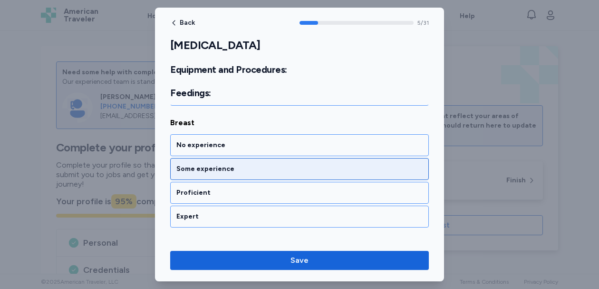
click at [241, 172] on div "Some experience" at bounding box center [299, 169] width 246 height 10
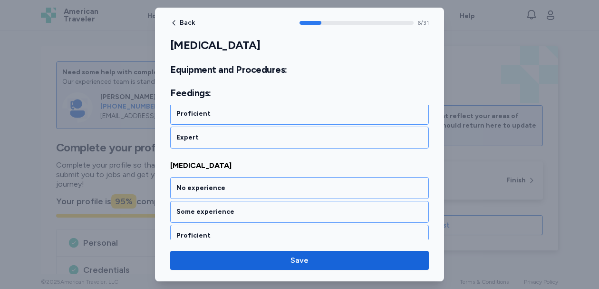
scroll to position [881, 0]
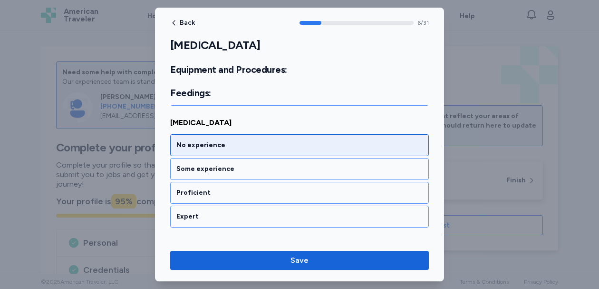
click at [246, 145] on div "No experience" at bounding box center [299, 145] width 246 height 10
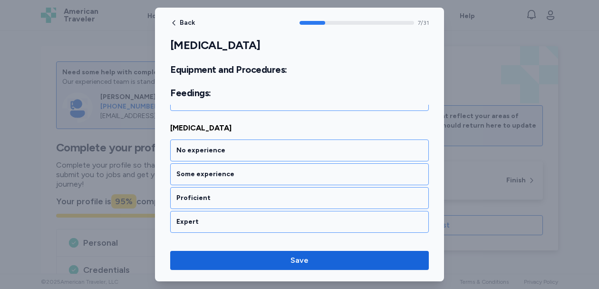
scroll to position [1003, 0]
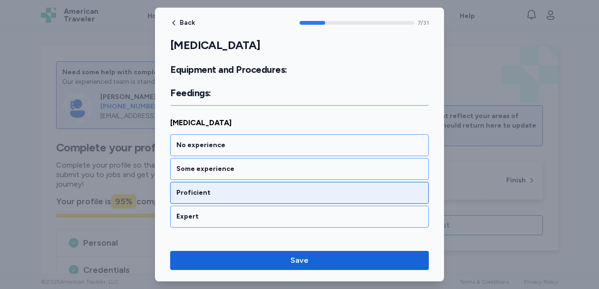
click at [240, 183] on div "Proficient" at bounding box center [299, 193] width 259 height 22
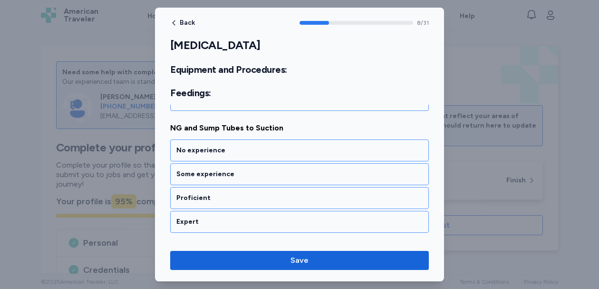
scroll to position [1124, 0]
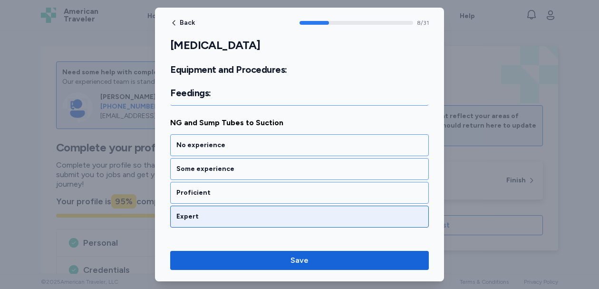
click at [236, 217] on div "Expert" at bounding box center [299, 217] width 246 height 10
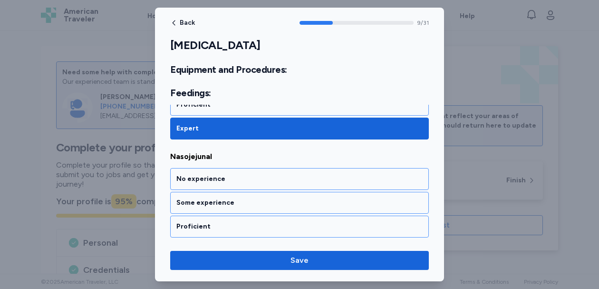
scroll to position [1246, 0]
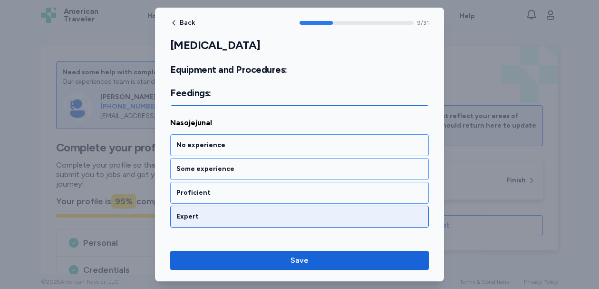
click at [236, 217] on div "Expert" at bounding box center [299, 217] width 246 height 10
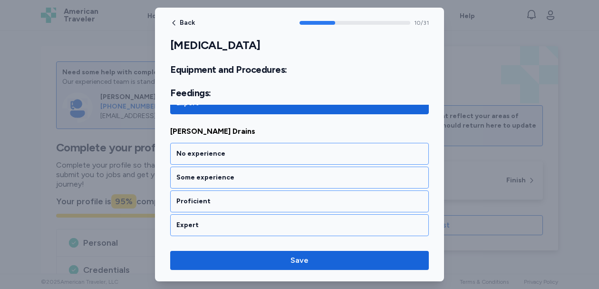
scroll to position [1368, 0]
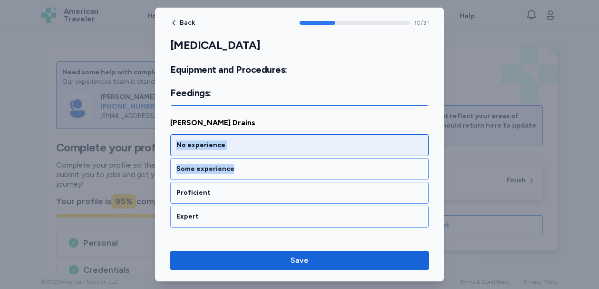
drag, startPoint x: 240, startPoint y: 165, endPoint x: 244, endPoint y: 139, distance: 26.4
click at [244, 139] on div "No experience Some experience Proficient Expert" at bounding box center [299, 180] width 259 height 93
click at [244, 139] on div "No experience" at bounding box center [299, 145] width 259 height 22
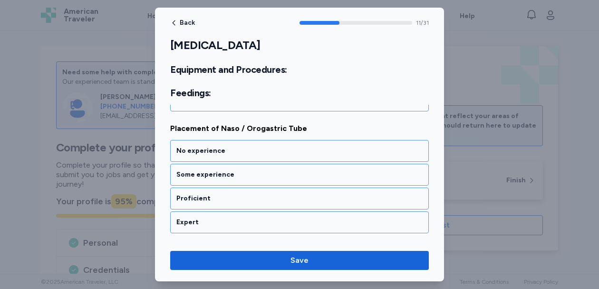
scroll to position [1490, 0]
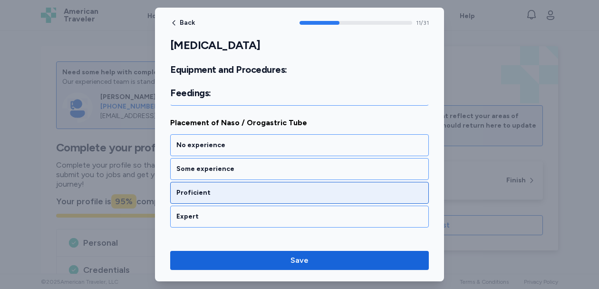
click at [228, 197] on div "Proficient" at bounding box center [299, 193] width 259 height 22
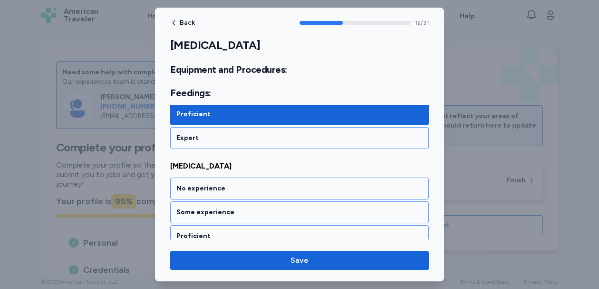
scroll to position [1611, 0]
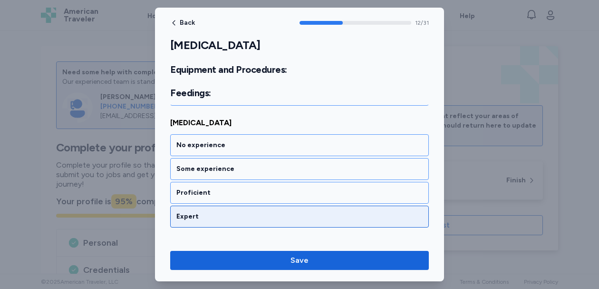
click at [223, 214] on div "Expert" at bounding box center [299, 217] width 246 height 10
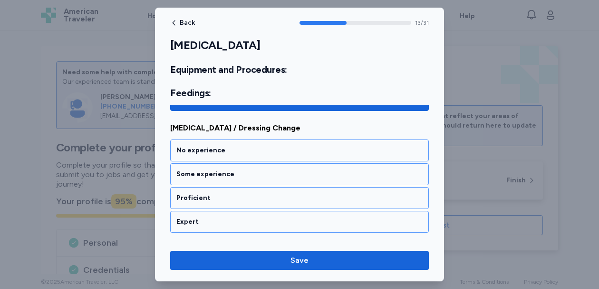
scroll to position [1733, 0]
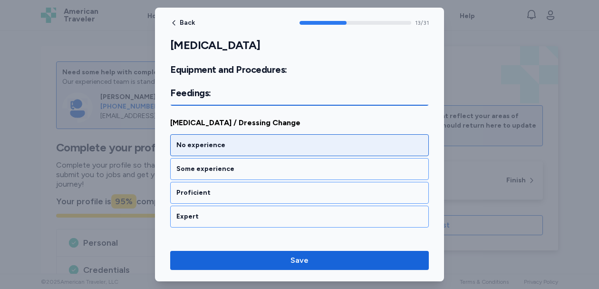
click at [229, 144] on div "No experience" at bounding box center [299, 145] width 246 height 10
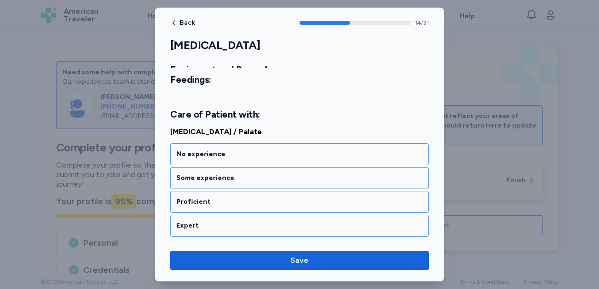
scroll to position [1878, 0]
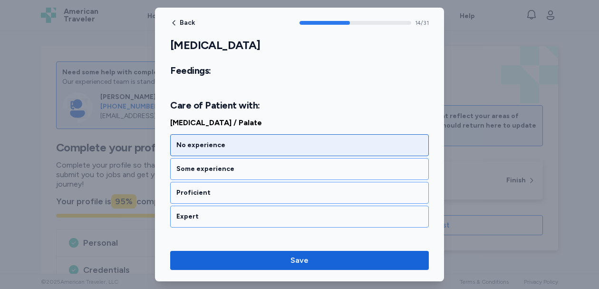
click at [242, 152] on div "No experience" at bounding box center [299, 145] width 259 height 22
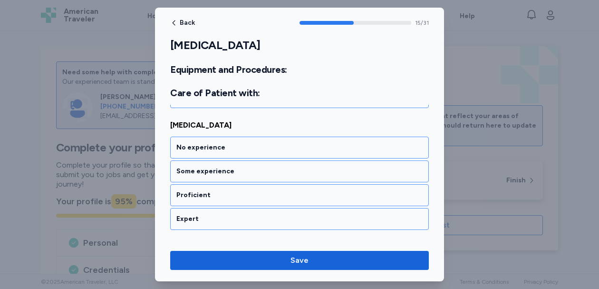
scroll to position [2000, 0]
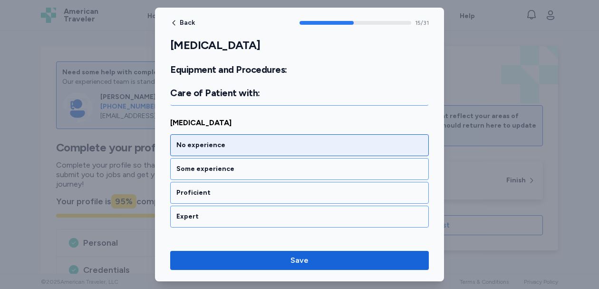
click at [241, 153] on div "No experience" at bounding box center [299, 145] width 259 height 22
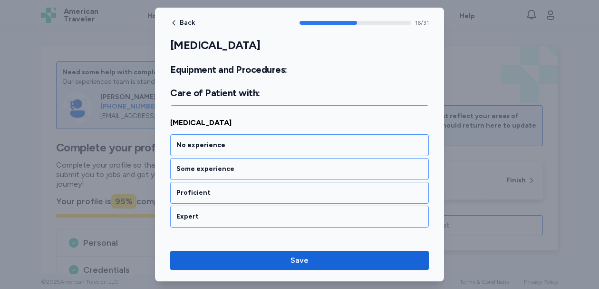
click at [241, 153] on div "No experience" at bounding box center [299, 145] width 259 height 22
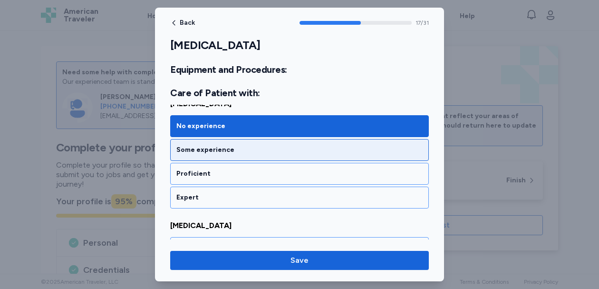
click at [234, 151] on div "Some experience" at bounding box center [299, 150] width 246 height 10
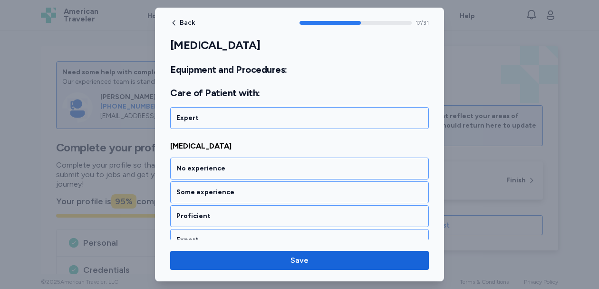
scroll to position [2243, 0]
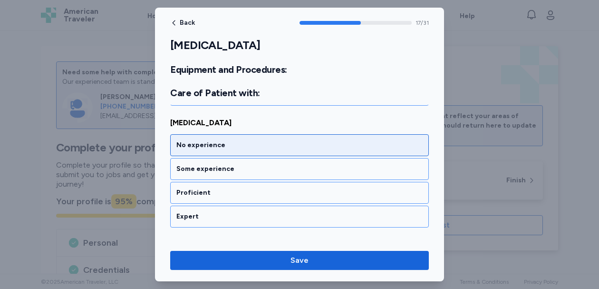
click at [233, 145] on div "No experience" at bounding box center [299, 145] width 246 height 10
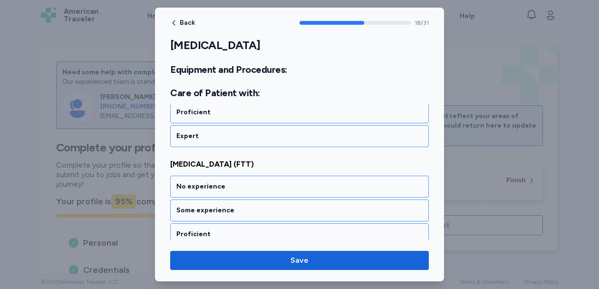
scroll to position [2365, 0]
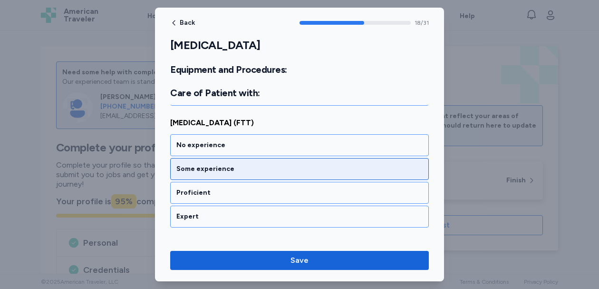
click at [220, 166] on div "Some experience" at bounding box center [299, 169] width 246 height 10
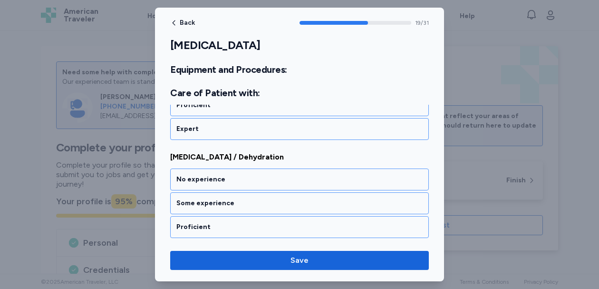
scroll to position [2487, 0]
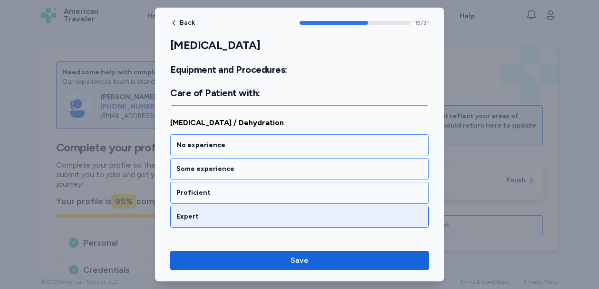
click at [208, 213] on div "Expert" at bounding box center [299, 217] width 246 height 10
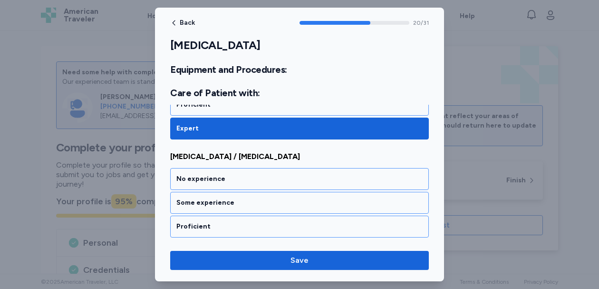
scroll to position [2608, 0]
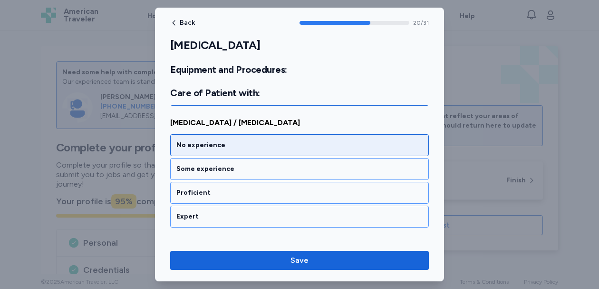
click at [219, 150] on div "No experience" at bounding box center [299, 145] width 259 height 22
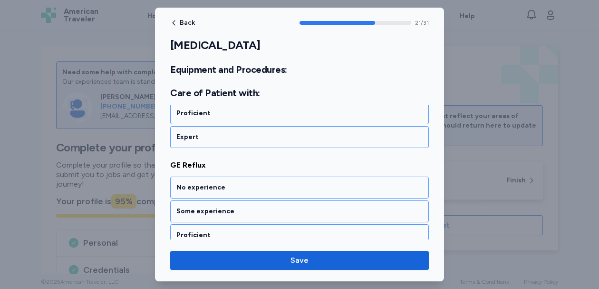
scroll to position [2730, 0]
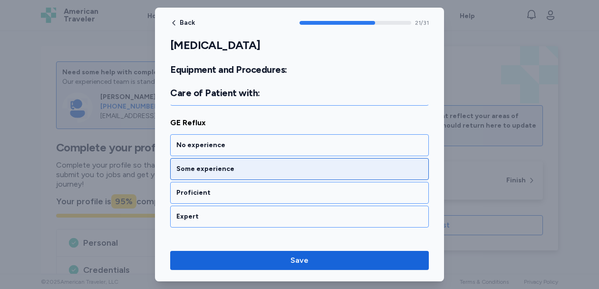
click at [218, 170] on div "Some experience" at bounding box center [299, 169] width 246 height 10
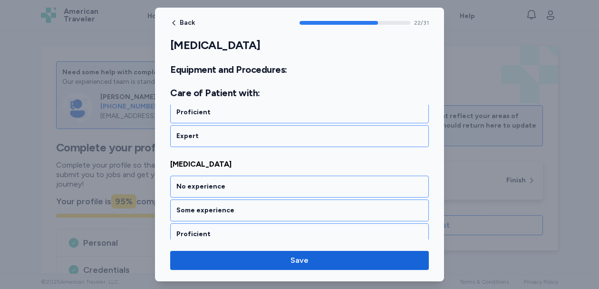
scroll to position [2852, 0]
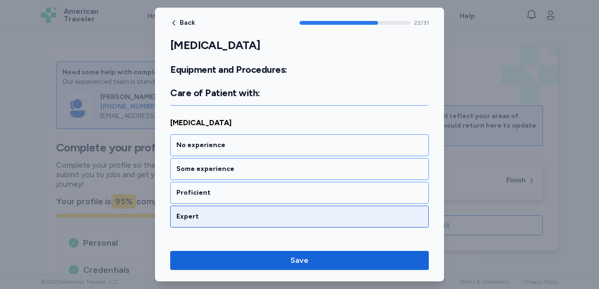
click at [214, 213] on div "Expert" at bounding box center [299, 217] width 246 height 10
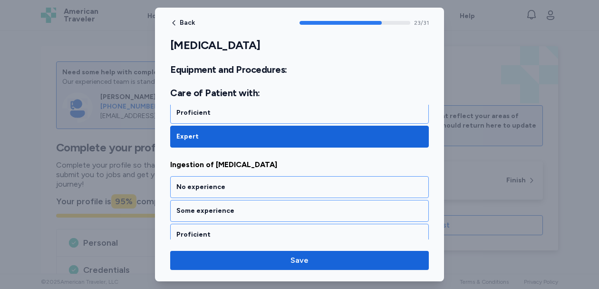
scroll to position [2974, 0]
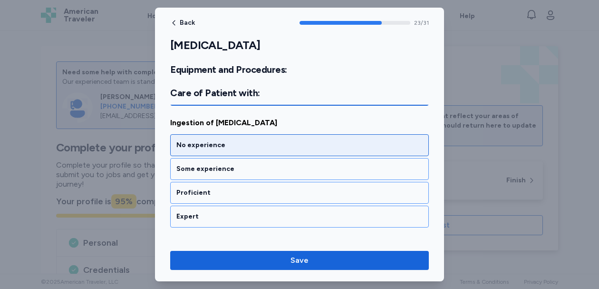
click at [221, 147] on div "No experience" at bounding box center [299, 145] width 246 height 10
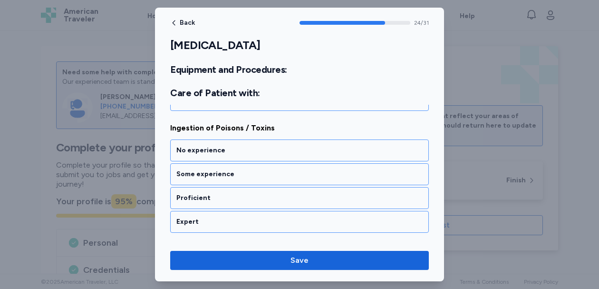
scroll to position [3095, 0]
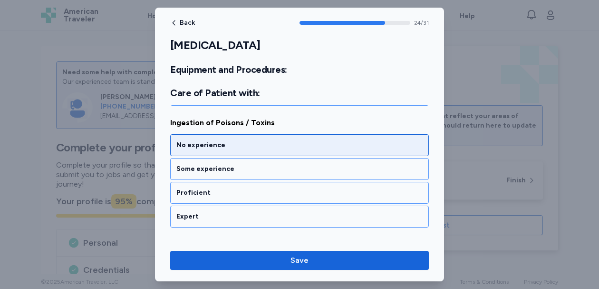
click at [223, 144] on div "No experience" at bounding box center [299, 145] width 246 height 10
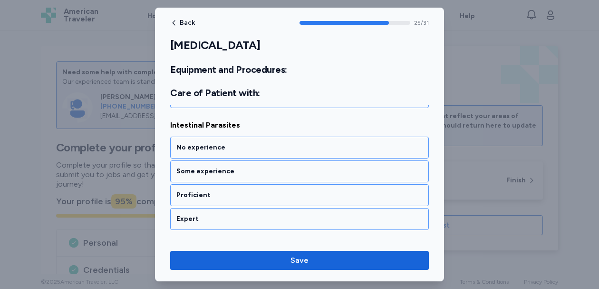
scroll to position [3217, 0]
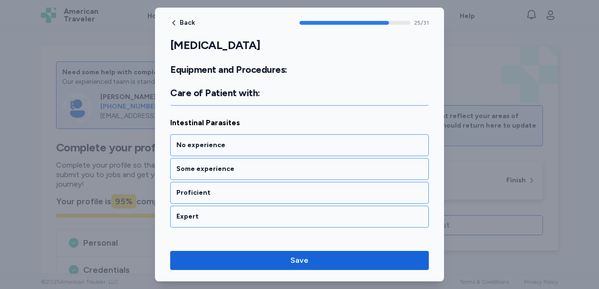
click at [223, 144] on div "No experience" at bounding box center [299, 145] width 246 height 10
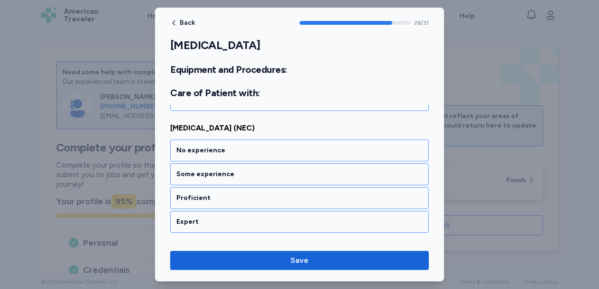
scroll to position [3339, 0]
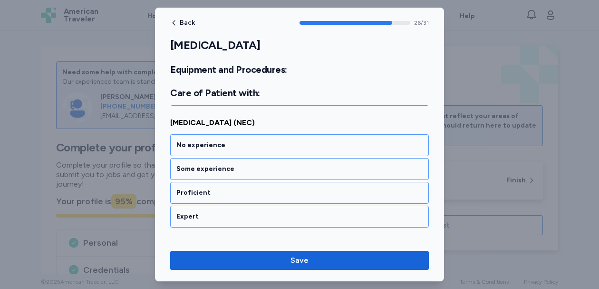
click at [223, 144] on div "No experience" at bounding box center [299, 145] width 246 height 10
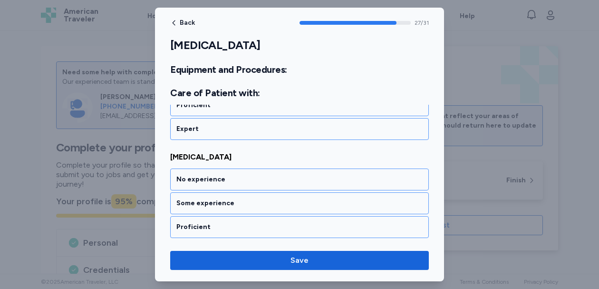
scroll to position [3460, 0]
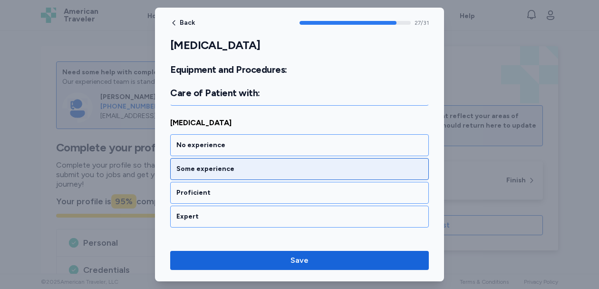
click at [221, 176] on div "Some experience" at bounding box center [299, 169] width 259 height 22
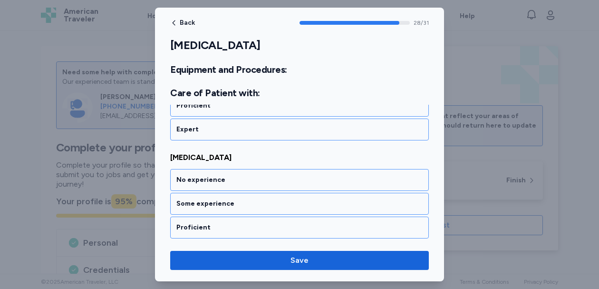
scroll to position [3582, 0]
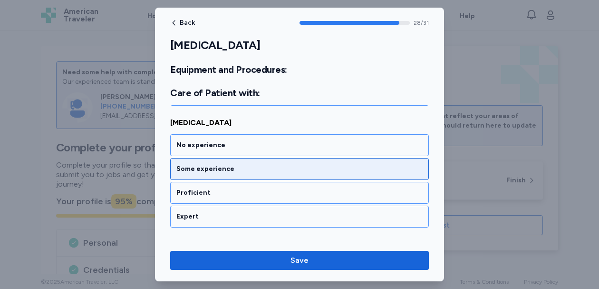
click at [221, 176] on div "Some experience" at bounding box center [299, 169] width 259 height 22
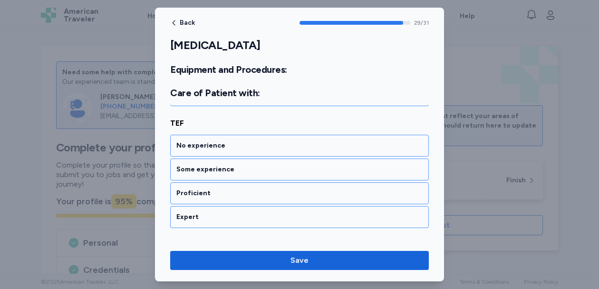
scroll to position [3704, 0]
click at [223, 157] on div "No experience Some experience Proficient Expert" at bounding box center [299, 180] width 259 height 93
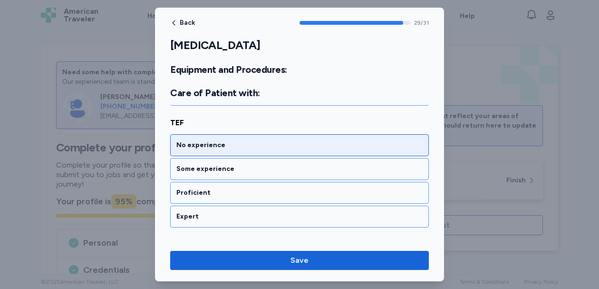
click at [223, 148] on div "No experience" at bounding box center [299, 145] width 246 height 10
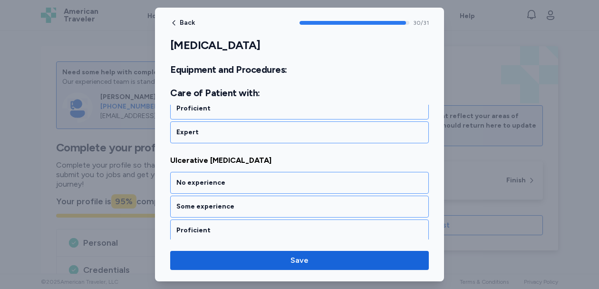
scroll to position [3816, 0]
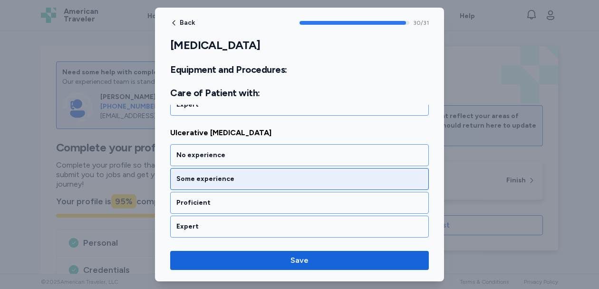
click at [219, 183] on div "Some experience" at bounding box center [299, 179] width 246 height 10
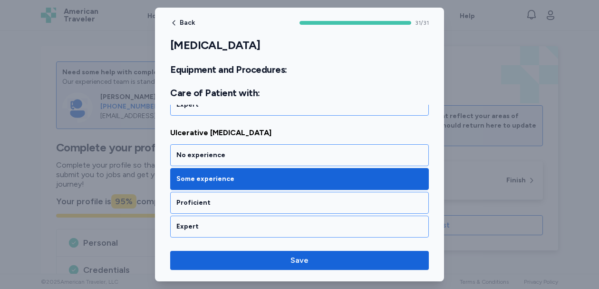
click at [219, 183] on div "Some experience" at bounding box center [299, 179] width 246 height 10
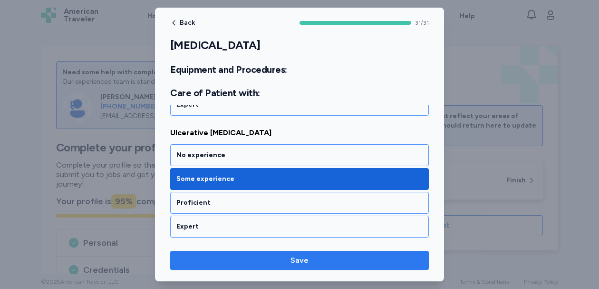
click at [223, 259] on span "Save" at bounding box center [299, 259] width 243 height 11
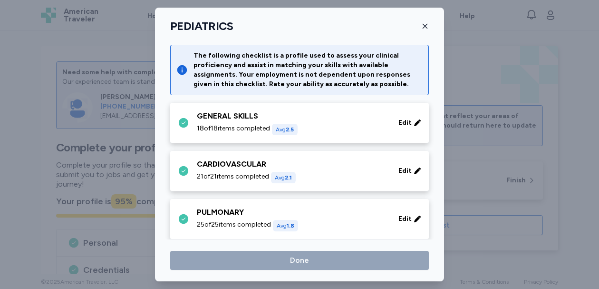
scroll to position [173, 0]
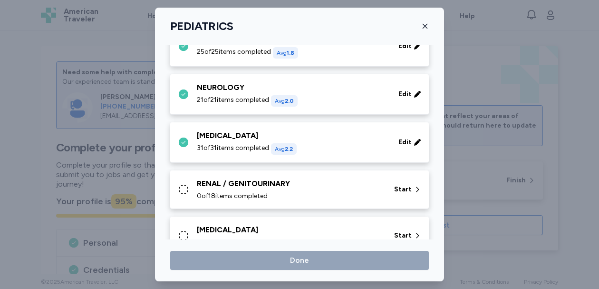
click at [336, 190] on div "RENAL / GENITOURINARY 0 of 18 items completed" at bounding box center [290, 189] width 186 height 23
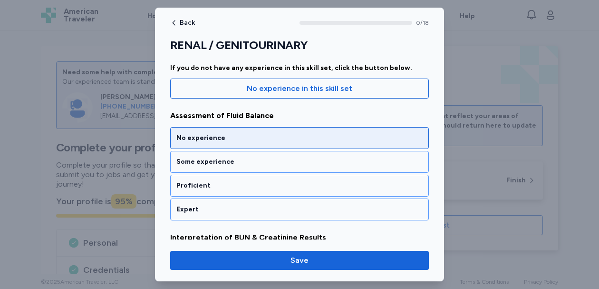
scroll to position [89, 0]
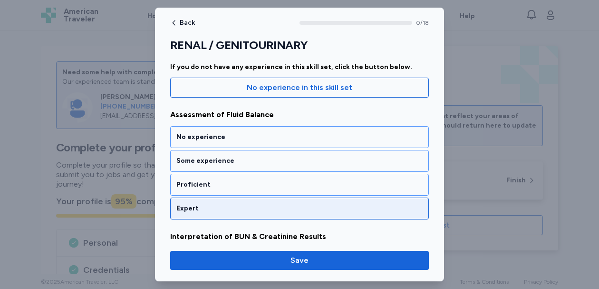
click at [269, 212] on div "Expert" at bounding box center [299, 208] width 246 height 10
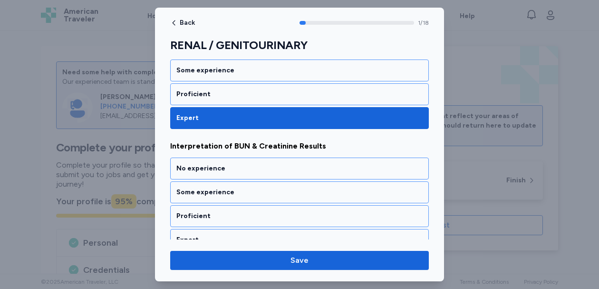
scroll to position [226, 0]
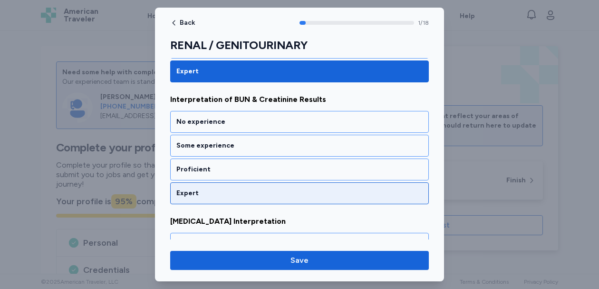
click at [268, 198] on div "Expert" at bounding box center [299, 193] width 259 height 22
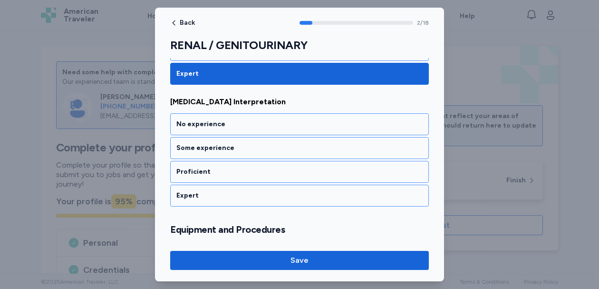
scroll to position [348, 0]
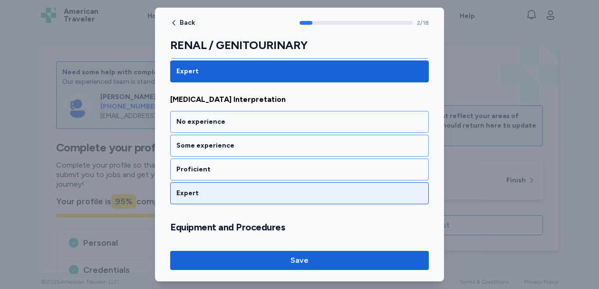
click at [268, 198] on div "Expert" at bounding box center [299, 193] width 259 height 22
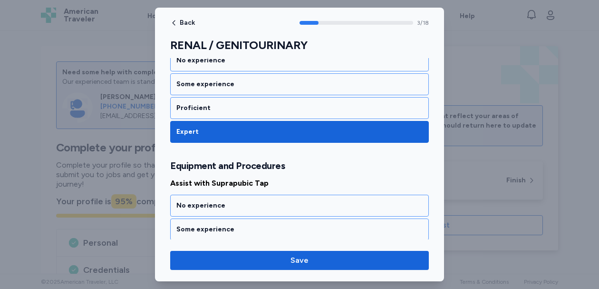
scroll to position [481, 0]
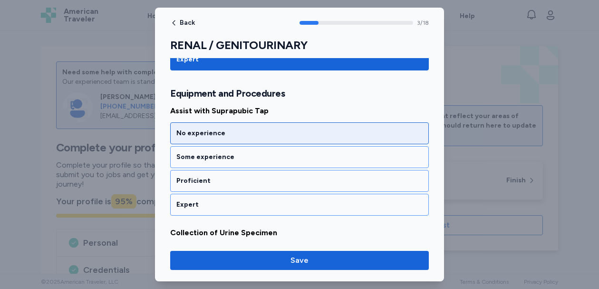
click at [267, 132] on div "No experience" at bounding box center [299, 133] width 246 height 10
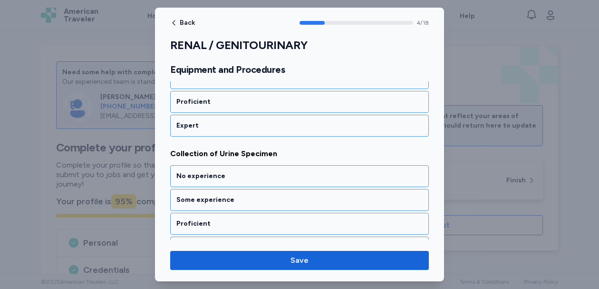
scroll to position [603, 0]
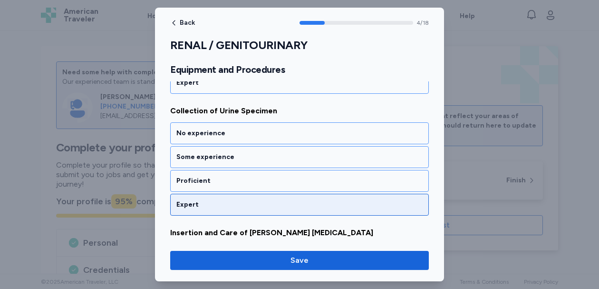
click at [256, 196] on div "Expert" at bounding box center [299, 205] width 259 height 22
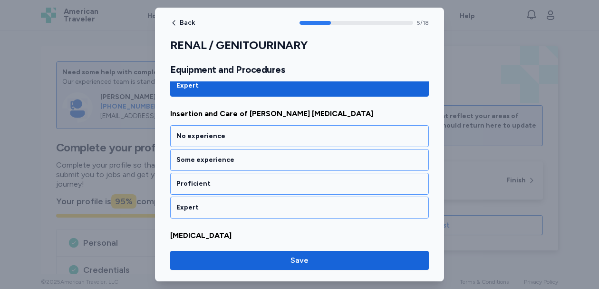
scroll to position [725, 0]
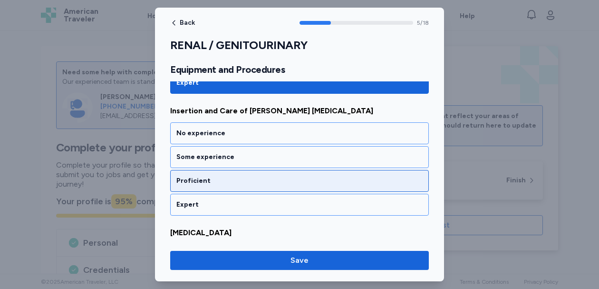
drag, startPoint x: 252, startPoint y: 160, endPoint x: 250, endPoint y: 174, distance: 13.4
click at [250, 174] on div "No experience Some experience Proficient Expert" at bounding box center [299, 168] width 259 height 93
click at [250, 174] on div "Proficient" at bounding box center [299, 181] width 259 height 22
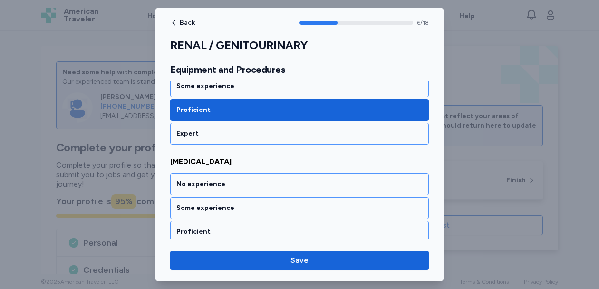
scroll to position [846, 0]
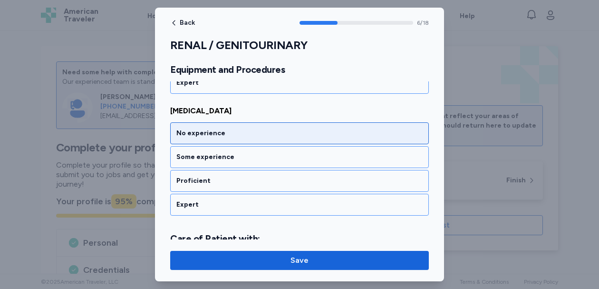
click at [248, 136] on div "No experience" at bounding box center [299, 133] width 246 height 10
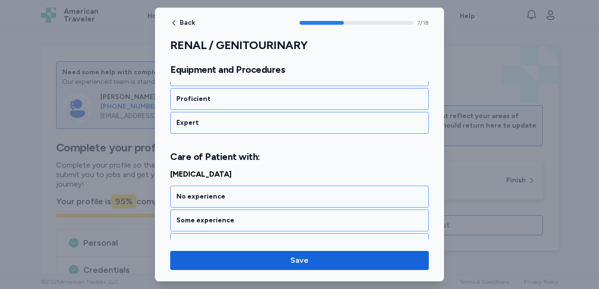
scroll to position [991, 0]
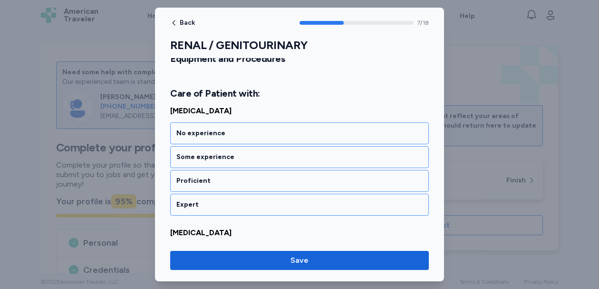
click at [248, 136] on div "No experience" at bounding box center [299, 133] width 246 height 10
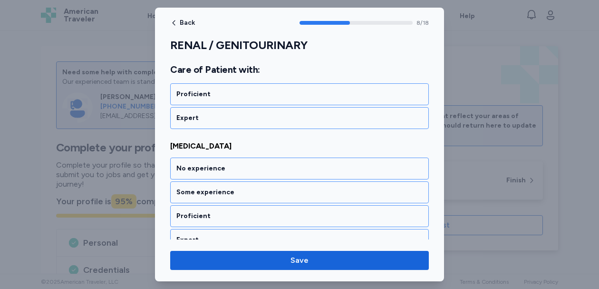
scroll to position [1113, 0]
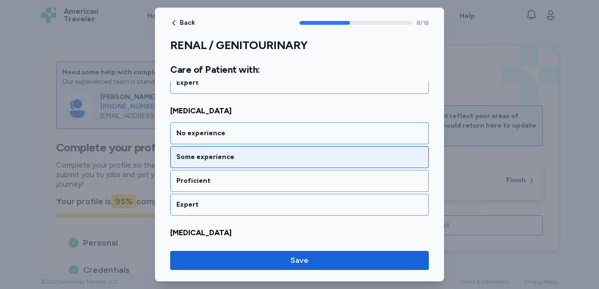
click at [242, 165] on div "Some experience" at bounding box center [299, 157] width 259 height 22
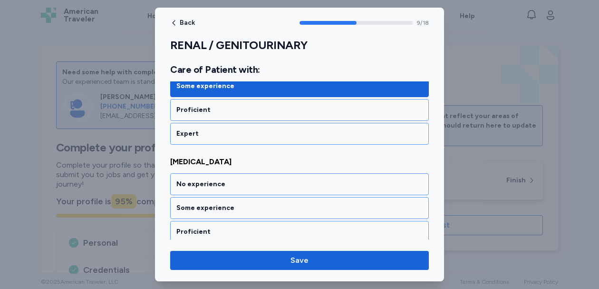
scroll to position [1235, 0]
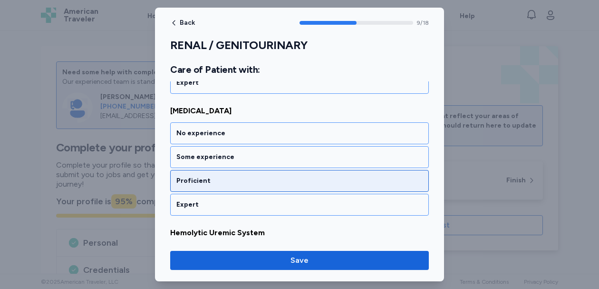
click at [238, 182] on div "Proficient" at bounding box center [299, 181] width 246 height 10
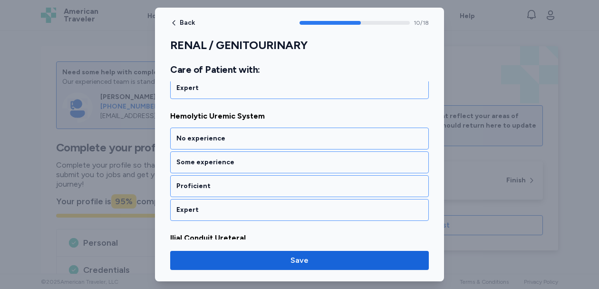
scroll to position [1356, 0]
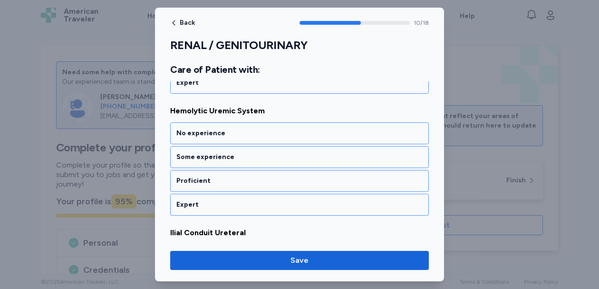
click at [238, 182] on div "Proficient" at bounding box center [299, 181] width 246 height 10
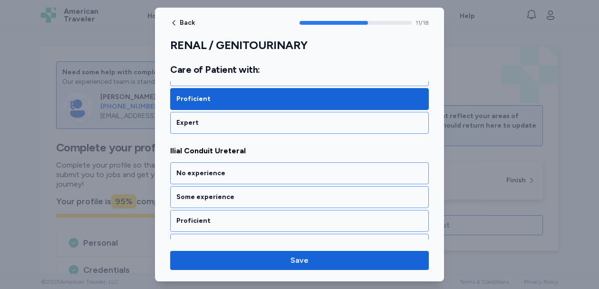
scroll to position [1478, 0]
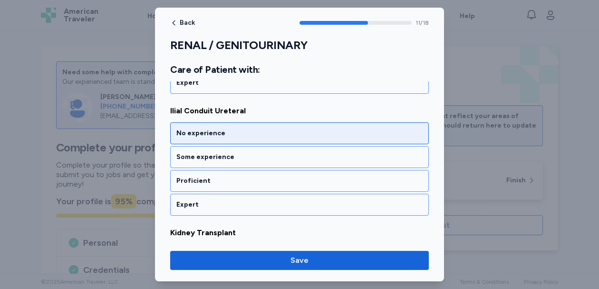
click at [245, 140] on div "No experience" at bounding box center [299, 133] width 259 height 22
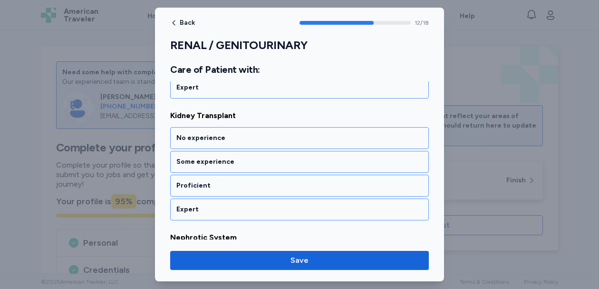
scroll to position [1600, 0]
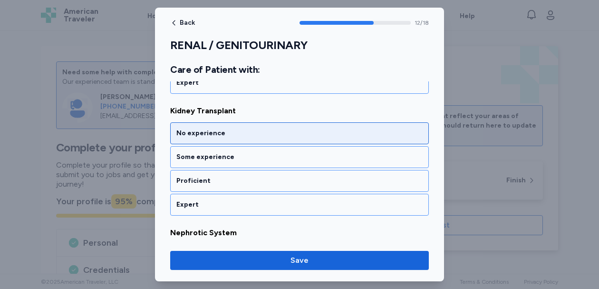
click at [245, 138] on div "No experience" at bounding box center [299, 133] width 259 height 22
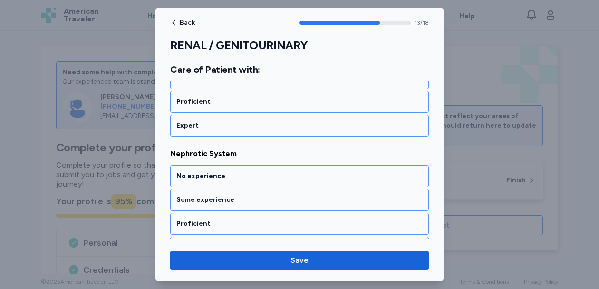
scroll to position [1722, 0]
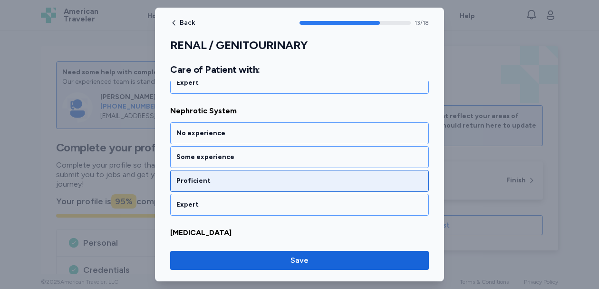
click at [237, 172] on div "Proficient" at bounding box center [299, 181] width 259 height 22
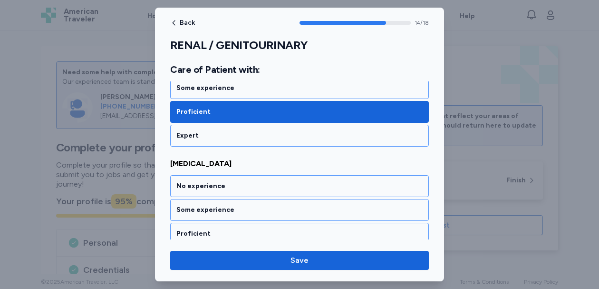
scroll to position [1843, 0]
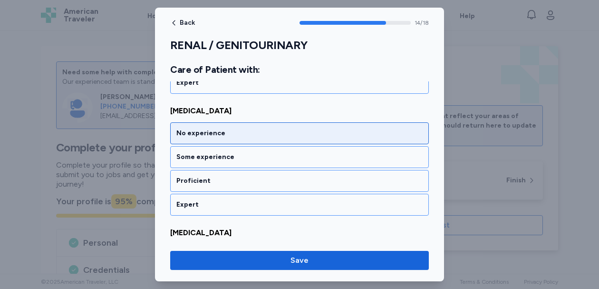
click at [239, 136] on div "No experience" at bounding box center [299, 133] width 246 height 10
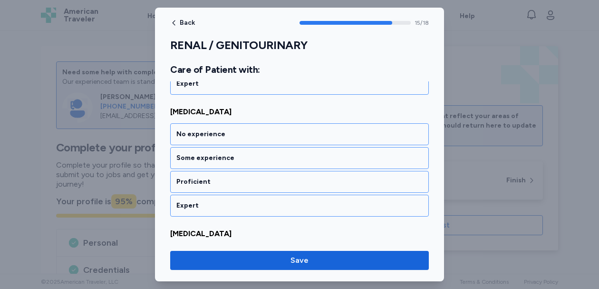
scroll to position [1965, 0]
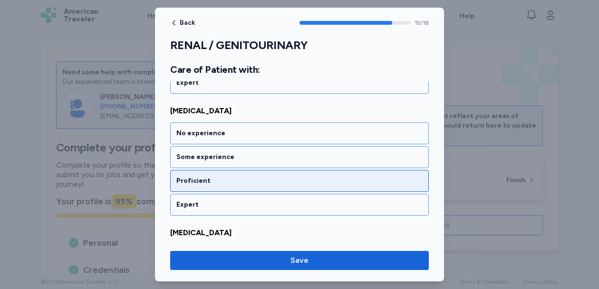
click at [232, 176] on div "Proficient" at bounding box center [299, 181] width 246 height 10
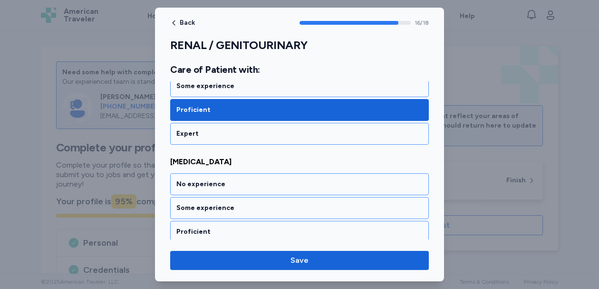
scroll to position [2087, 0]
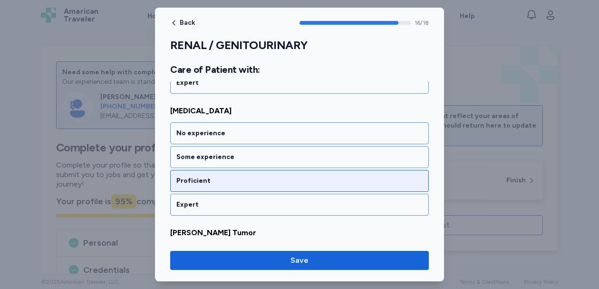
click at [230, 177] on div "Proficient" at bounding box center [299, 181] width 246 height 10
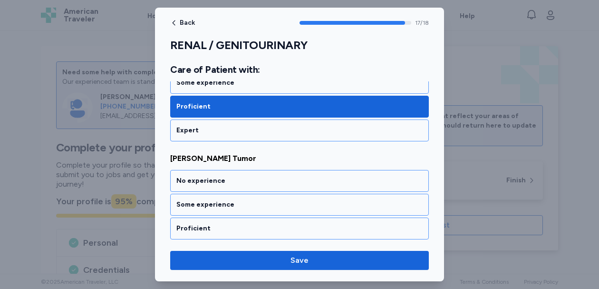
scroll to position [2187, 0]
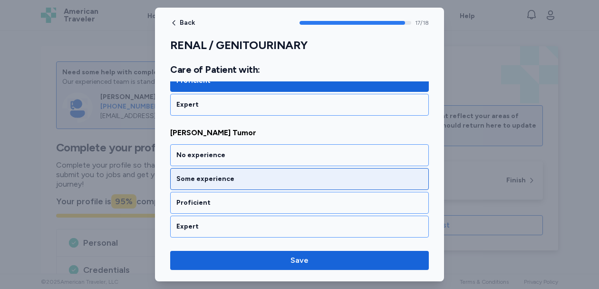
click at [227, 186] on div "Some experience" at bounding box center [299, 179] width 259 height 22
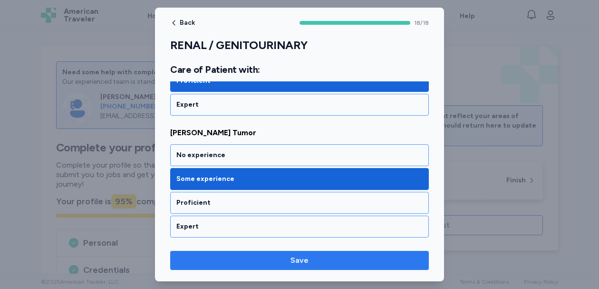
click at [223, 265] on span "Save" at bounding box center [299, 259] width 243 height 11
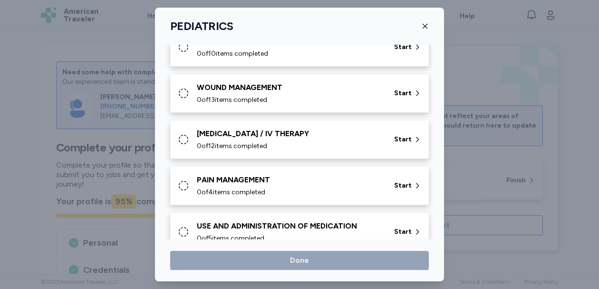
scroll to position [409, 0]
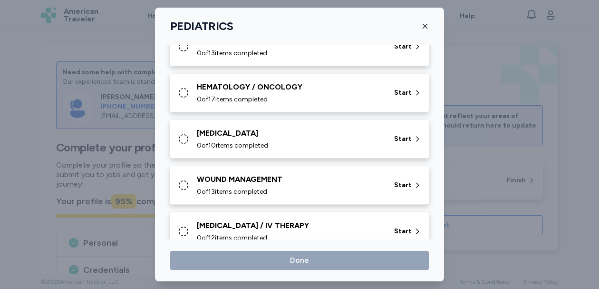
click at [304, 100] on div "0 of 17 items completed" at bounding box center [290, 100] width 186 height 10
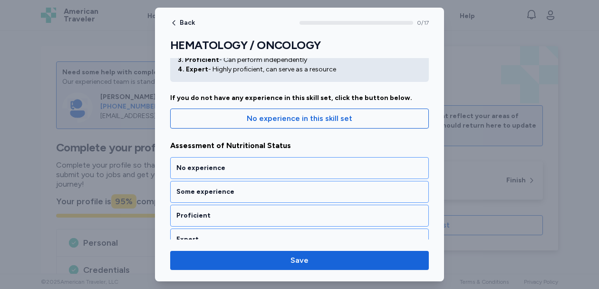
scroll to position [92, 0]
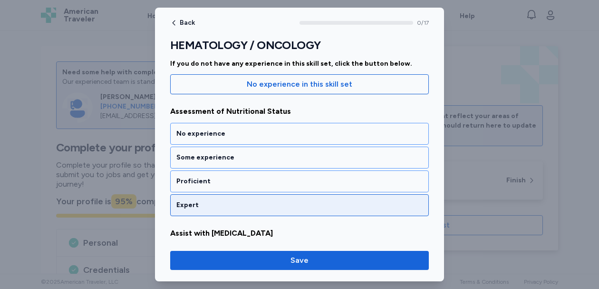
click at [259, 203] on div "Expert" at bounding box center [299, 205] width 246 height 10
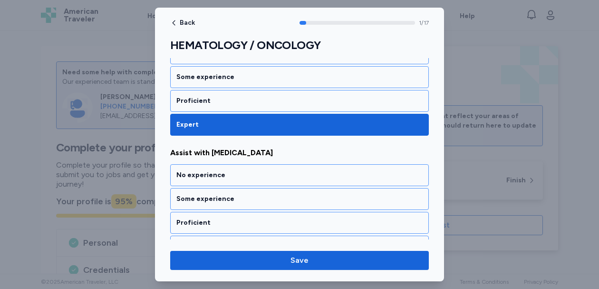
scroll to position [226, 0]
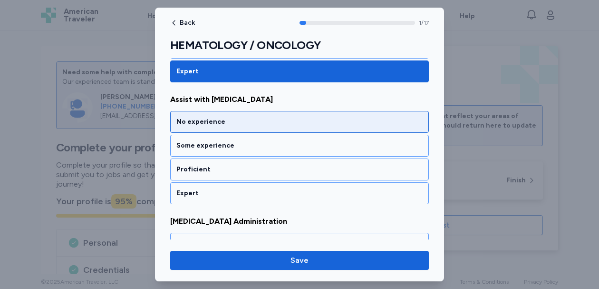
click at [271, 130] on div "No experience" at bounding box center [299, 122] width 259 height 22
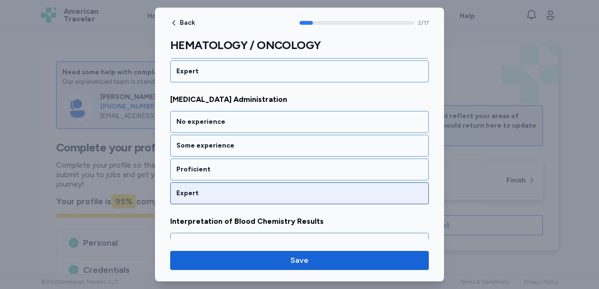
click at [260, 185] on div "Expert" at bounding box center [299, 193] width 259 height 22
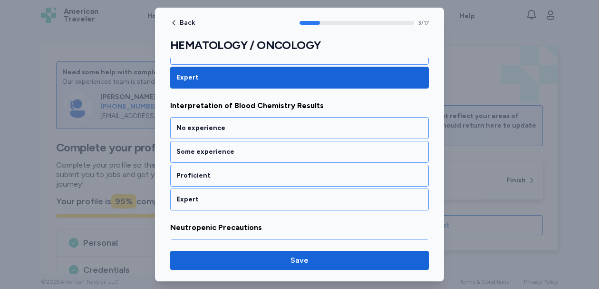
scroll to position [469, 0]
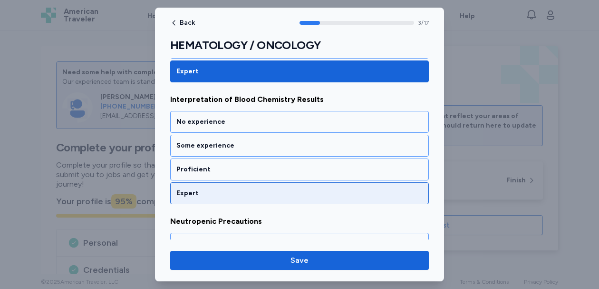
click at [260, 186] on div "Expert" at bounding box center [299, 193] width 259 height 22
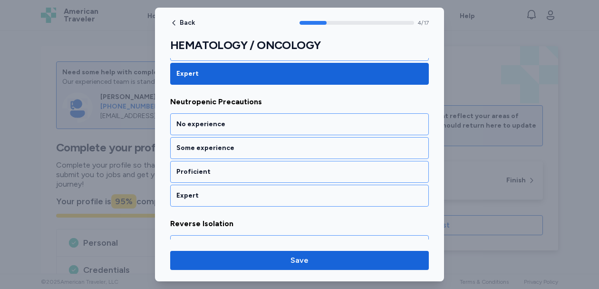
scroll to position [591, 0]
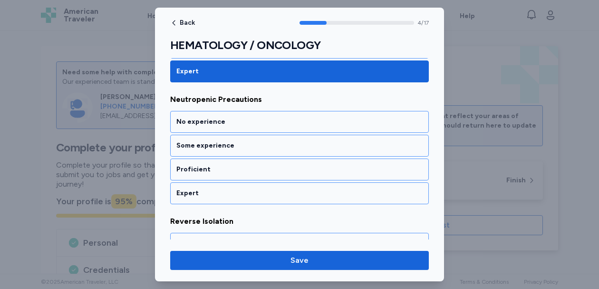
click at [260, 186] on div "Expert" at bounding box center [299, 193] width 259 height 22
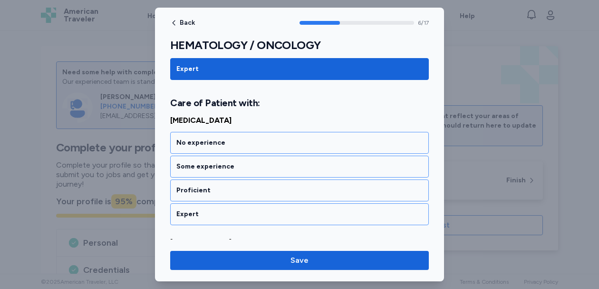
scroll to position [846, 0]
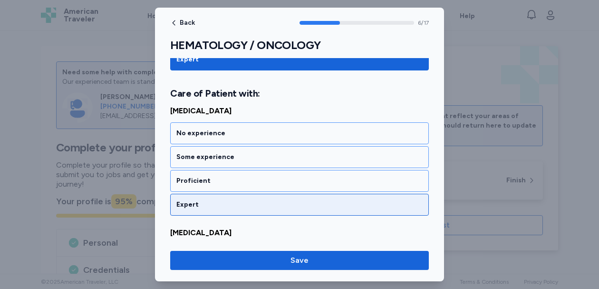
click at [258, 196] on div "Expert" at bounding box center [299, 205] width 259 height 22
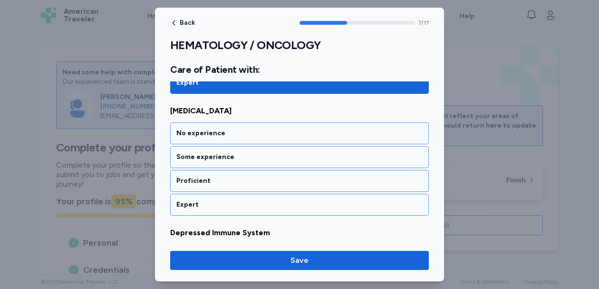
click at [258, 195] on div "Expert" at bounding box center [299, 205] width 259 height 22
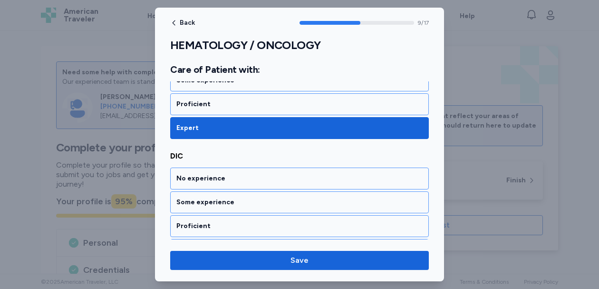
scroll to position [1211, 0]
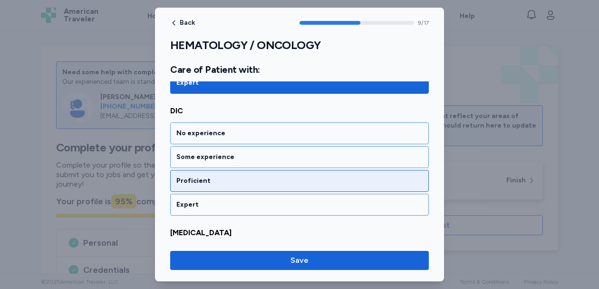
click at [259, 185] on div "Proficient" at bounding box center [299, 181] width 246 height 10
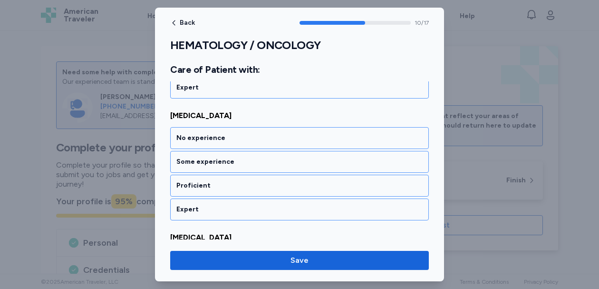
scroll to position [1333, 0]
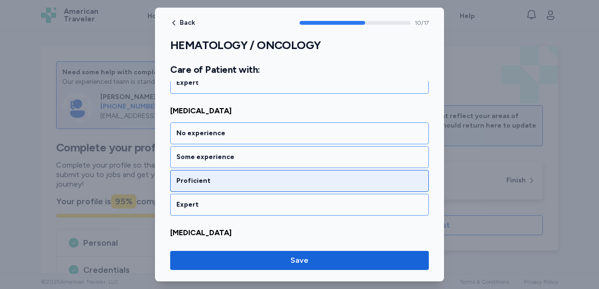
click at [259, 185] on div "Proficient" at bounding box center [299, 181] width 259 height 22
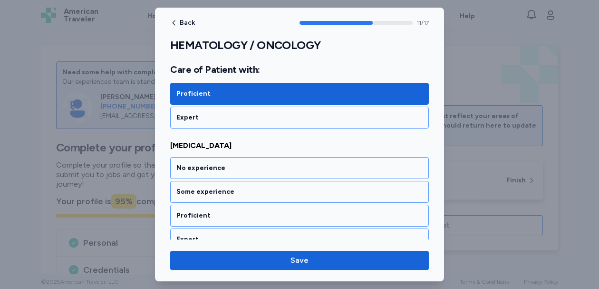
scroll to position [1455, 0]
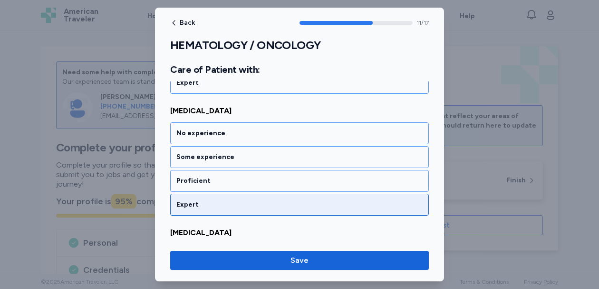
click at [258, 194] on div "Expert" at bounding box center [299, 205] width 259 height 22
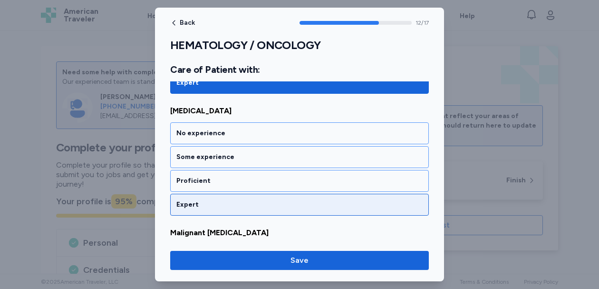
click at [258, 204] on div "Expert" at bounding box center [299, 205] width 246 height 10
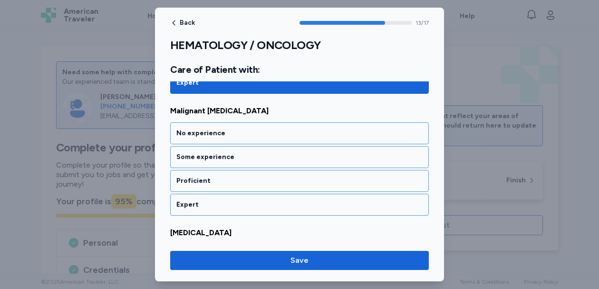
click at [258, 204] on div "Expert" at bounding box center [299, 205] width 246 height 10
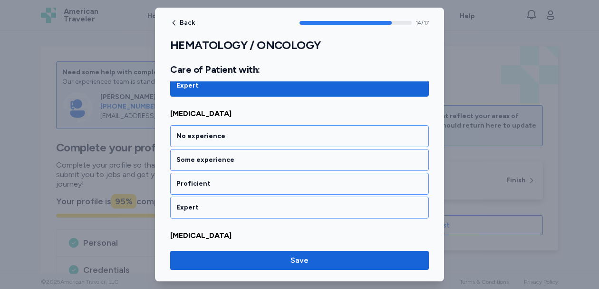
scroll to position [1820, 0]
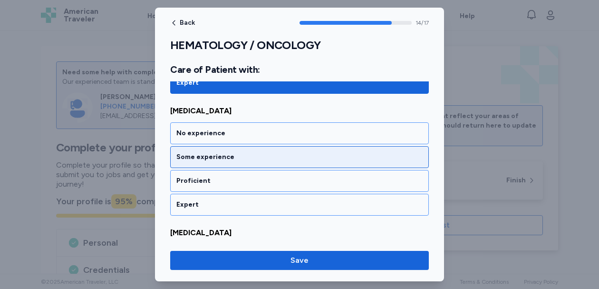
click at [262, 165] on div "Some experience" at bounding box center [299, 157] width 259 height 22
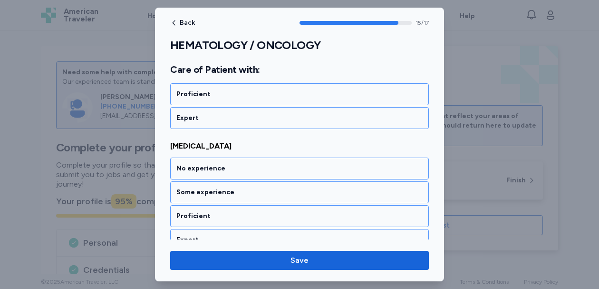
scroll to position [1942, 0]
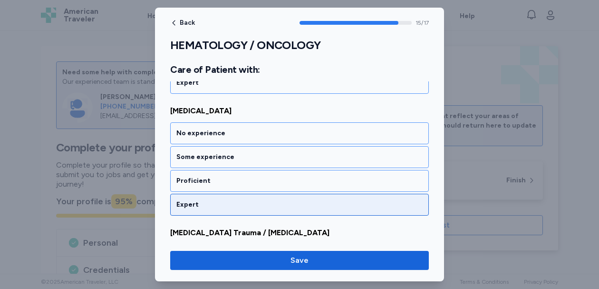
click at [252, 198] on div "Expert" at bounding box center [299, 205] width 259 height 22
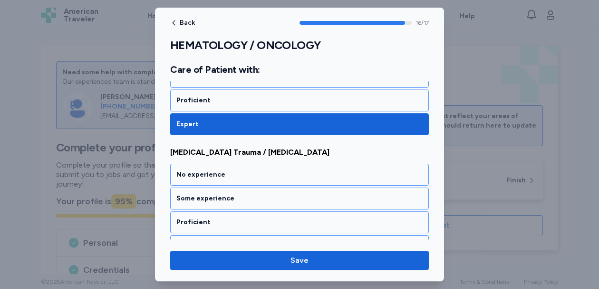
scroll to position [2042, 0]
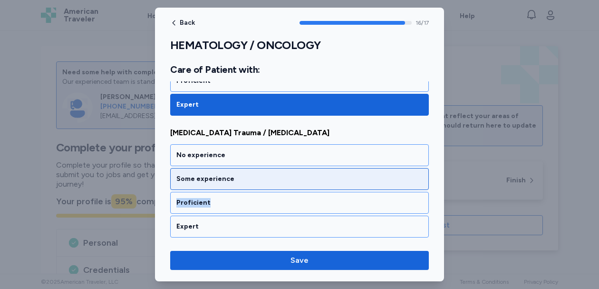
drag, startPoint x: 252, startPoint y: 198, endPoint x: 255, endPoint y: 178, distance: 20.1
click at [255, 178] on div "No experience Some experience Proficient Expert" at bounding box center [299, 190] width 259 height 93
click at [255, 178] on div "Some experience" at bounding box center [299, 179] width 246 height 10
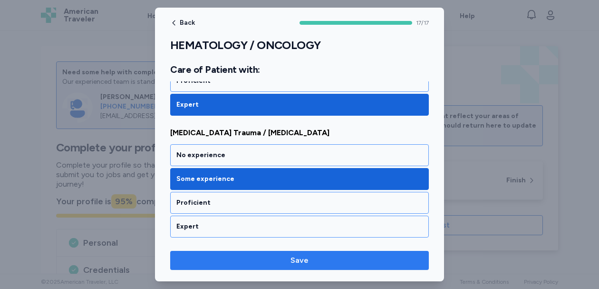
click at [242, 264] on span "Save" at bounding box center [299, 259] width 243 height 11
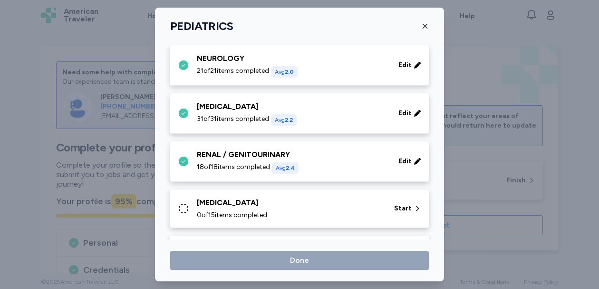
scroll to position [206, 0]
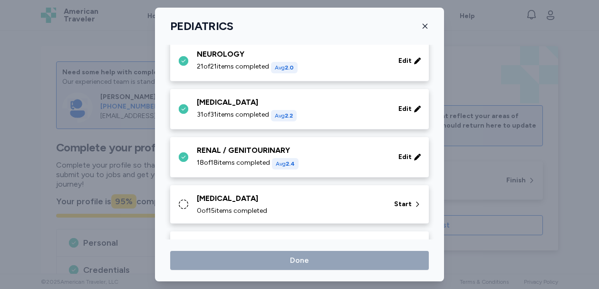
click at [271, 207] on div "0 of 15 items completed" at bounding box center [290, 211] width 186 height 10
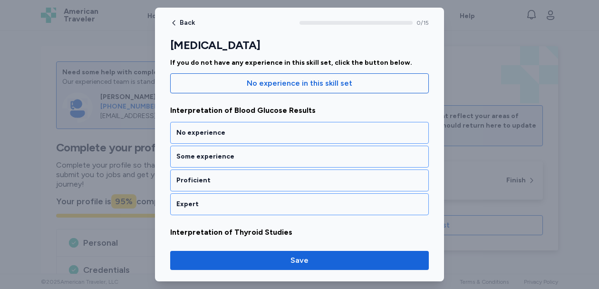
scroll to position [94, 0]
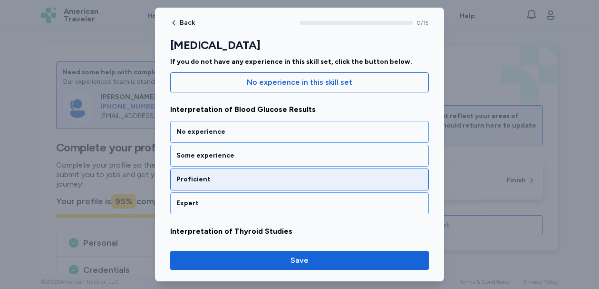
click at [280, 176] on div "Proficient" at bounding box center [299, 179] width 246 height 10
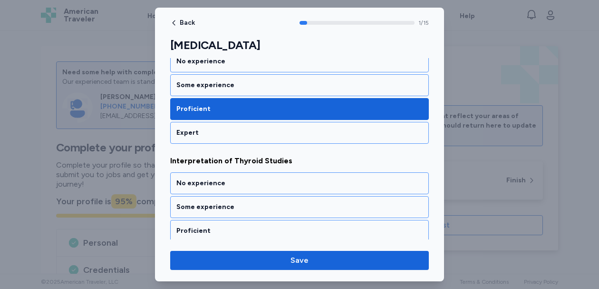
scroll to position [226, 0]
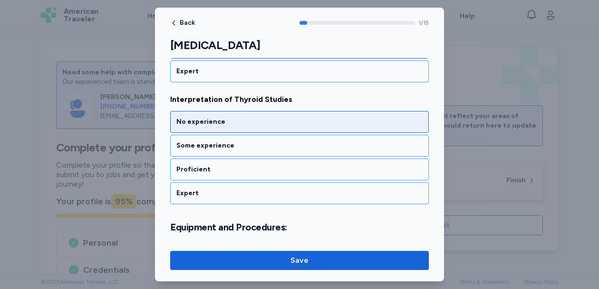
click at [283, 123] on div "No experience" at bounding box center [299, 122] width 246 height 10
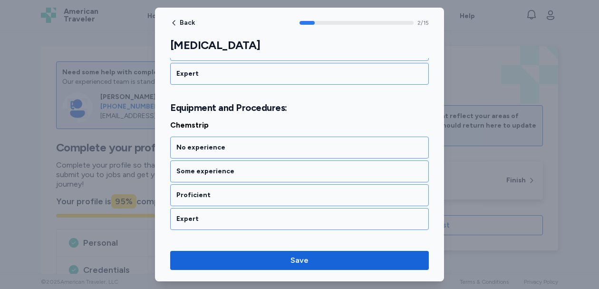
scroll to position [359, 0]
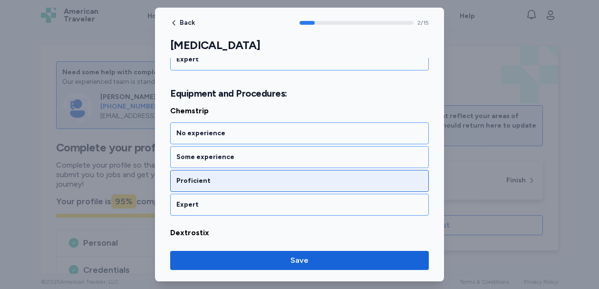
click at [277, 177] on div "Proficient" at bounding box center [299, 181] width 246 height 10
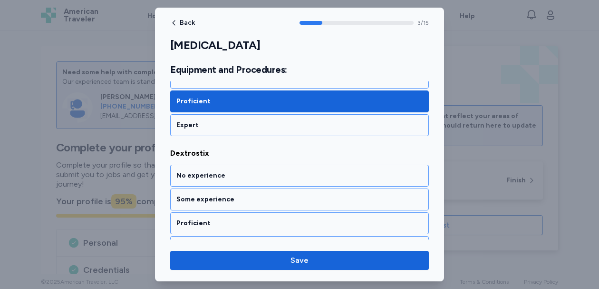
scroll to position [481, 0]
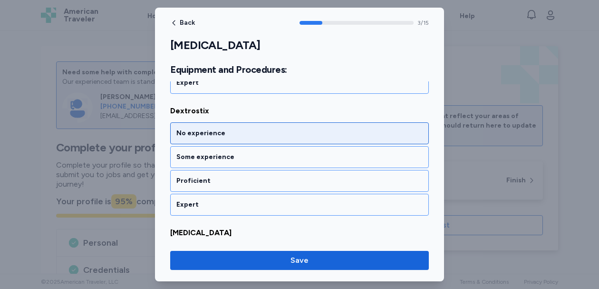
click at [284, 133] on div "No experience" at bounding box center [299, 133] width 246 height 10
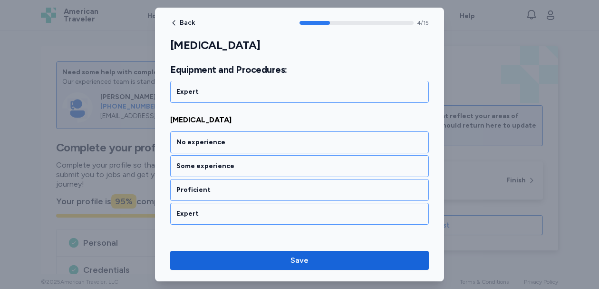
scroll to position [603, 0]
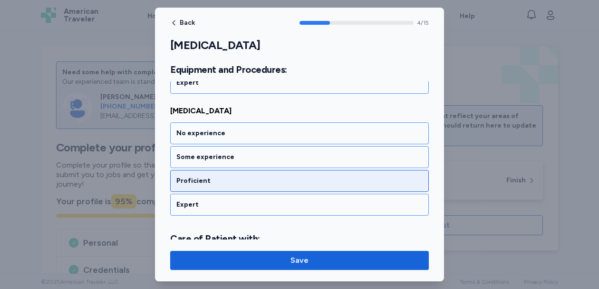
click at [280, 178] on div "Proficient" at bounding box center [299, 181] width 246 height 10
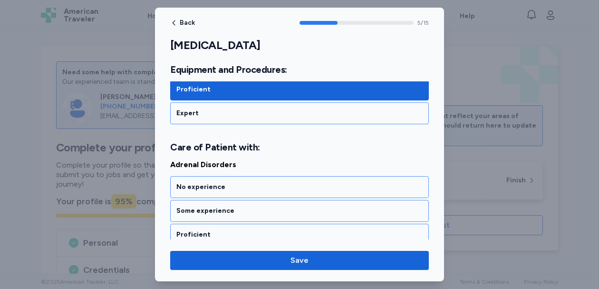
scroll to position [748, 0]
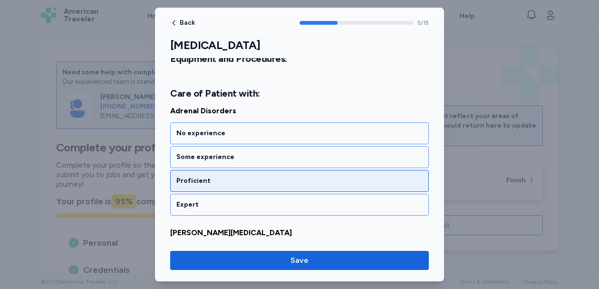
click at [279, 183] on div "Proficient" at bounding box center [299, 181] width 246 height 10
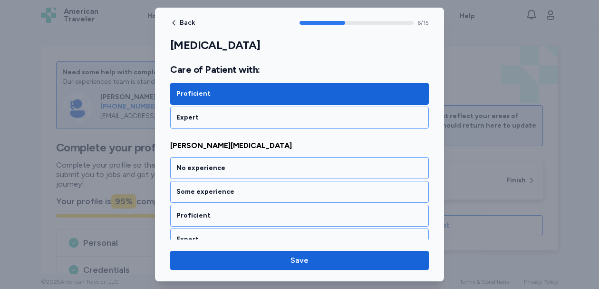
scroll to position [870, 0]
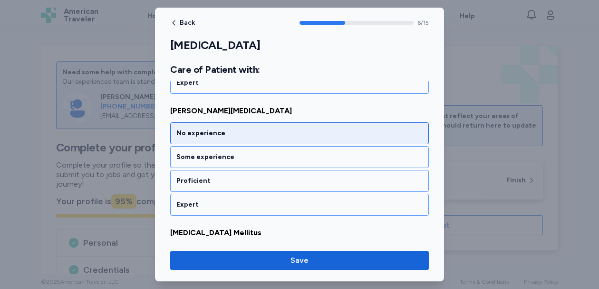
click at [282, 135] on div "No experience" at bounding box center [299, 133] width 246 height 10
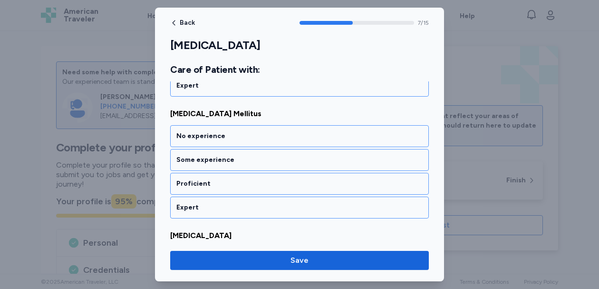
scroll to position [991, 0]
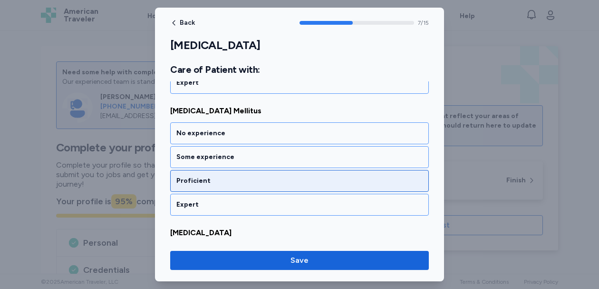
click at [277, 178] on div "Proficient" at bounding box center [299, 181] width 246 height 10
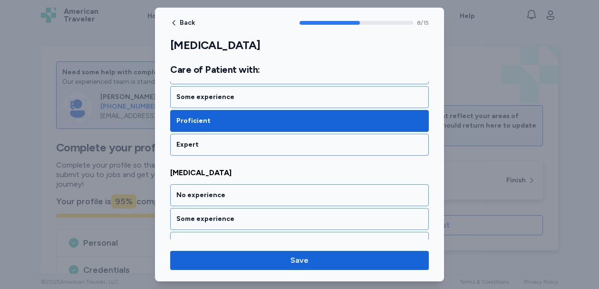
scroll to position [1113, 0]
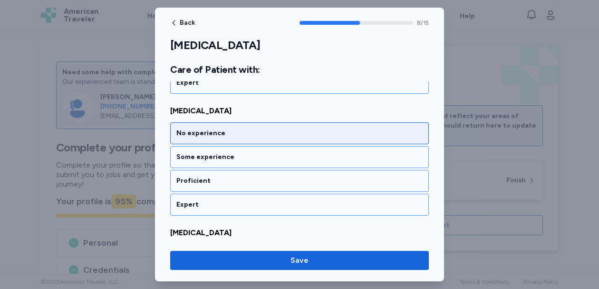
click at [277, 135] on div "No experience" at bounding box center [299, 133] width 246 height 10
click at [273, 136] on div "No experience" at bounding box center [299, 133] width 246 height 10
click at [274, 130] on div "No experience" at bounding box center [299, 133] width 246 height 10
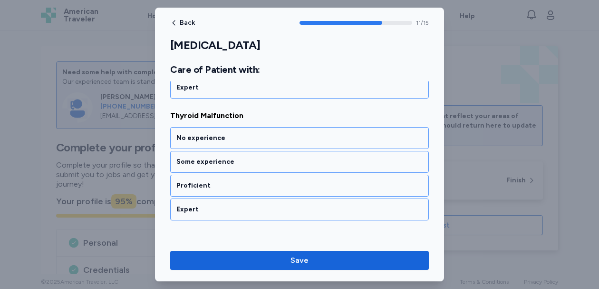
scroll to position [1478, 0]
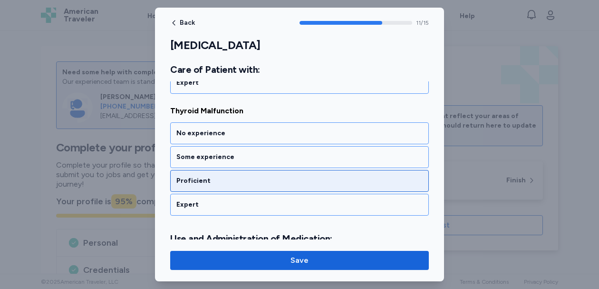
click at [268, 171] on div "Proficient" at bounding box center [299, 181] width 259 height 22
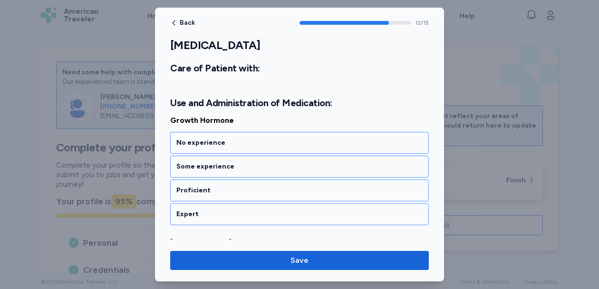
scroll to position [1623, 0]
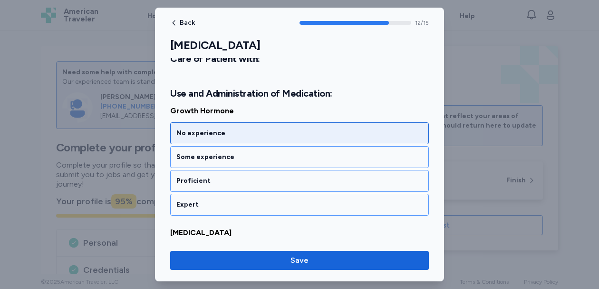
click at [271, 140] on div "No experience" at bounding box center [299, 133] width 259 height 22
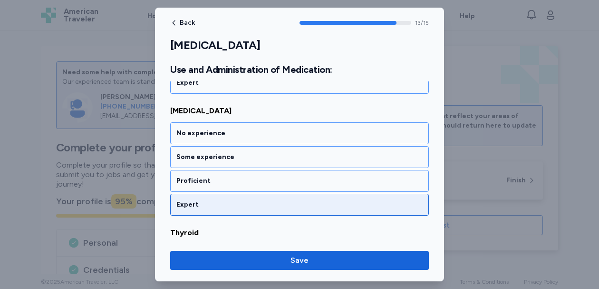
click at [256, 197] on div "Expert" at bounding box center [299, 205] width 259 height 22
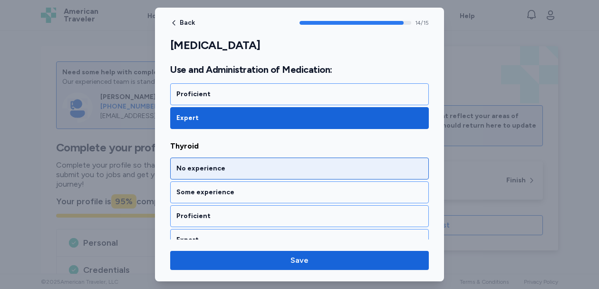
scroll to position [1845, 0]
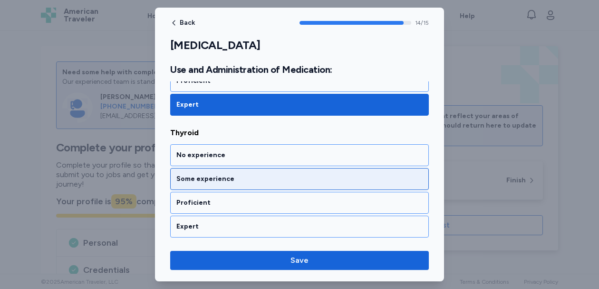
click at [253, 169] on div "Some experience" at bounding box center [299, 179] width 259 height 22
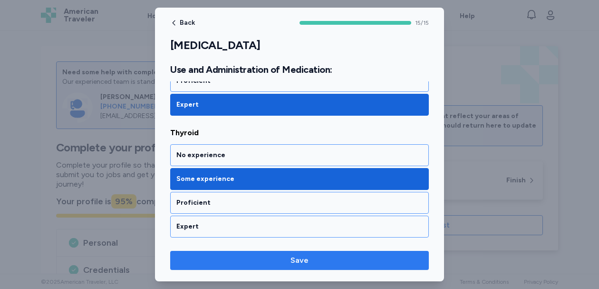
click at [257, 260] on span "Save" at bounding box center [299, 259] width 243 height 11
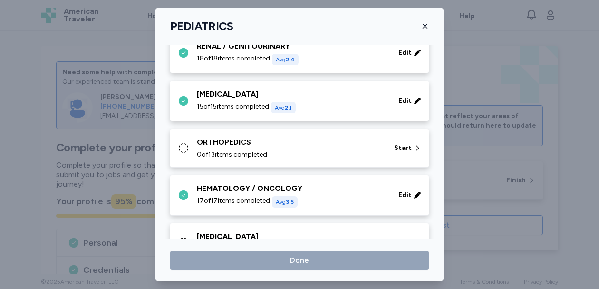
scroll to position [313, 0]
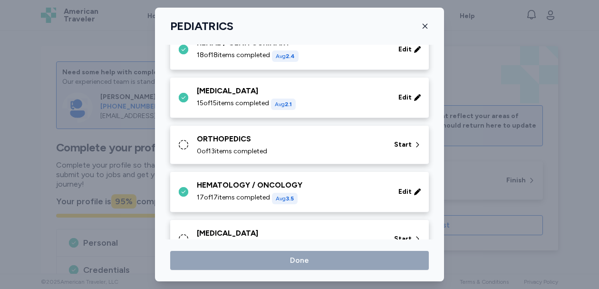
click at [286, 139] on div "ORTHOPEDICS" at bounding box center [290, 138] width 186 height 11
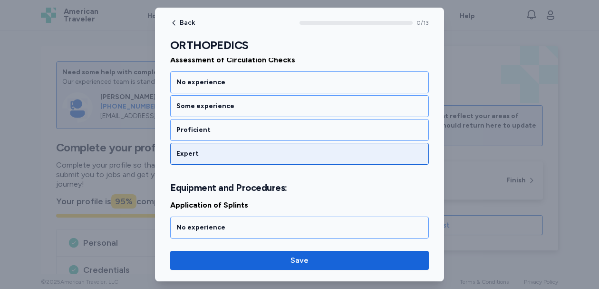
click at [283, 160] on div "Expert" at bounding box center [299, 154] width 259 height 22
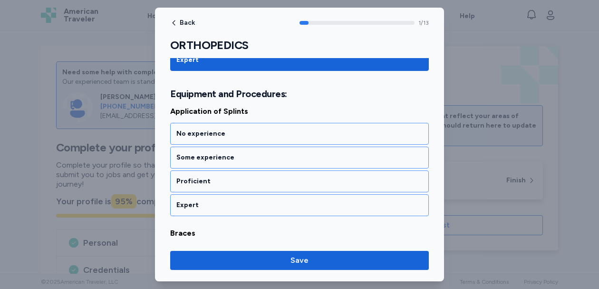
scroll to position [238, 0]
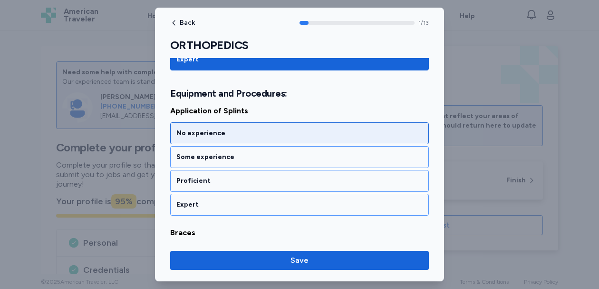
click at [288, 136] on div "No experience" at bounding box center [299, 133] width 246 height 10
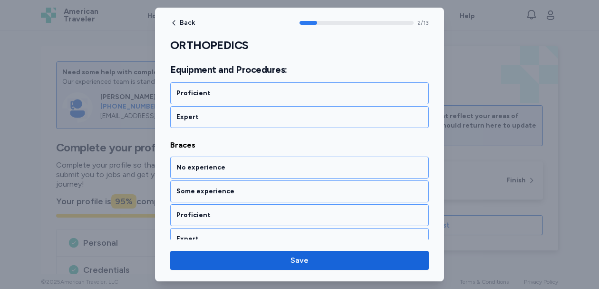
scroll to position [359, 0]
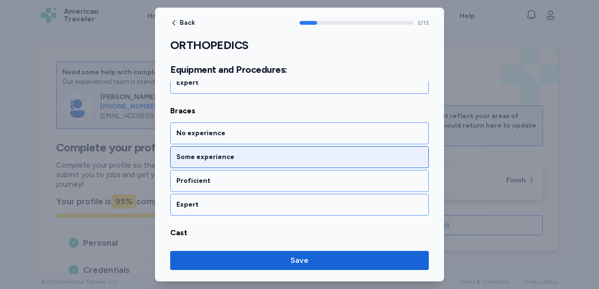
click at [284, 155] on div "Some experience" at bounding box center [299, 157] width 246 height 10
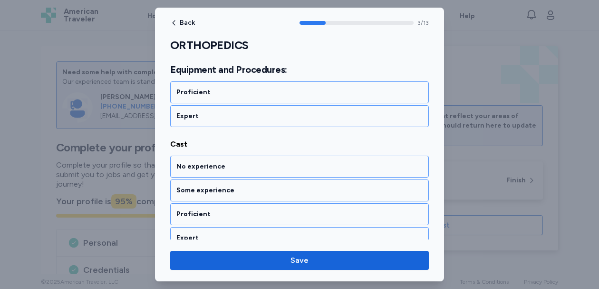
scroll to position [481, 0]
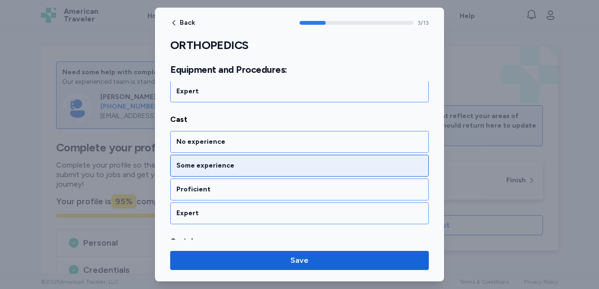
click at [277, 165] on div "Some experience" at bounding box center [299, 166] width 246 height 10
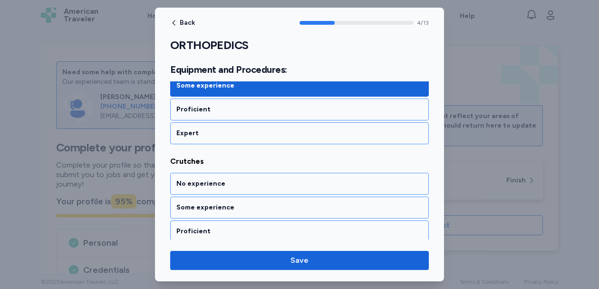
scroll to position [603, 0]
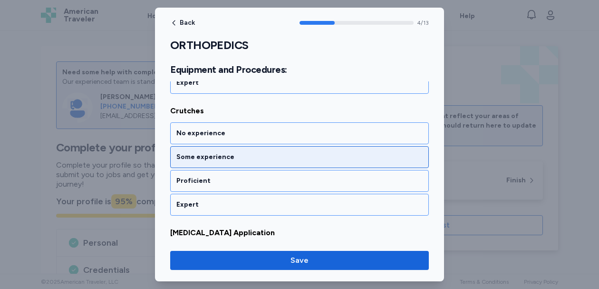
click at [277, 165] on div "Some experience" at bounding box center [299, 157] width 259 height 22
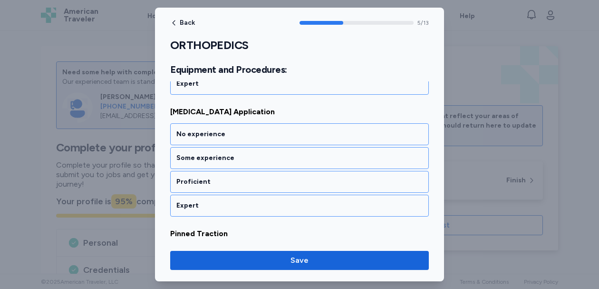
scroll to position [725, 0]
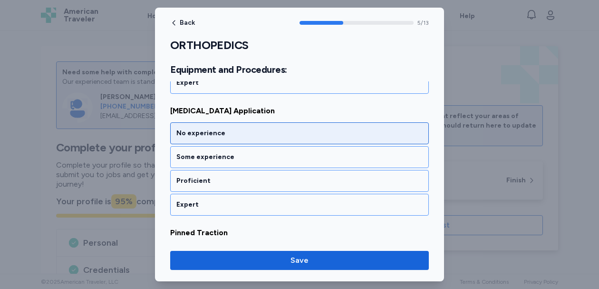
click at [274, 136] on div "No experience" at bounding box center [299, 133] width 246 height 10
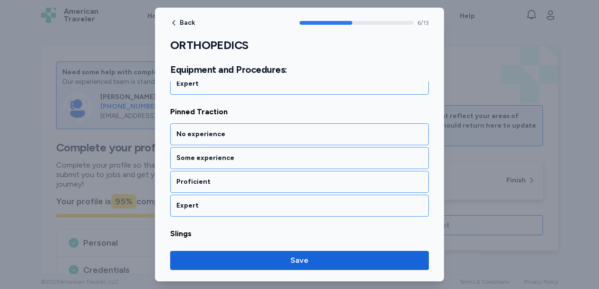
scroll to position [846, 0]
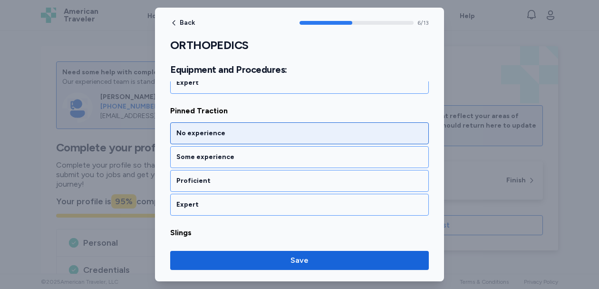
click at [274, 136] on div "No experience" at bounding box center [299, 133] width 246 height 10
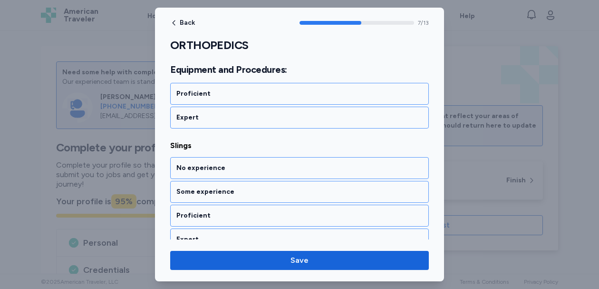
scroll to position [968, 0]
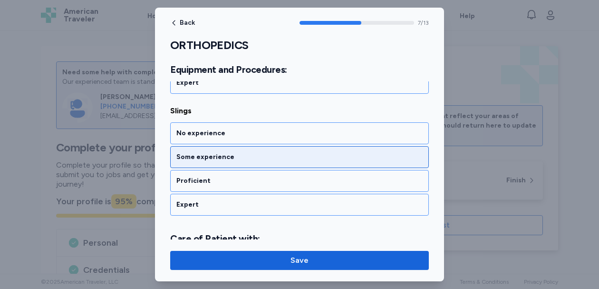
click at [277, 151] on div "Some experience" at bounding box center [299, 157] width 259 height 22
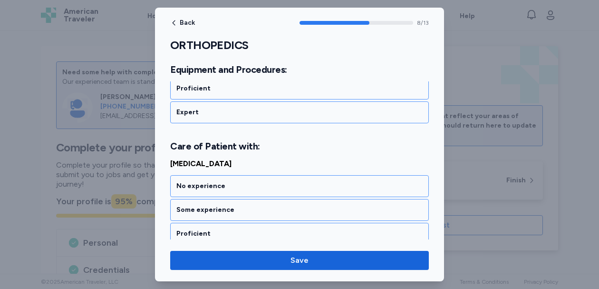
scroll to position [1113, 0]
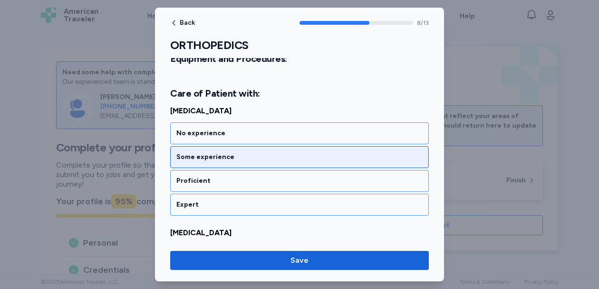
click at [276, 158] on div "Some experience" at bounding box center [299, 157] width 246 height 10
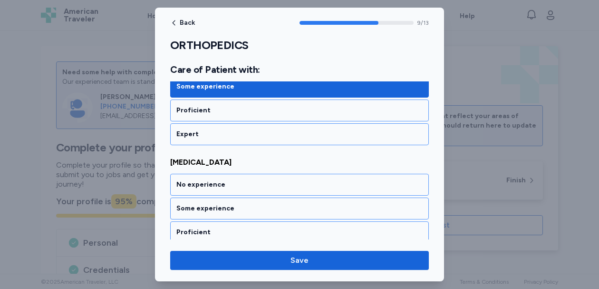
scroll to position [1235, 0]
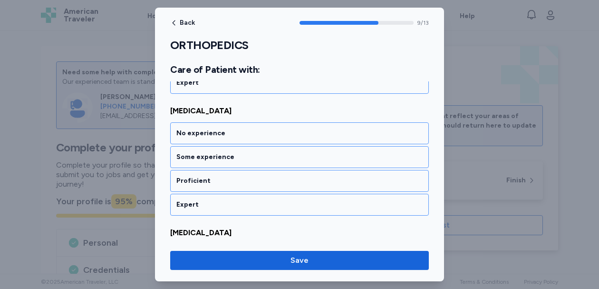
click at [276, 158] on div "Some experience" at bounding box center [299, 157] width 246 height 10
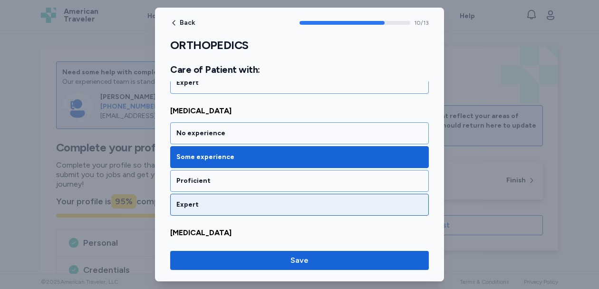
click at [226, 244] on div "No experience" at bounding box center [299, 255] width 259 height 22
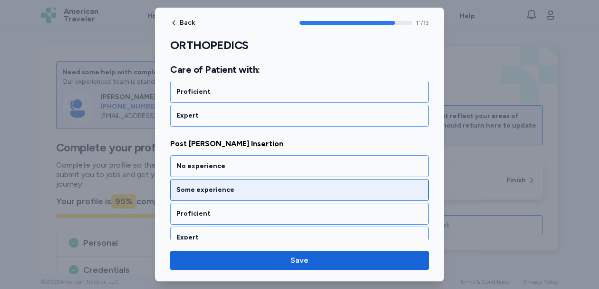
scroll to position [1373, 0]
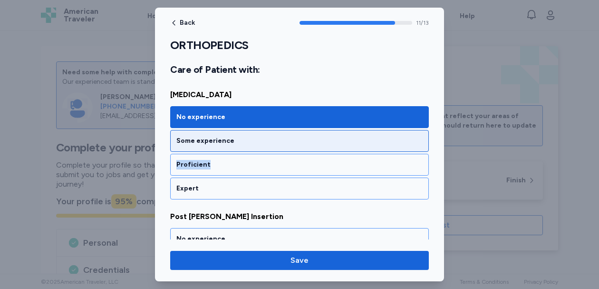
drag, startPoint x: 231, startPoint y: 163, endPoint x: 240, endPoint y: 138, distance: 26.8
click at [240, 138] on div "No experience Some experience Proficient Expert" at bounding box center [299, 152] width 259 height 93
click at [240, 138] on div "Some experience" at bounding box center [299, 141] width 246 height 10
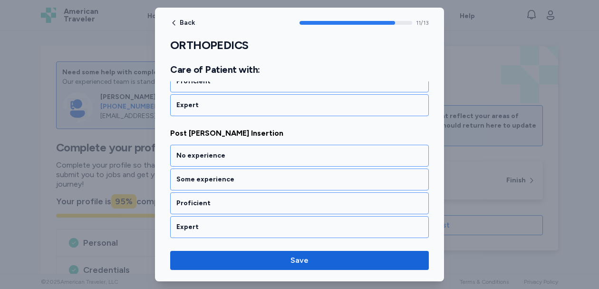
scroll to position [1478, 0]
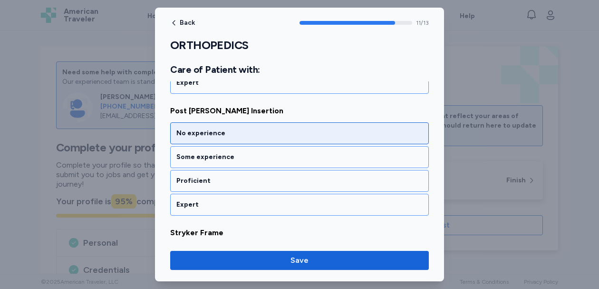
click at [240, 138] on div "No experience" at bounding box center [299, 133] width 259 height 22
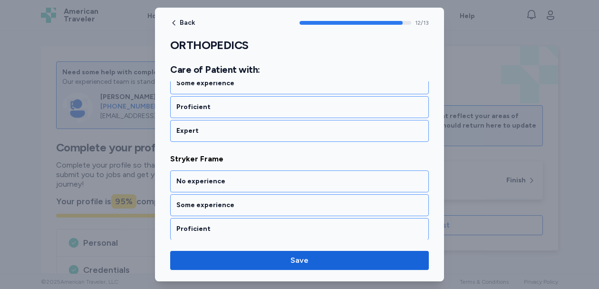
scroll to position [1578, 0]
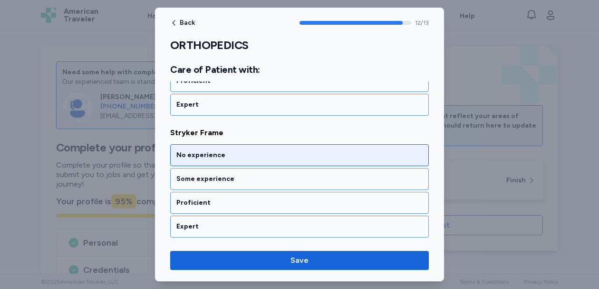
click at [240, 153] on div "No experience" at bounding box center [299, 155] width 246 height 10
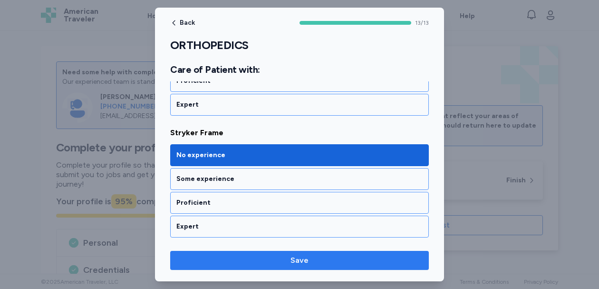
click at [238, 259] on span "Save" at bounding box center [299, 259] width 243 height 11
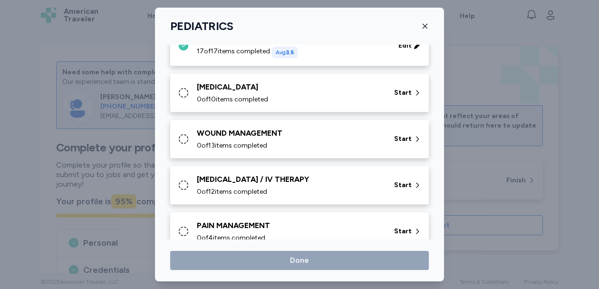
scroll to position [449, 0]
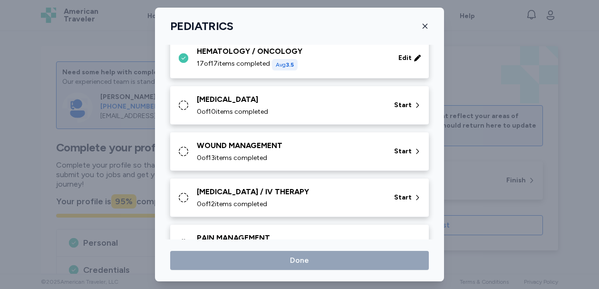
click at [307, 107] on div "[MEDICAL_DATA] 0 of 10 items completed" at bounding box center [290, 105] width 186 height 23
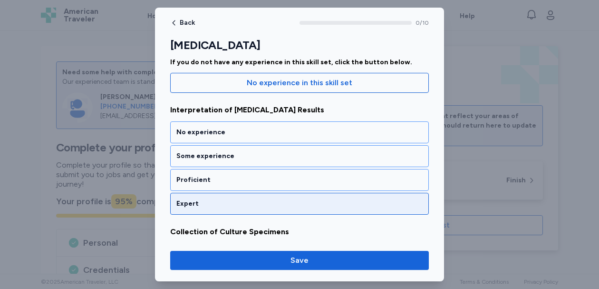
click at [283, 203] on div "Expert" at bounding box center [299, 204] width 246 height 10
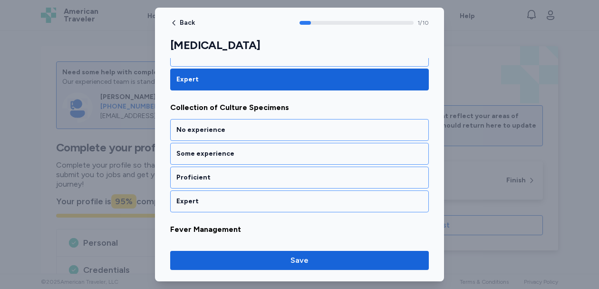
scroll to position [226, 0]
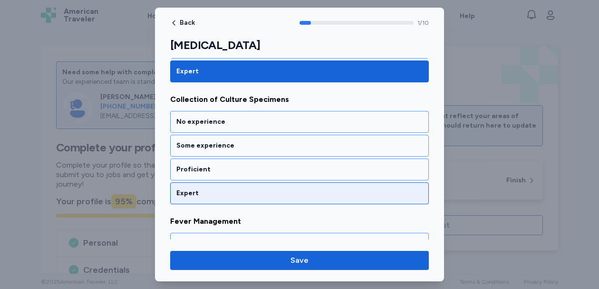
click at [285, 191] on div "Expert" at bounding box center [299, 193] width 246 height 10
click at [284, 189] on div "Expert" at bounding box center [299, 193] width 246 height 10
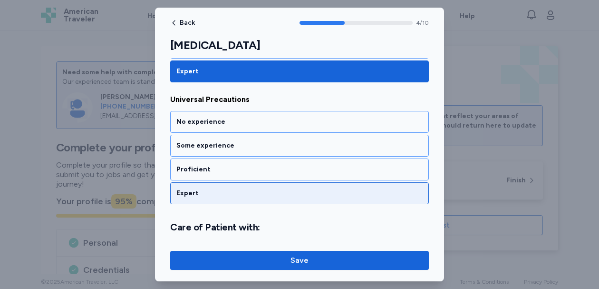
click at [284, 189] on div "Expert" at bounding box center [299, 193] width 246 height 10
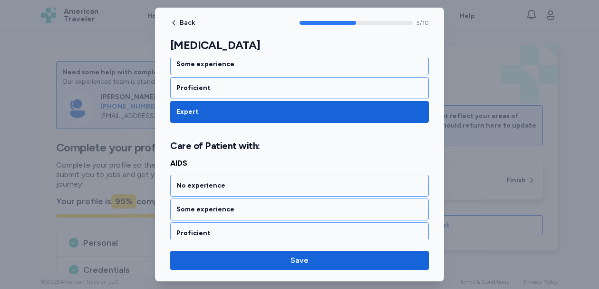
scroll to position [725, 0]
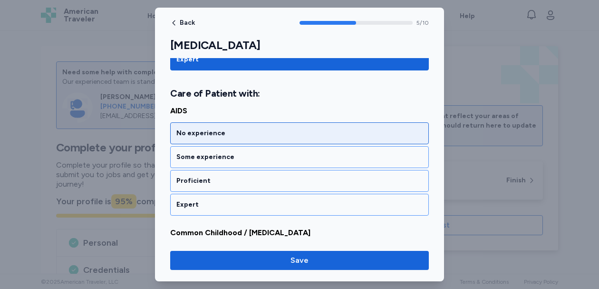
click at [292, 139] on div "No experience" at bounding box center [299, 133] width 259 height 22
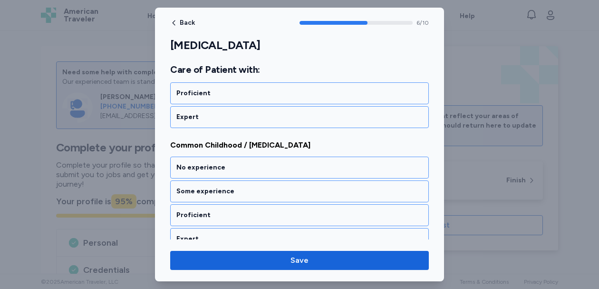
scroll to position [846, 0]
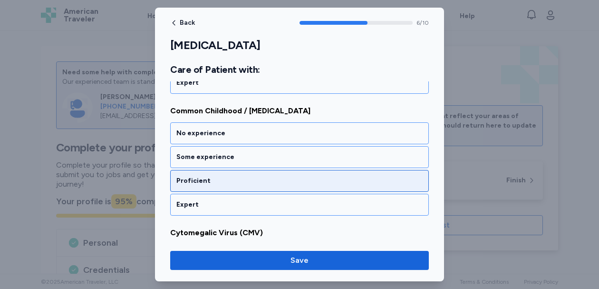
click at [281, 176] on div "Proficient" at bounding box center [299, 181] width 246 height 10
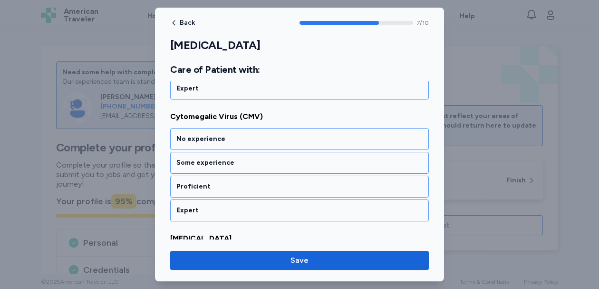
scroll to position [968, 0]
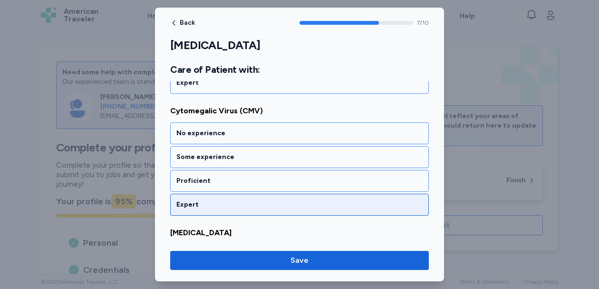
click at [280, 197] on div "Expert" at bounding box center [299, 205] width 259 height 22
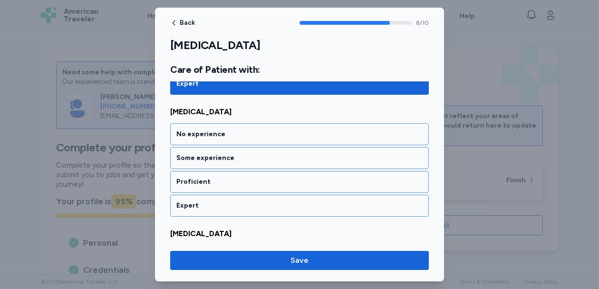
scroll to position [1090, 0]
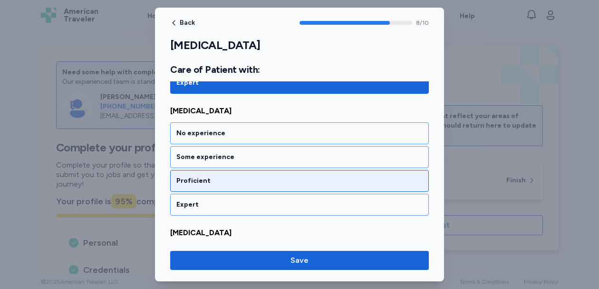
click at [278, 175] on div "Proficient" at bounding box center [299, 181] width 259 height 22
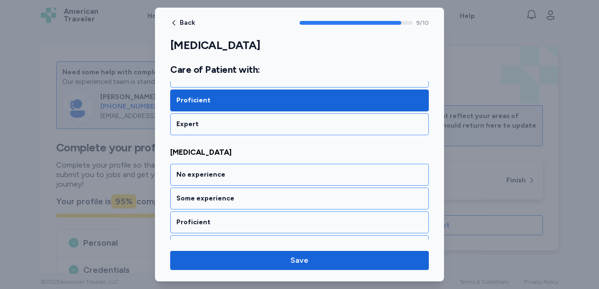
scroll to position [1190, 0]
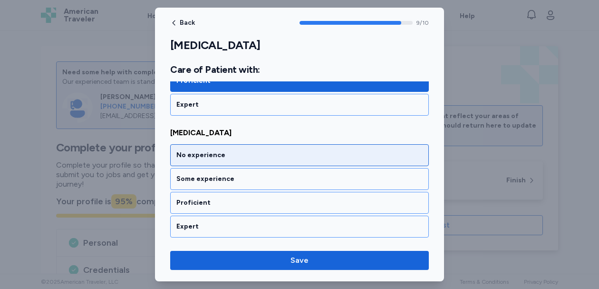
click at [279, 153] on div "No experience" at bounding box center [299, 155] width 246 height 10
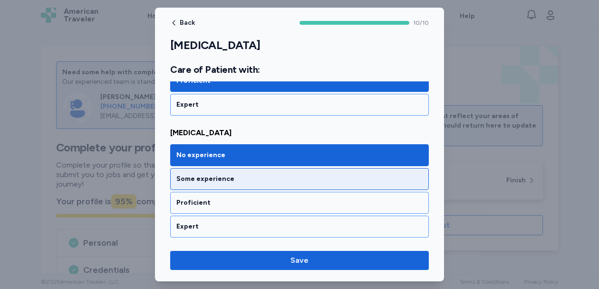
click at [272, 174] on div "Some experience" at bounding box center [299, 179] width 246 height 10
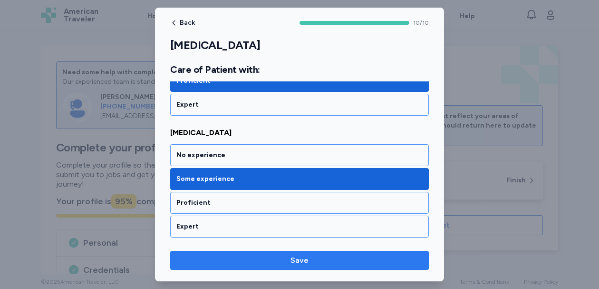
click at [263, 261] on span "Save" at bounding box center [299, 259] width 243 height 11
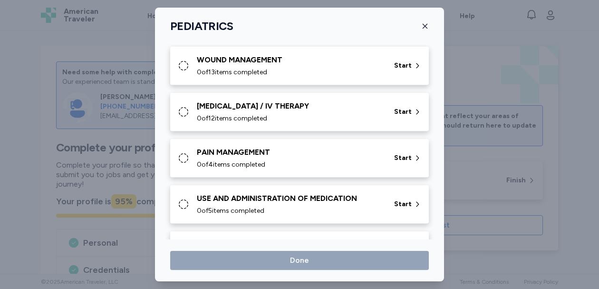
scroll to position [535, 0]
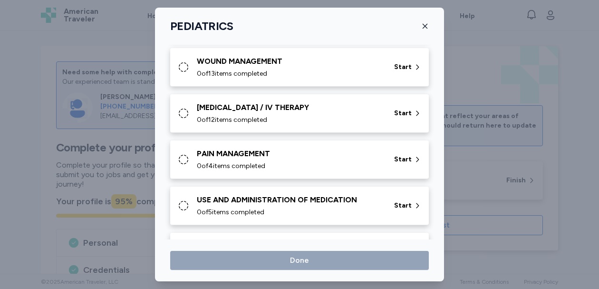
click at [279, 67] on div "WOUND MANAGEMENT 0 of 13 items completed" at bounding box center [290, 67] width 186 height 23
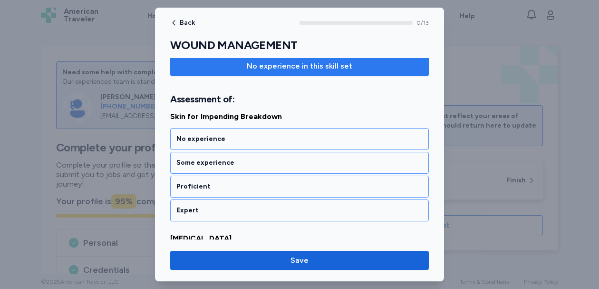
scroll to position [117, 0]
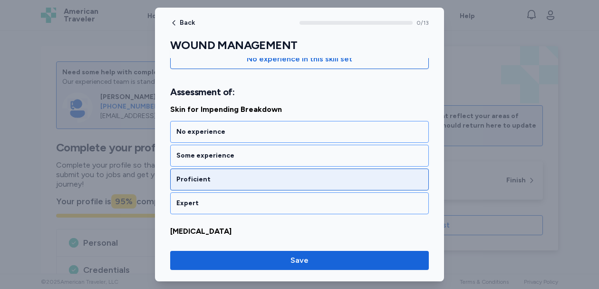
click at [268, 175] on div "Proficient" at bounding box center [299, 179] width 246 height 10
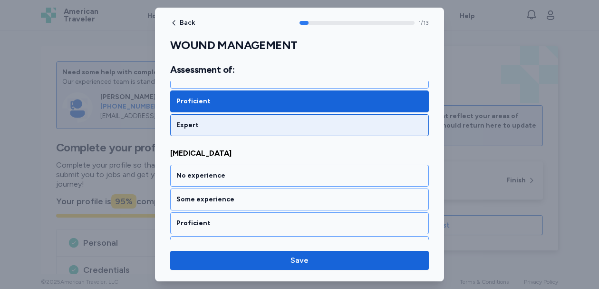
scroll to position [238, 0]
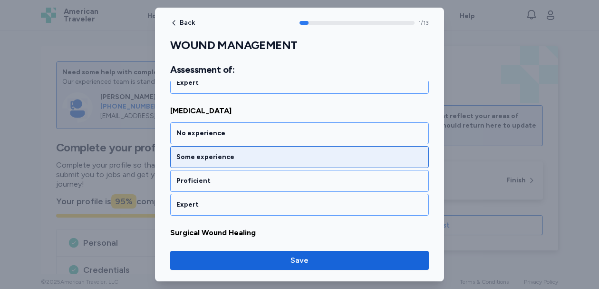
click at [271, 166] on div "Some experience" at bounding box center [299, 157] width 259 height 22
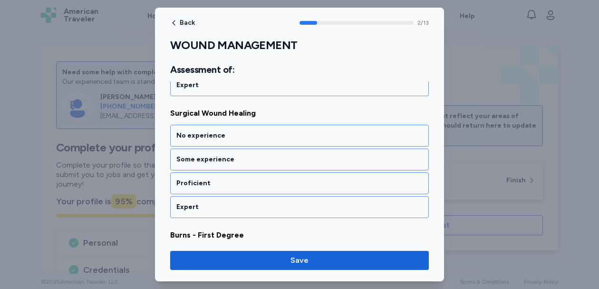
scroll to position [359, 0]
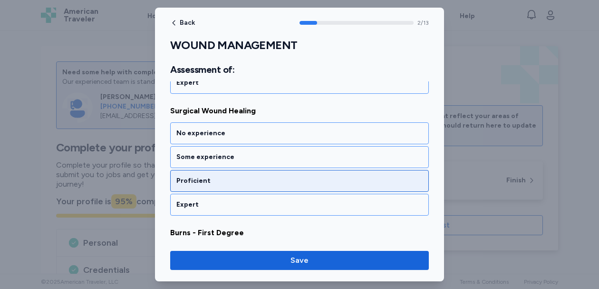
click at [271, 176] on div "Proficient" at bounding box center [299, 181] width 246 height 10
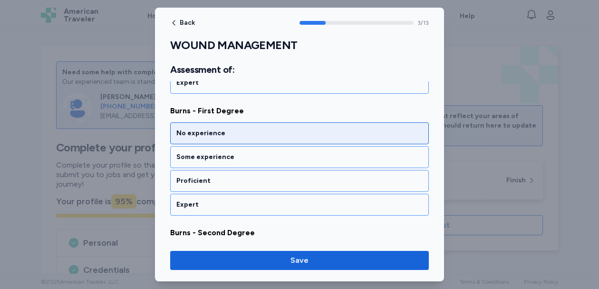
click at [274, 132] on div "No experience" at bounding box center [299, 133] width 246 height 10
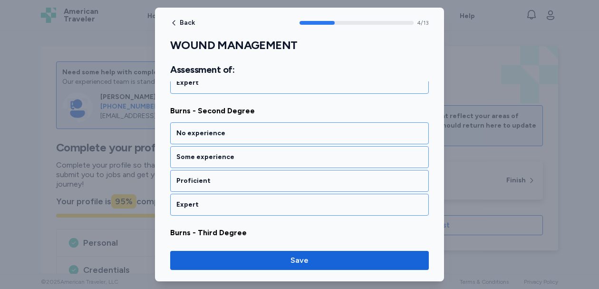
click at [274, 132] on div "No experience" at bounding box center [299, 133] width 246 height 10
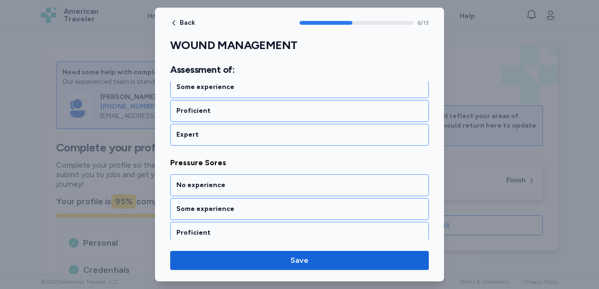
scroll to position [846, 0]
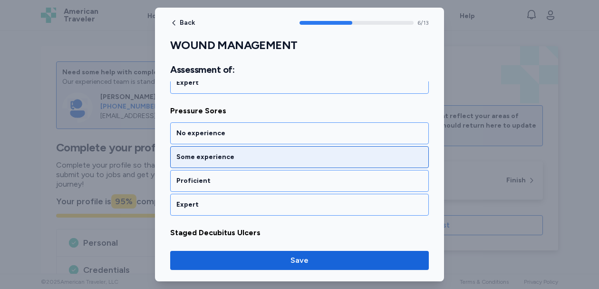
click at [269, 163] on div "Some experience" at bounding box center [299, 157] width 259 height 22
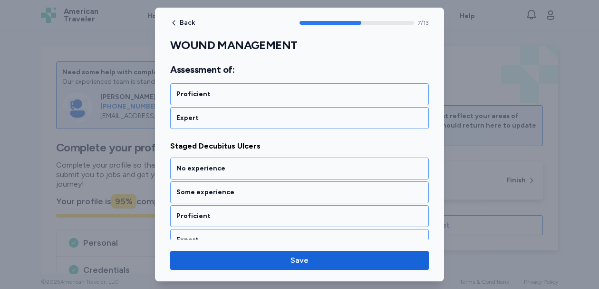
scroll to position [968, 0]
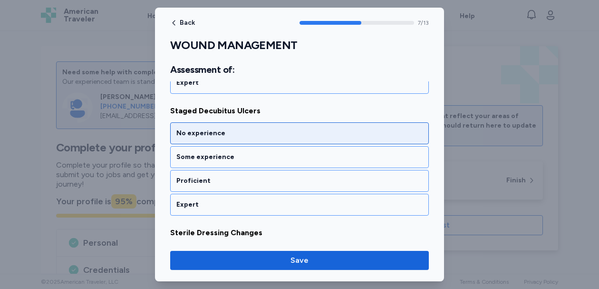
click at [273, 139] on div "No experience" at bounding box center [299, 133] width 259 height 22
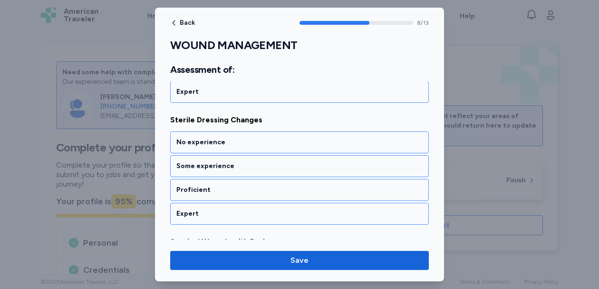
scroll to position [1090, 0]
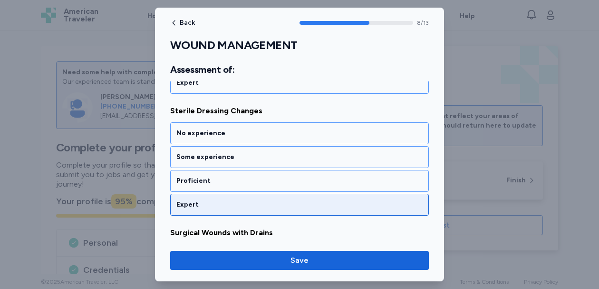
click at [263, 198] on div "Expert" at bounding box center [299, 205] width 259 height 22
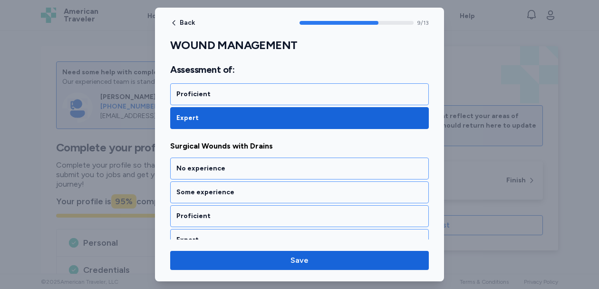
scroll to position [1211, 0]
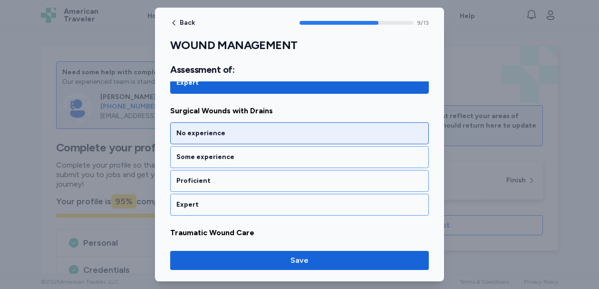
click at [267, 139] on div "No experience" at bounding box center [299, 133] width 259 height 22
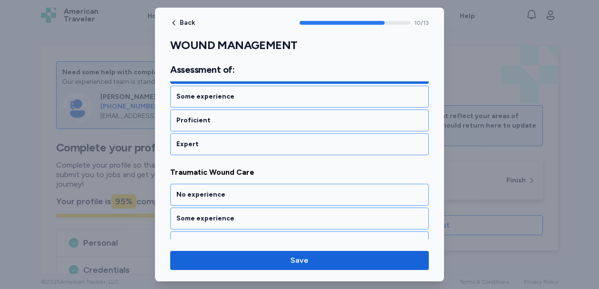
scroll to position [1333, 0]
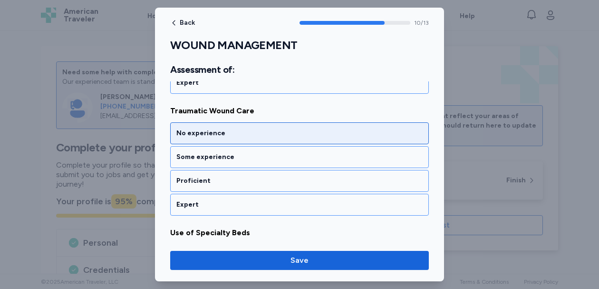
click at [271, 133] on div "No experience" at bounding box center [299, 133] width 246 height 10
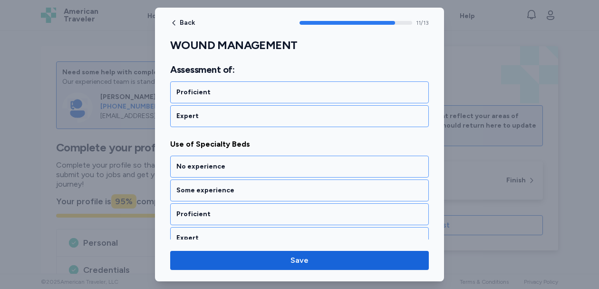
scroll to position [1455, 0]
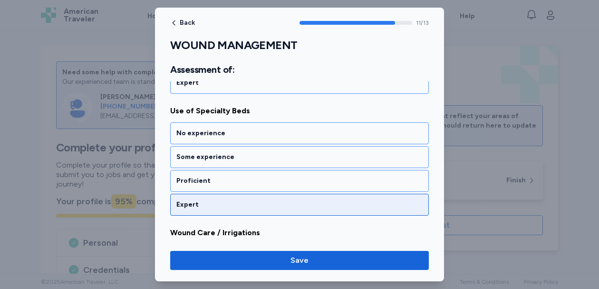
click at [261, 199] on div "Expert" at bounding box center [299, 205] width 259 height 22
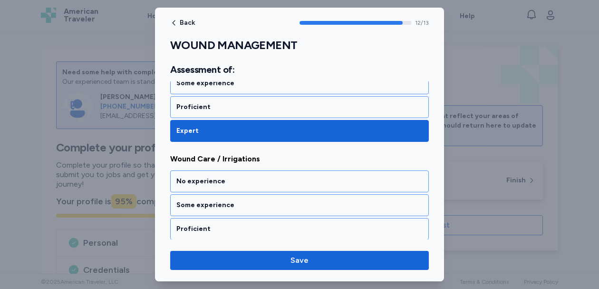
scroll to position [1555, 0]
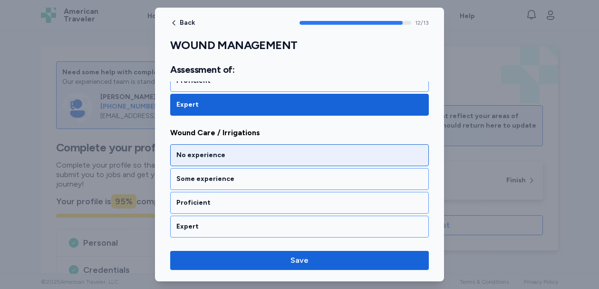
click at [274, 158] on div "No experience" at bounding box center [299, 155] width 246 height 10
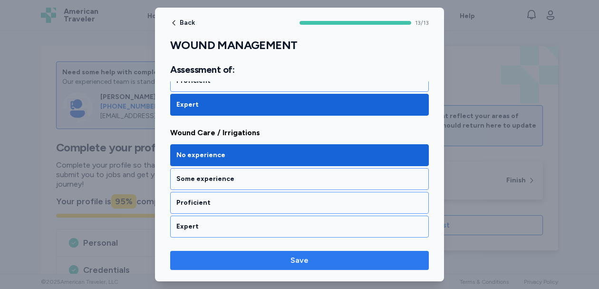
click at [262, 257] on span "Save" at bounding box center [299, 259] width 243 height 11
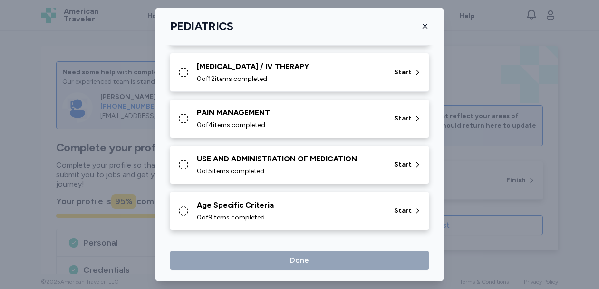
scroll to position [578, 0]
click at [258, 75] on span "0 of 12 items completed" at bounding box center [232, 79] width 70 height 10
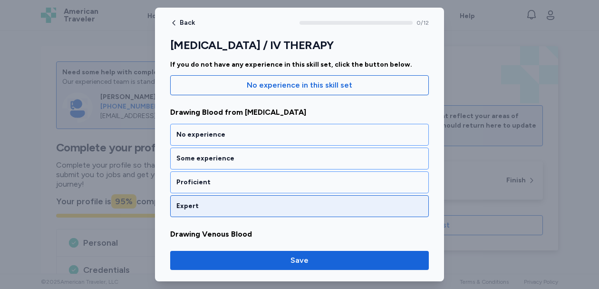
click at [270, 213] on div "Expert" at bounding box center [299, 206] width 259 height 22
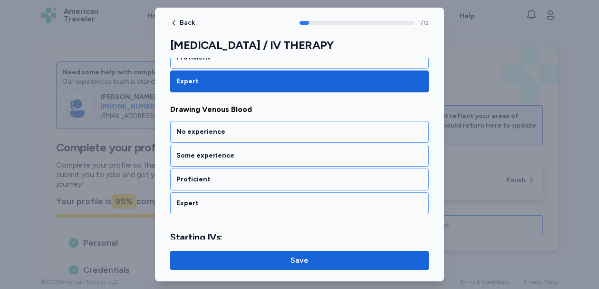
scroll to position [226, 0]
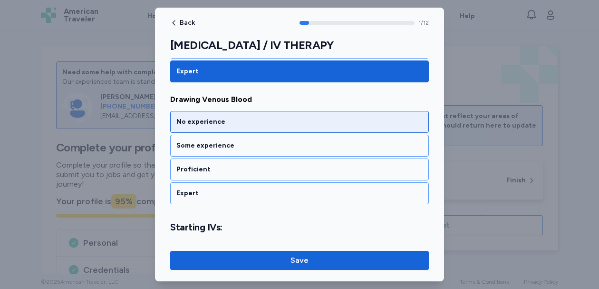
click at [278, 125] on div "No experience" at bounding box center [299, 122] width 246 height 10
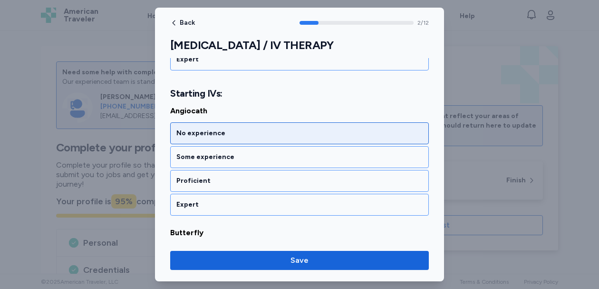
click at [278, 125] on div "No experience" at bounding box center [299, 133] width 259 height 22
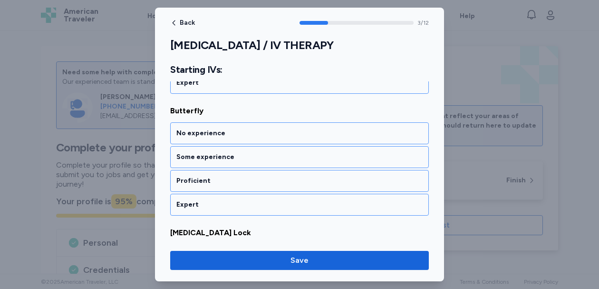
click at [278, 125] on div "No experience" at bounding box center [299, 133] width 259 height 22
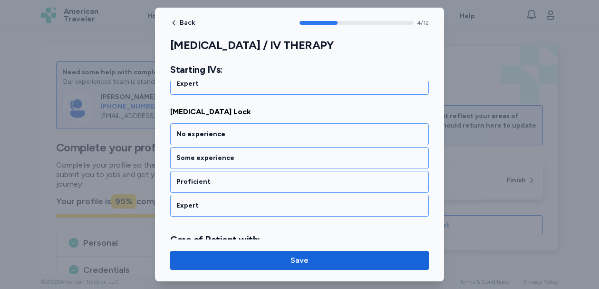
scroll to position [603, 0]
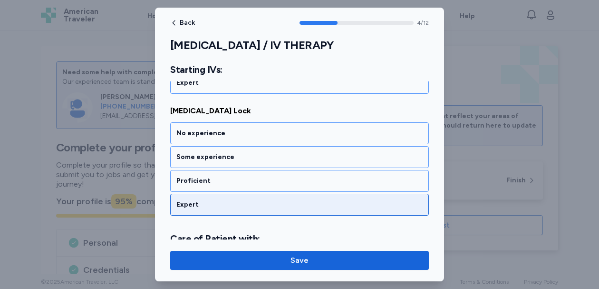
click at [278, 200] on div "Expert" at bounding box center [299, 205] width 246 height 10
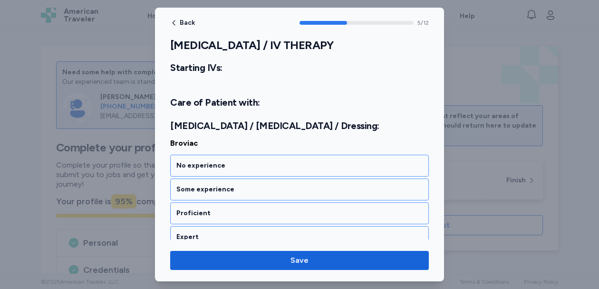
scroll to position [759, 0]
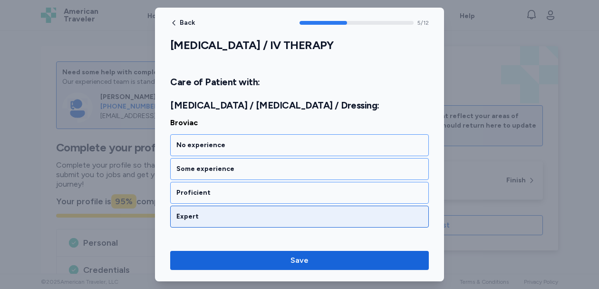
click at [278, 212] on div "Expert" at bounding box center [299, 217] width 246 height 10
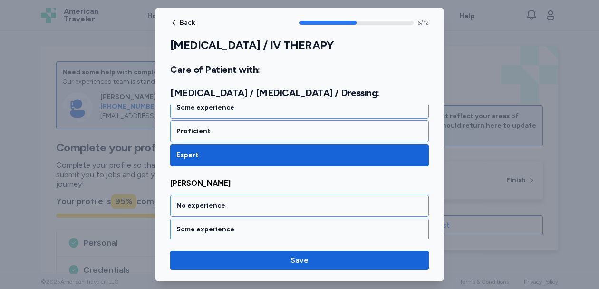
scroll to position [881, 0]
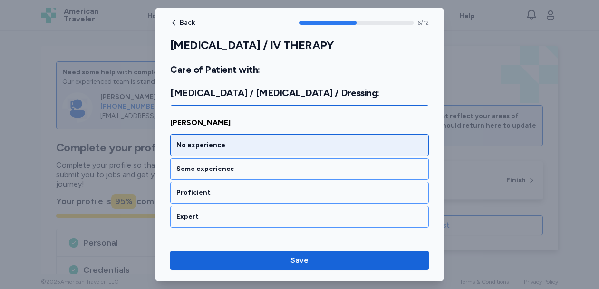
click at [279, 144] on div "No experience" at bounding box center [299, 145] width 246 height 10
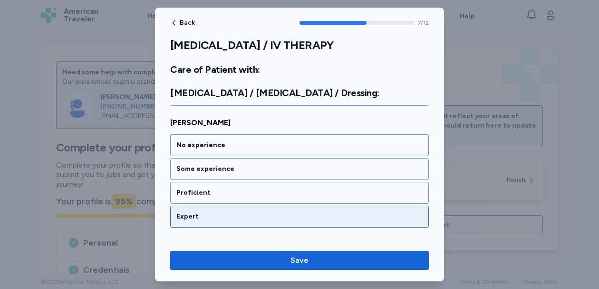
click at [274, 213] on div "Expert" at bounding box center [299, 217] width 246 height 10
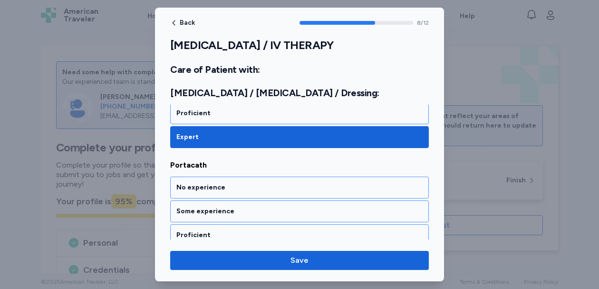
scroll to position [1124, 0]
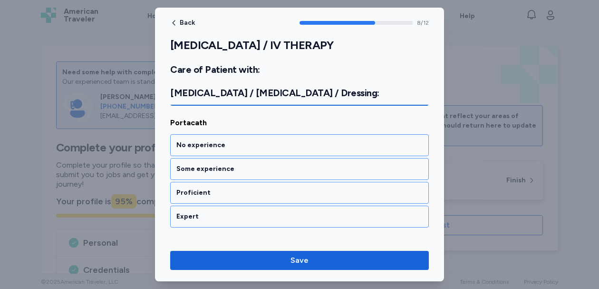
click at [274, 213] on div "Expert" at bounding box center [299, 217] width 246 height 10
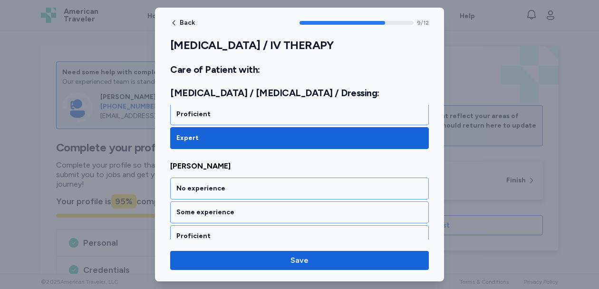
scroll to position [1246, 0]
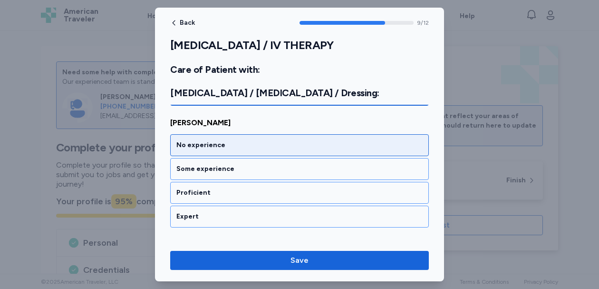
click at [271, 147] on div "No experience" at bounding box center [299, 145] width 246 height 10
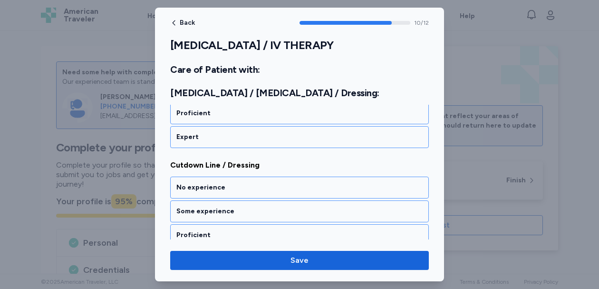
scroll to position [1368, 0]
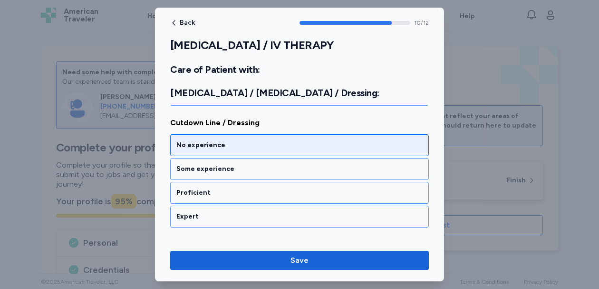
click at [267, 138] on div "No experience" at bounding box center [299, 145] width 259 height 22
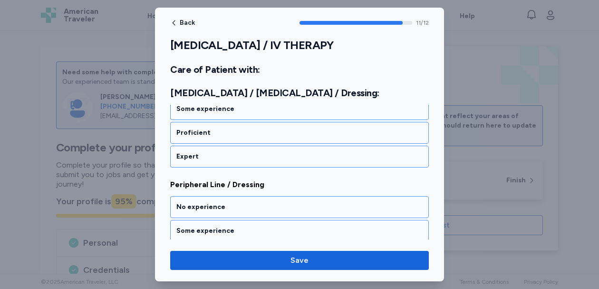
scroll to position [1480, 0]
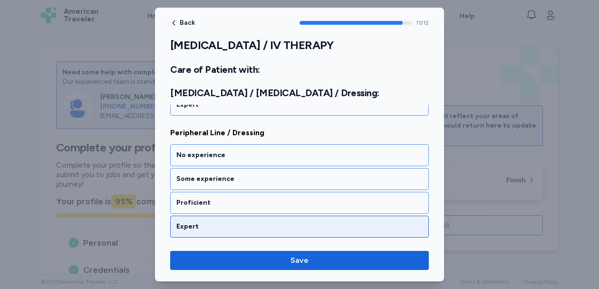
click at [247, 224] on div "Expert" at bounding box center [299, 227] width 246 height 10
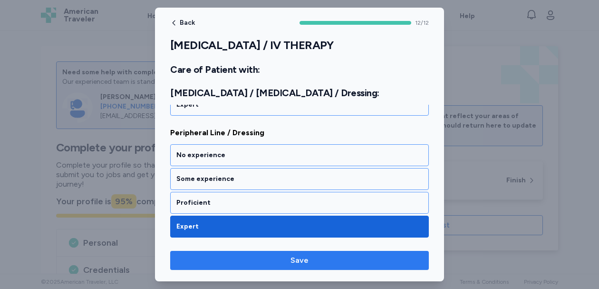
click at [242, 263] on span "Save" at bounding box center [299, 259] width 243 height 11
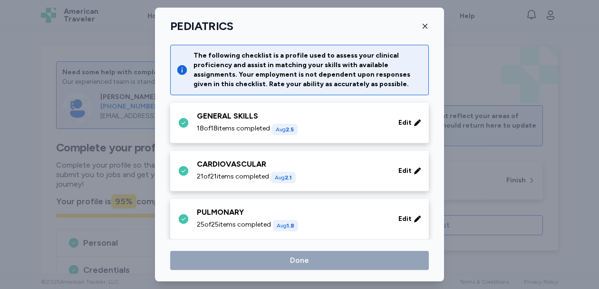
scroll to position [578, 0]
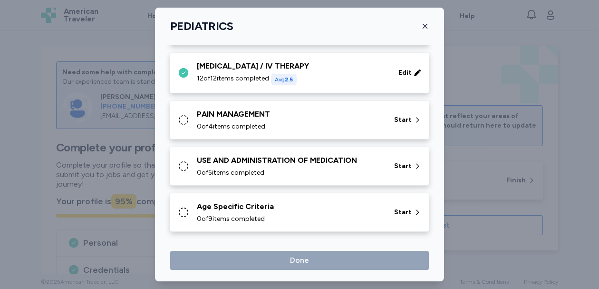
click at [277, 118] on div "PAIN MANAGEMENT" at bounding box center [290, 113] width 186 height 11
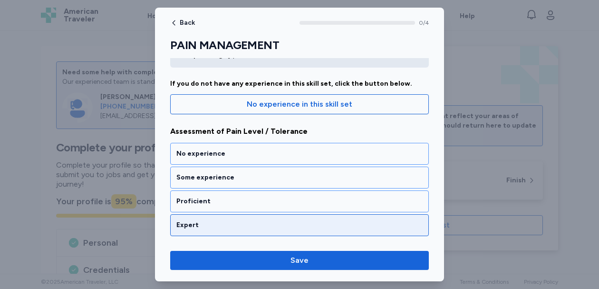
click at [248, 227] on div "Expert" at bounding box center [299, 225] width 246 height 10
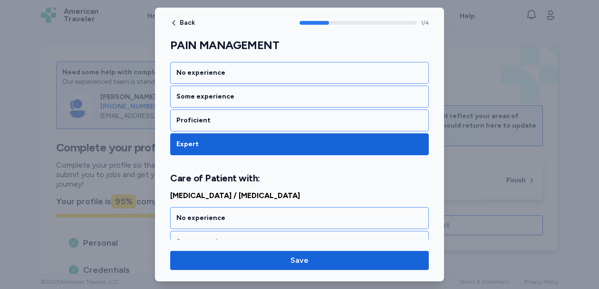
scroll to position [238, 0]
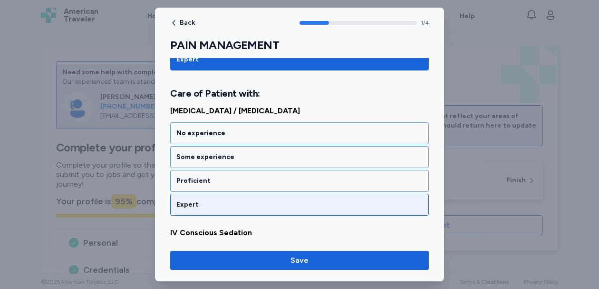
click at [256, 194] on div "Expert" at bounding box center [299, 205] width 259 height 22
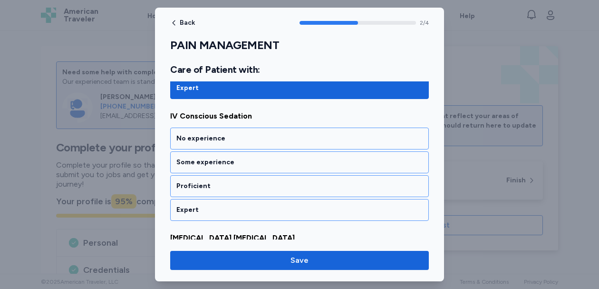
scroll to position [359, 0]
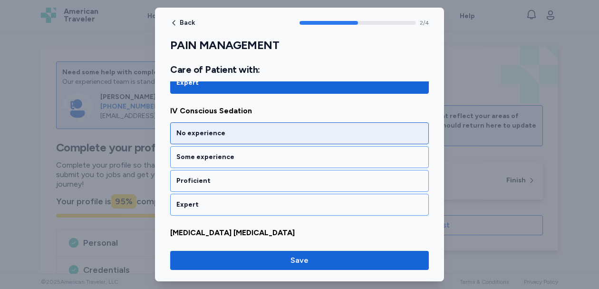
click at [258, 140] on div "No experience" at bounding box center [299, 133] width 259 height 22
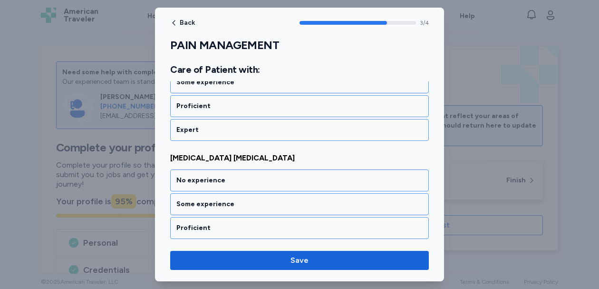
scroll to position [459, 0]
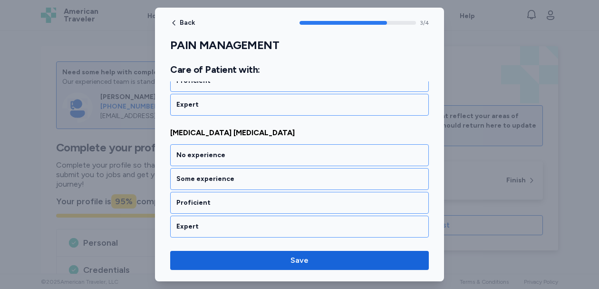
click at [244, 214] on div "No experience Some experience Proficient Expert" at bounding box center [299, 190] width 259 height 93
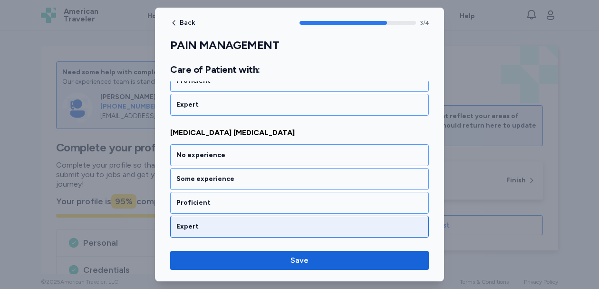
click at [244, 222] on div "Expert" at bounding box center [299, 227] width 246 height 10
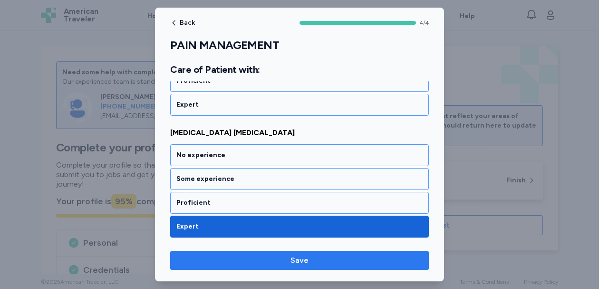
click at [244, 251] on button "Save" at bounding box center [299, 260] width 259 height 19
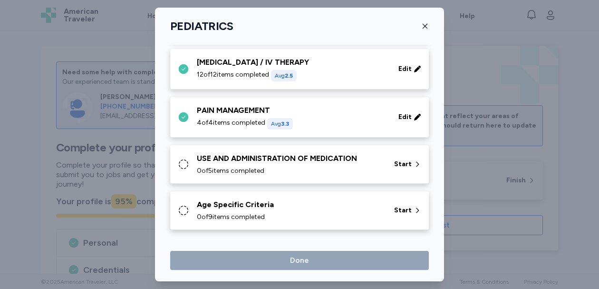
scroll to position [581, 0]
click at [304, 170] on div "0 of 5 items completed" at bounding box center [290, 171] width 186 height 10
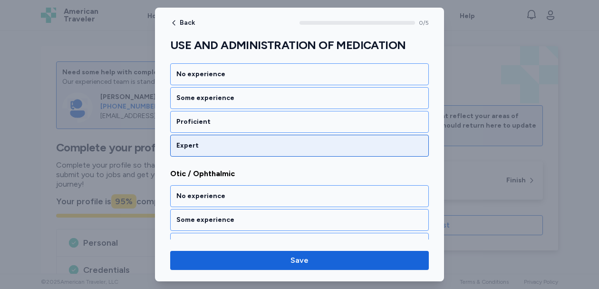
scroll to position [208, 0]
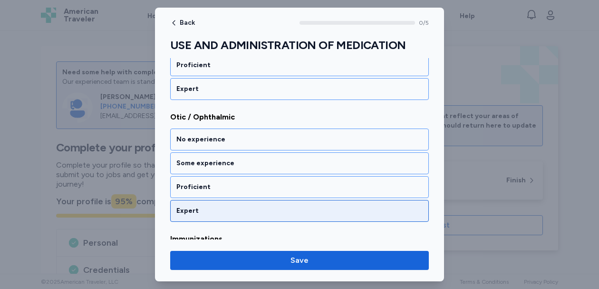
click at [274, 217] on div "Expert" at bounding box center [299, 211] width 259 height 22
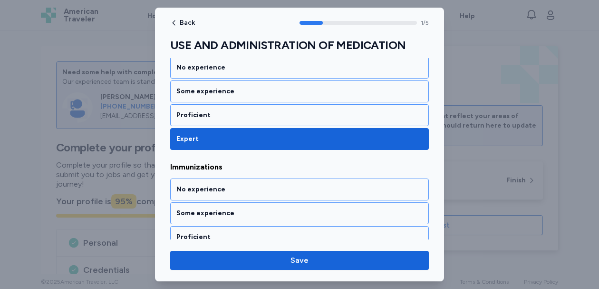
scroll to position [348, 0]
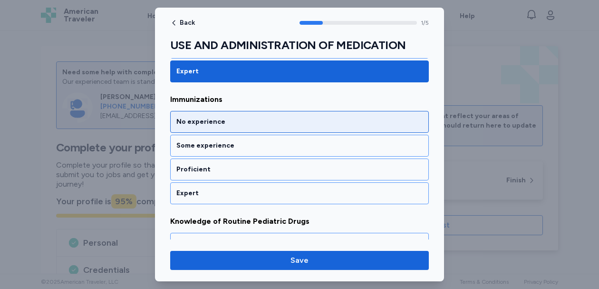
click at [283, 126] on div "No experience" at bounding box center [299, 122] width 259 height 22
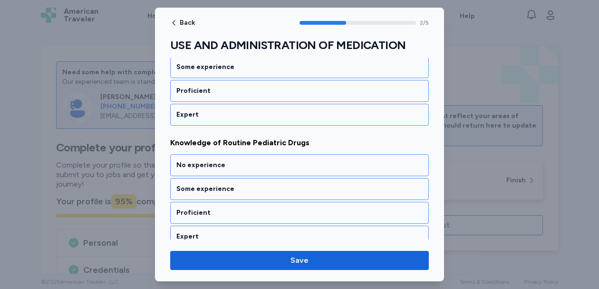
scroll to position [469, 0]
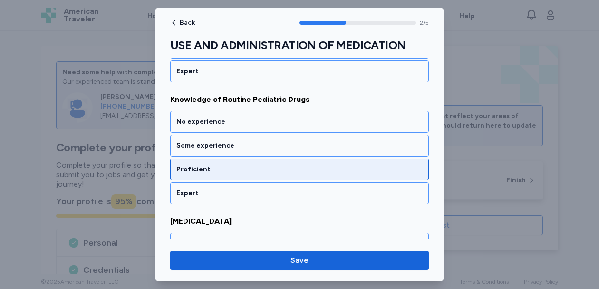
click at [274, 165] on div "Proficient" at bounding box center [299, 170] width 246 height 10
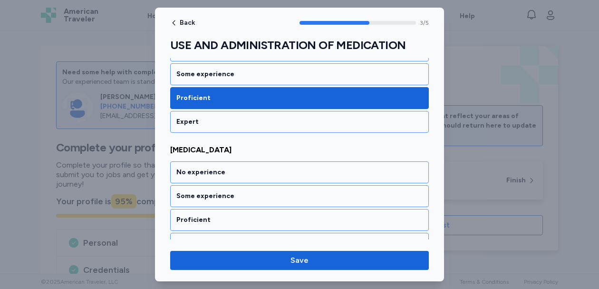
scroll to position [558, 0]
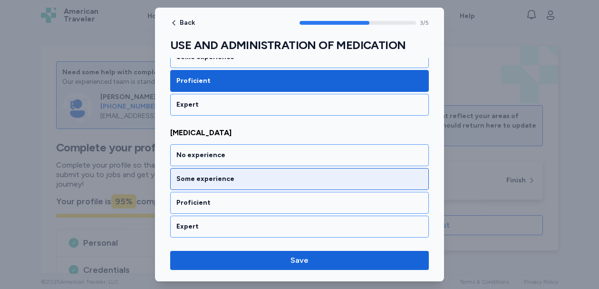
click at [260, 187] on div "Some experience" at bounding box center [299, 179] width 259 height 22
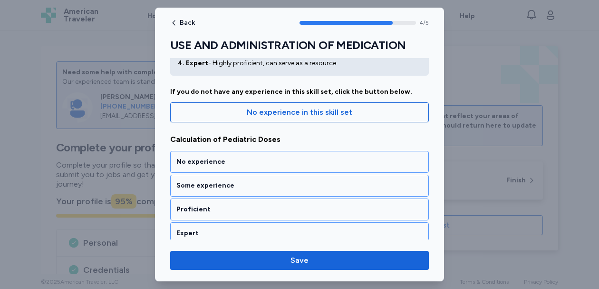
scroll to position [63, 0]
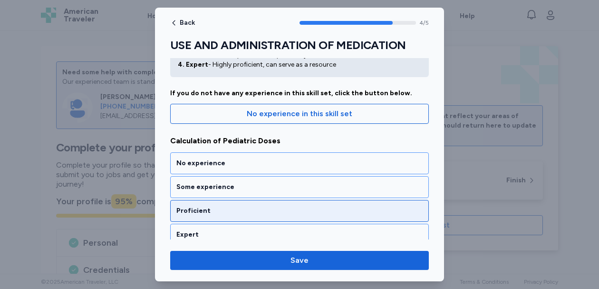
click at [252, 206] on div "Proficient" at bounding box center [299, 211] width 246 height 10
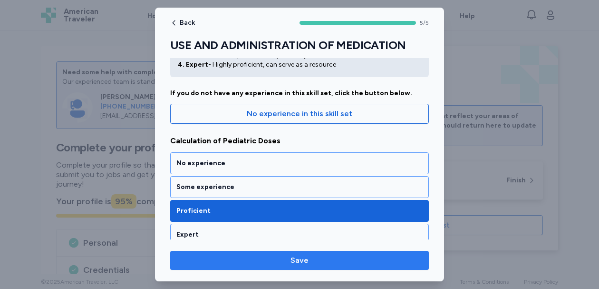
click at [244, 262] on span "Save" at bounding box center [299, 259] width 243 height 11
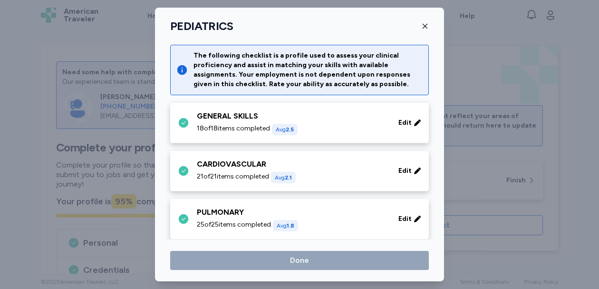
scroll to position [581, 0]
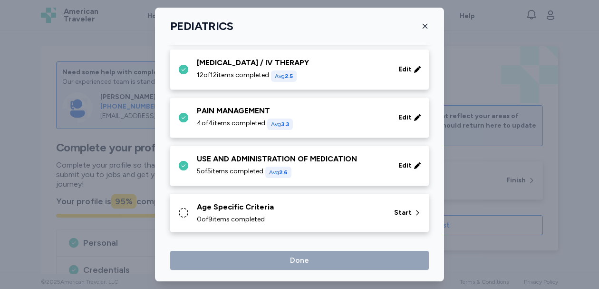
click at [257, 212] on div "Age Specific Criteria" at bounding box center [290, 206] width 186 height 11
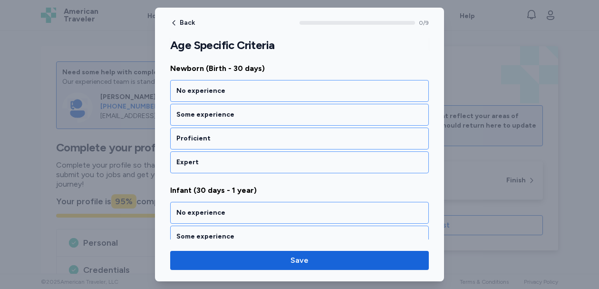
scroll to position [155, 0]
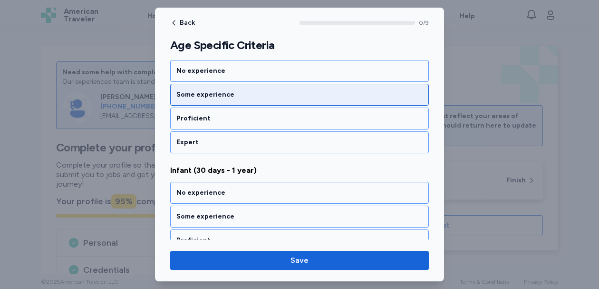
click at [282, 101] on div "Some experience" at bounding box center [299, 95] width 259 height 22
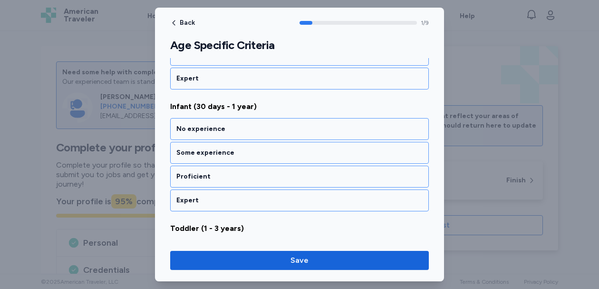
scroll to position [226, 0]
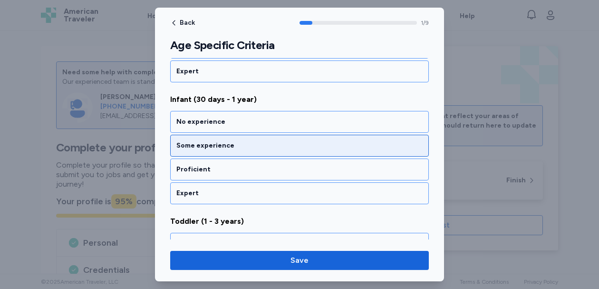
click at [273, 142] on div "Some experience" at bounding box center [299, 146] width 246 height 10
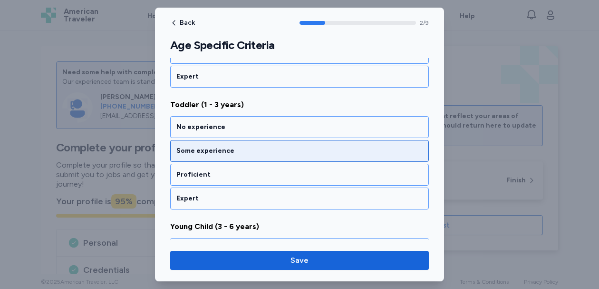
scroll to position [348, 0]
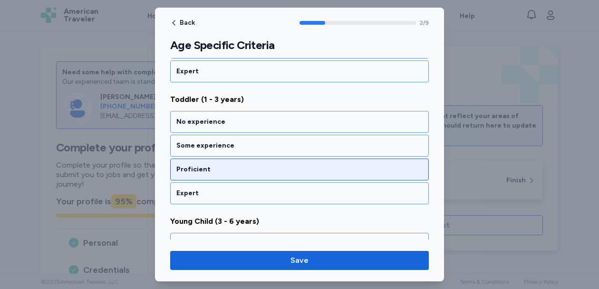
click at [262, 168] on div "Proficient" at bounding box center [299, 170] width 246 height 10
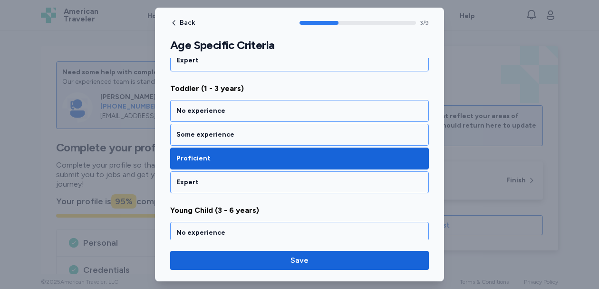
scroll to position [367, 0]
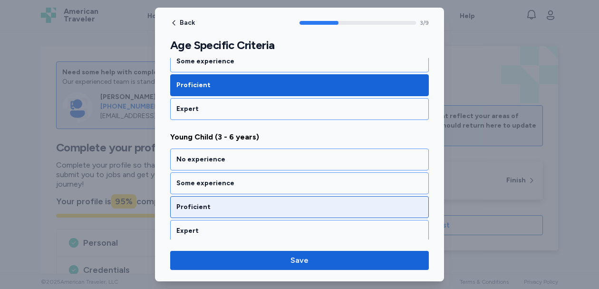
click at [248, 208] on div "Proficient" at bounding box center [299, 207] width 246 height 10
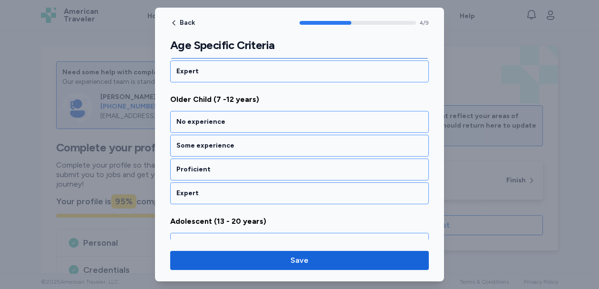
scroll to position [594, 0]
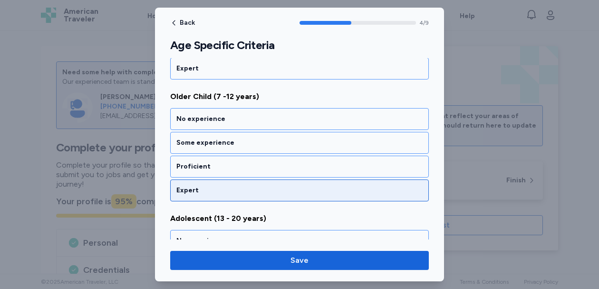
click at [247, 192] on div "Expert" at bounding box center [299, 190] width 246 height 10
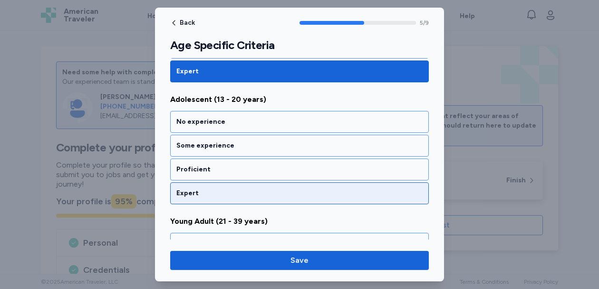
click at [247, 192] on div "Expert" at bounding box center [299, 193] width 246 height 10
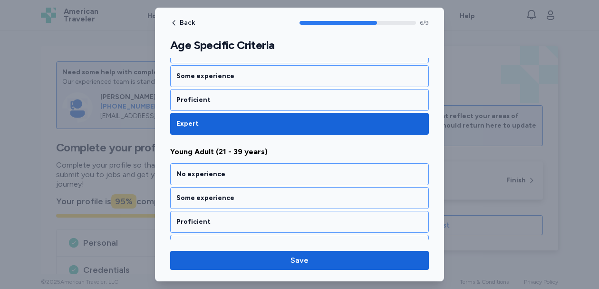
scroll to position [834, 0]
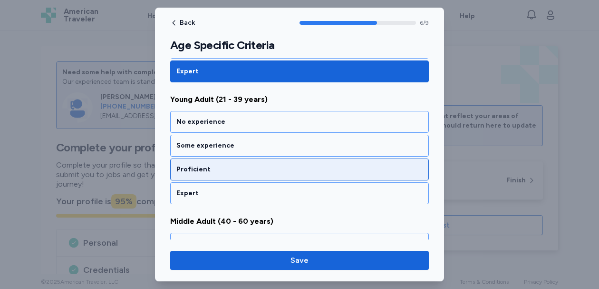
click at [256, 164] on div "Proficient" at bounding box center [299, 169] width 259 height 22
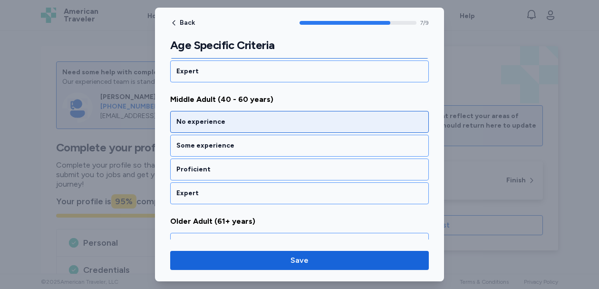
click at [261, 127] on div "No experience" at bounding box center [299, 122] width 259 height 22
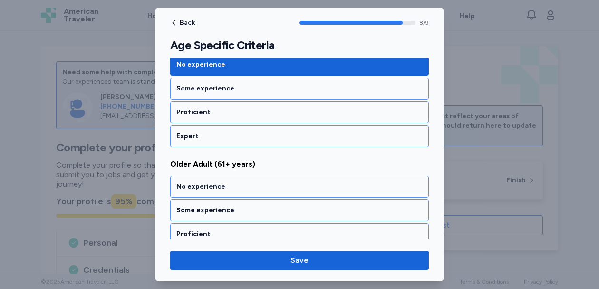
scroll to position [1045, 0]
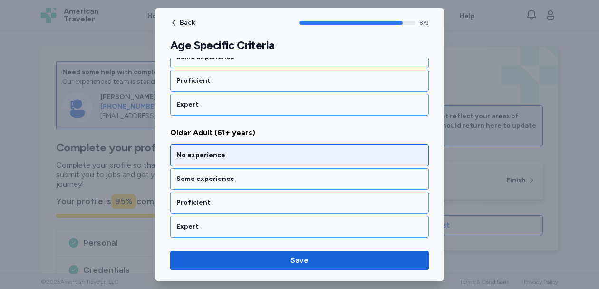
click at [260, 147] on div "No experience" at bounding box center [299, 155] width 259 height 22
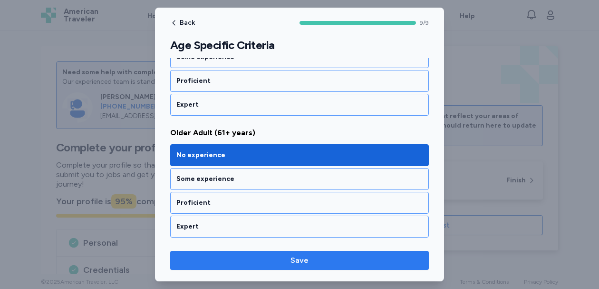
click at [257, 258] on span "Save" at bounding box center [299, 259] width 243 height 11
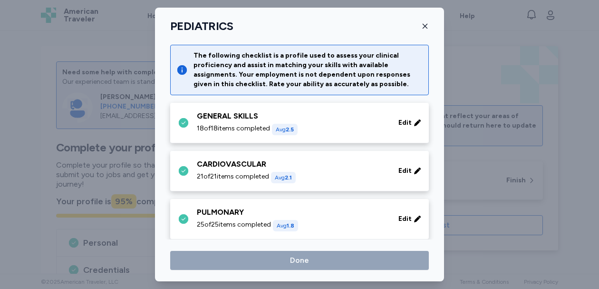
scroll to position [581, 0]
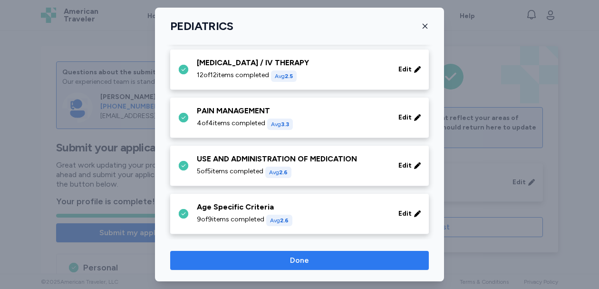
click at [282, 261] on span "Done" at bounding box center [299, 259] width 243 height 11
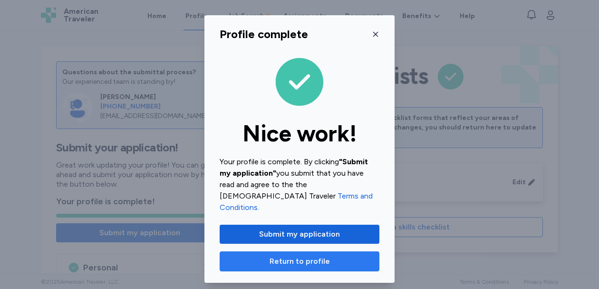
click at [298, 255] on span "Return to profile" at bounding box center [300, 260] width 60 height 11
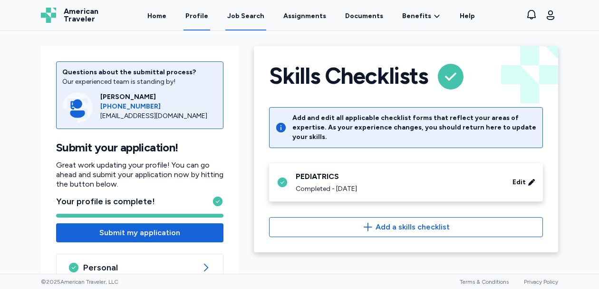
click at [249, 17] on div "Job Search" at bounding box center [245, 16] width 37 height 10
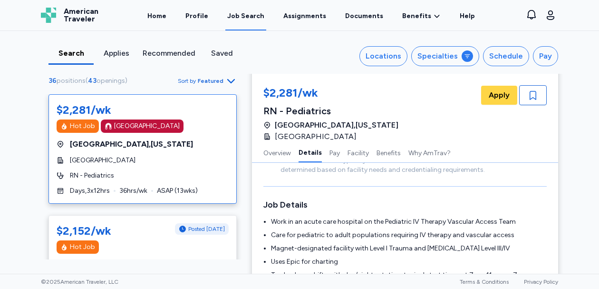
scroll to position [119, 0]
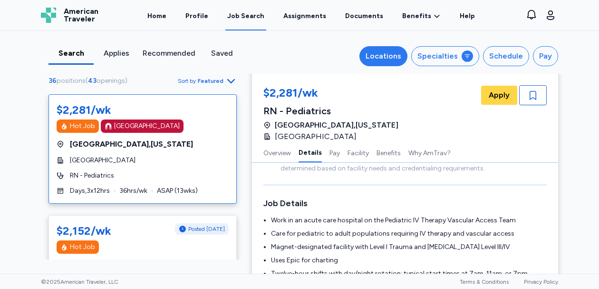
click at [381, 51] on div "Locations" at bounding box center [384, 55] width 36 height 11
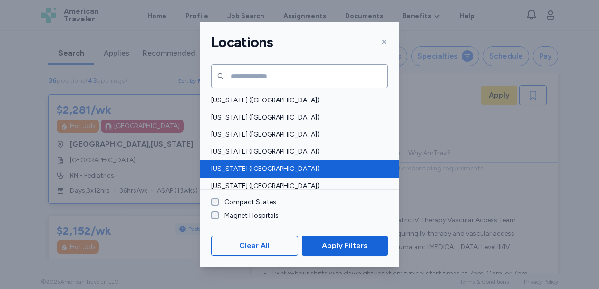
click at [225, 171] on span "[US_STATE] ([GEOGRAPHIC_DATA])" at bounding box center [296, 169] width 171 height 10
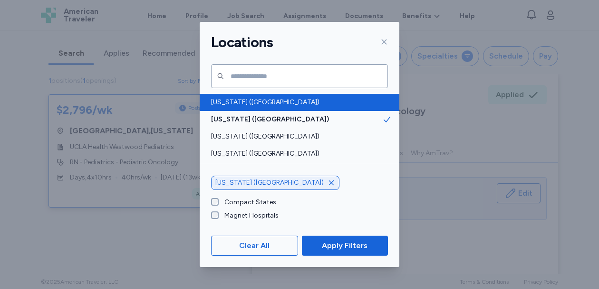
scroll to position [54, 0]
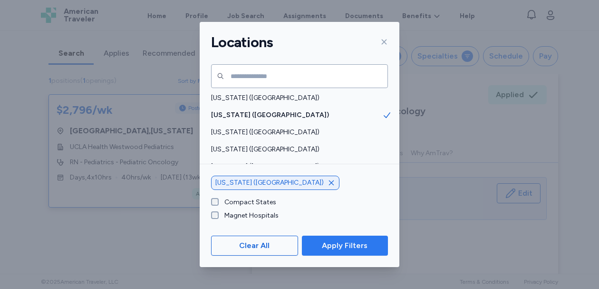
click at [329, 251] on span "Apply Filters" at bounding box center [345, 245] width 46 height 11
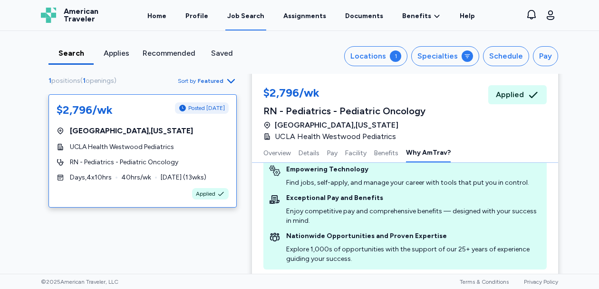
scroll to position [1527, 0]
